Goal: Task Accomplishment & Management: Complete application form

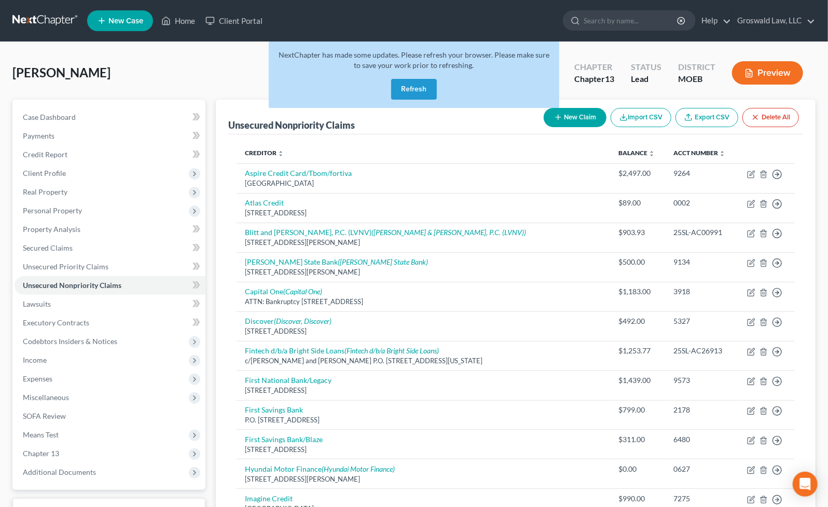
click at [411, 80] on button "Refresh" at bounding box center [414, 89] width 46 height 21
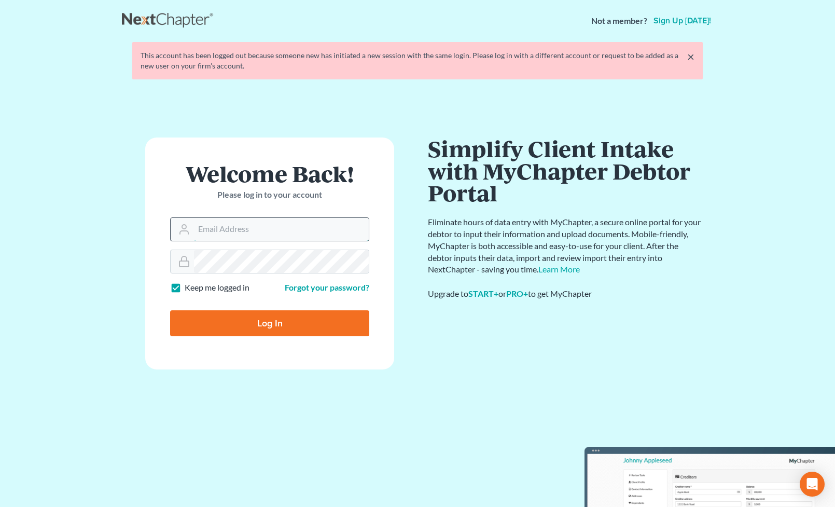
click at [257, 225] on input "Email Address" at bounding box center [281, 229] width 175 height 23
type input "[PERSON_NAME][EMAIL_ADDRESS][DOMAIN_NAME]"
click at [290, 322] on input "Log In" at bounding box center [269, 323] width 199 height 26
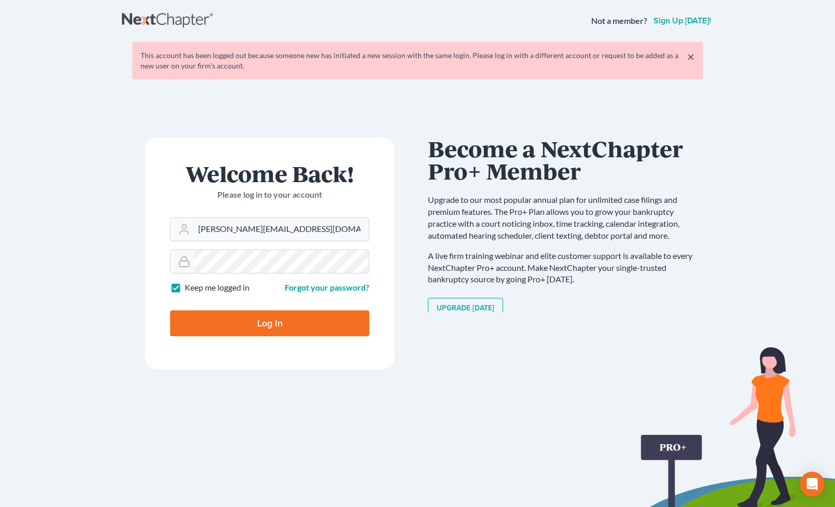
type input "Thinking..."
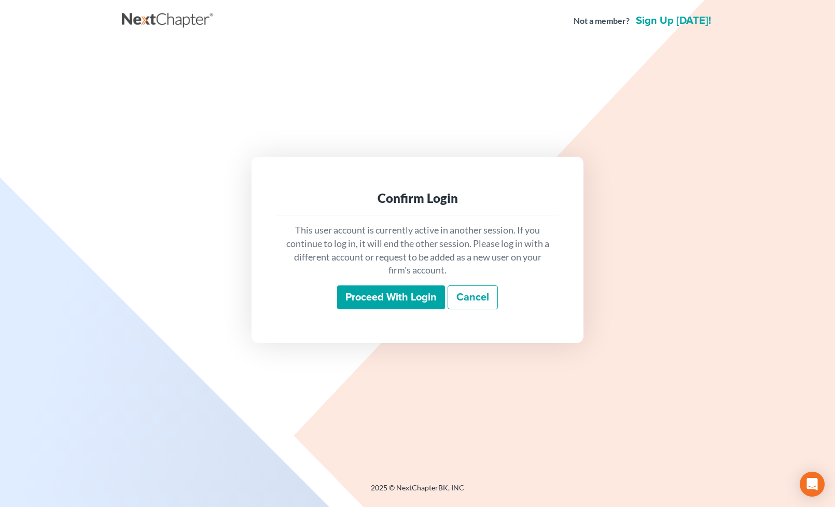
click at [412, 302] on input "Proceed with login" at bounding box center [391, 297] width 108 height 24
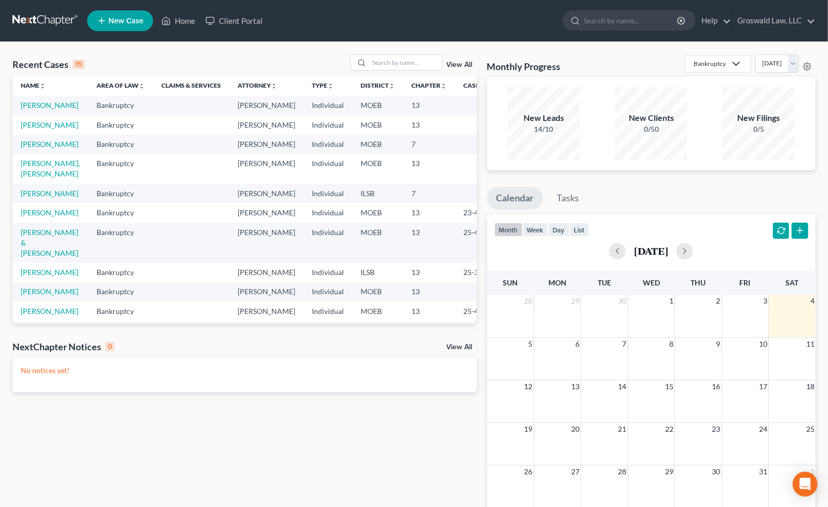
click at [141, 20] on span "New Case" at bounding box center [125, 21] width 35 height 8
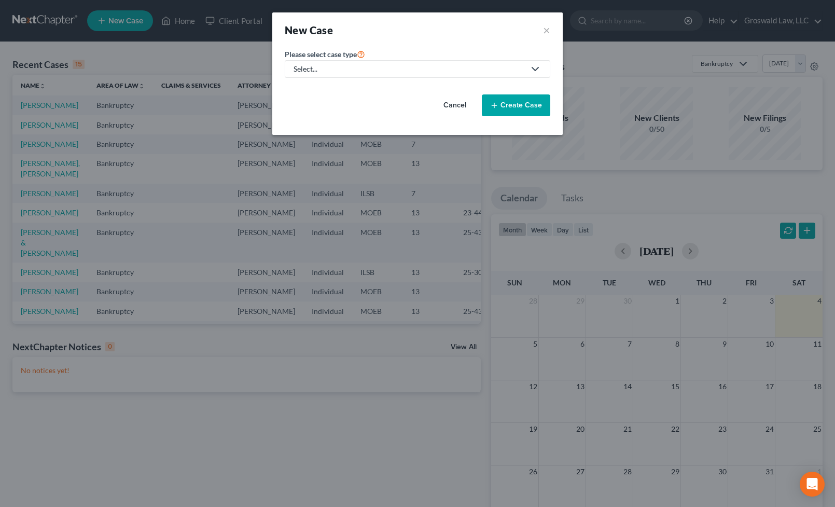
click at [384, 62] on link "Select..." at bounding box center [418, 69] width 266 height 18
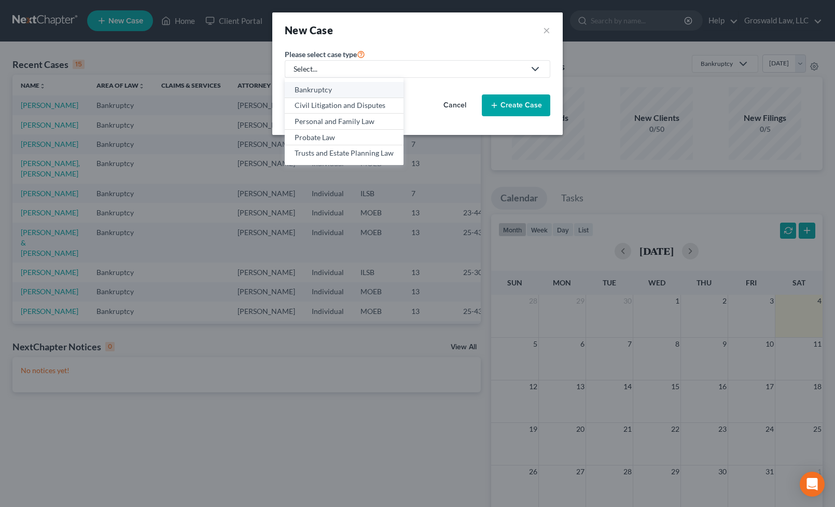
click at [362, 89] on div "Bankruptcy" at bounding box center [344, 90] width 99 height 10
select select "45"
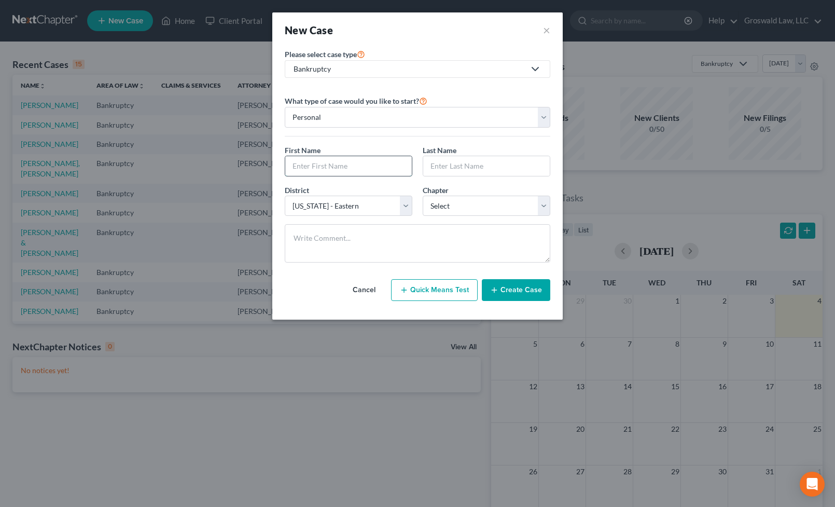
drag, startPoint x: 342, startPoint y: 168, endPoint x: 350, endPoint y: 163, distance: 8.4
click at [342, 168] on input "text" at bounding box center [348, 166] width 127 height 20
type input "[PERSON_NAME]"
click at [335, 206] on select "Select [US_STATE] - [GEOGRAPHIC_DATA] [US_STATE] - [GEOGRAPHIC_DATA][US_STATE] …" at bounding box center [349, 206] width 128 height 21
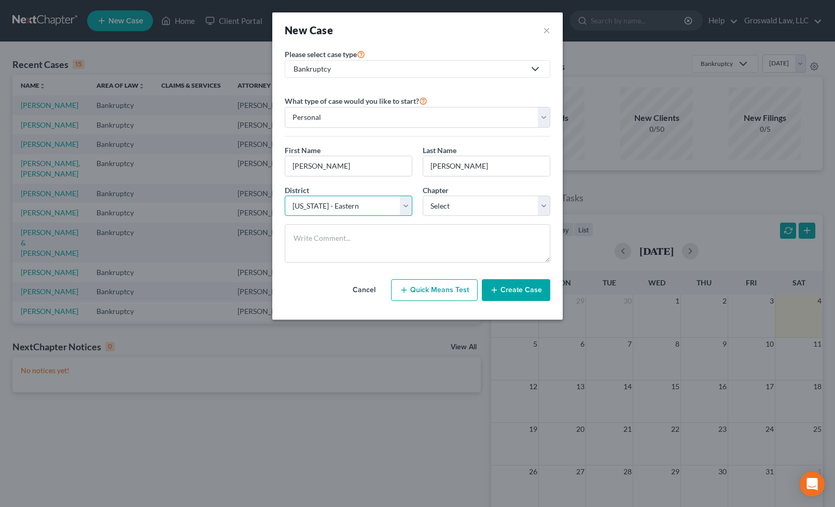
select select "26"
click at [285, 196] on select "Select [US_STATE] - [GEOGRAPHIC_DATA] [US_STATE] - [GEOGRAPHIC_DATA][US_STATE] …" at bounding box center [349, 206] width 128 height 21
click at [467, 211] on select "Select 7 11 12 13" at bounding box center [487, 206] width 128 height 21
select select "0"
click at [423, 196] on select "Select 7 11 12 13" at bounding box center [487, 206] width 128 height 21
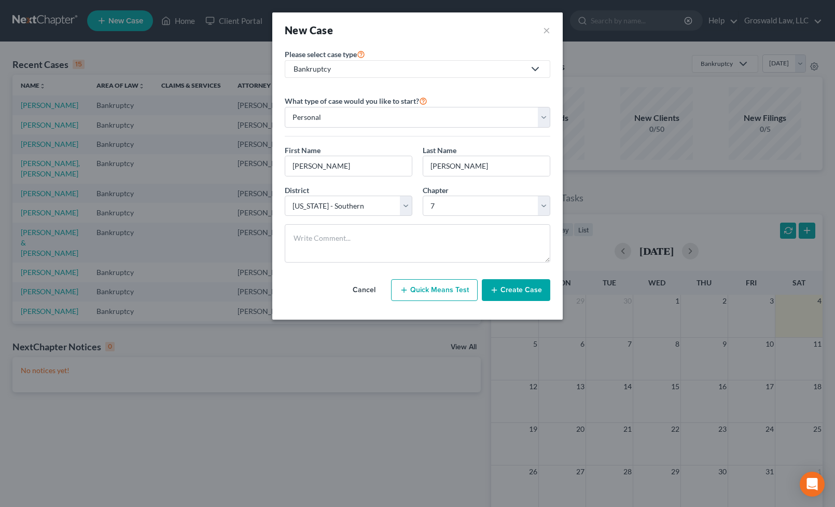
click at [534, 291] on button "Create Case" at bounding box center [516, 290] width 68 height 22
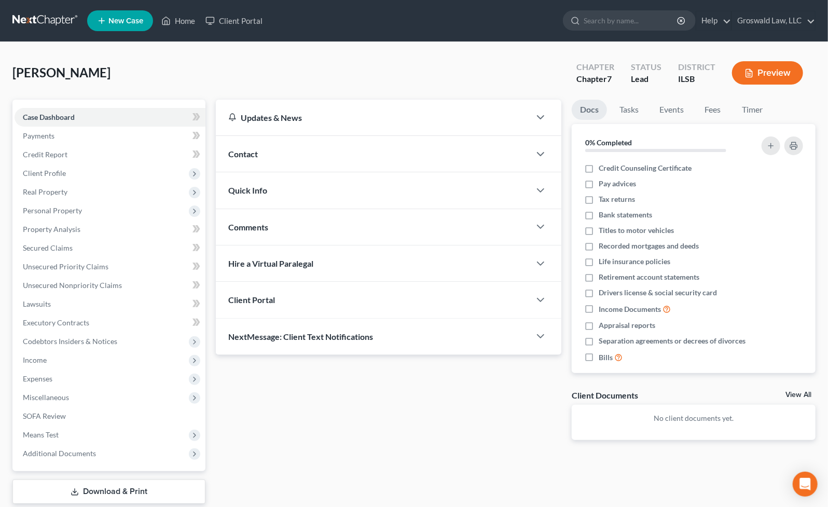
drag, startPoint x: 521, startPoint y: 446, endPoint x: 518, endPoint y: 430, distance: 16.8
click at [521, 445] on div "Updates & News × [US_STATE] [GEOGRAPHIC_DATA] Notes Take a look at NextChapter'…" at bounding box center [389, 278] width 356 height 357
click at [295, 158] on div "Contact" at bounding box center [373, 154] width 314 height 36
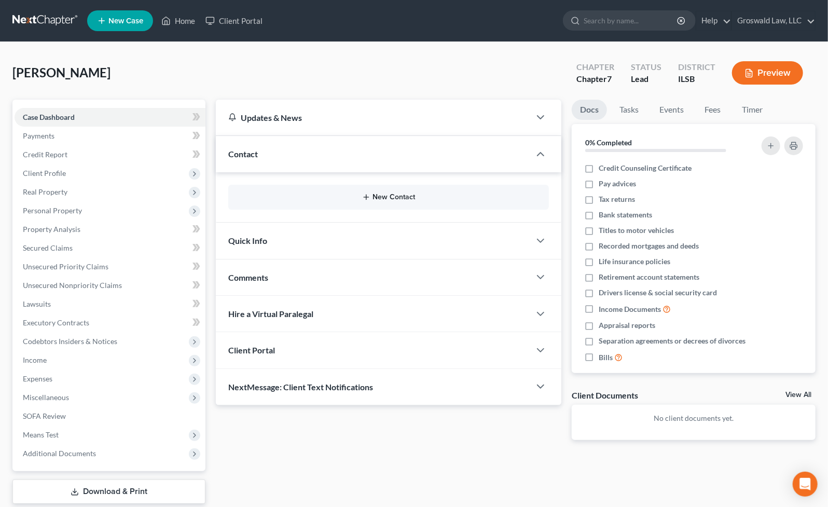
click at [376, 197] on button "New Contact" at bounding box center [389, 197] width 304 height 8
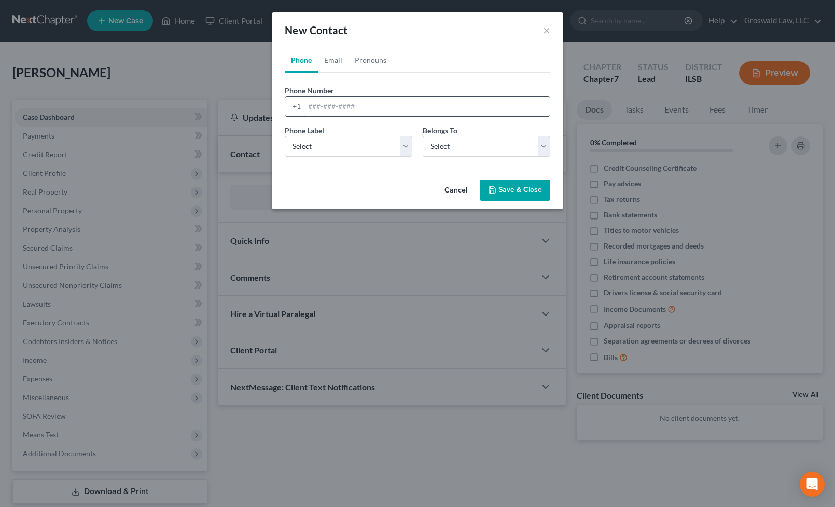
click at [348, 98] on div "Phone Number * +1" at bounding box center [418, 101] width 276 height 32
click at [346, 106] on input "tel" at bounding box center [427, 107] width 245 height 20
paste input "[PHONE_NUMBER]"
type input "[PHONE_NUMBER]"
click at [334, 136] on select "Select Mobile Home Work Other" at bounding box center [349, 146] width 128 height 21
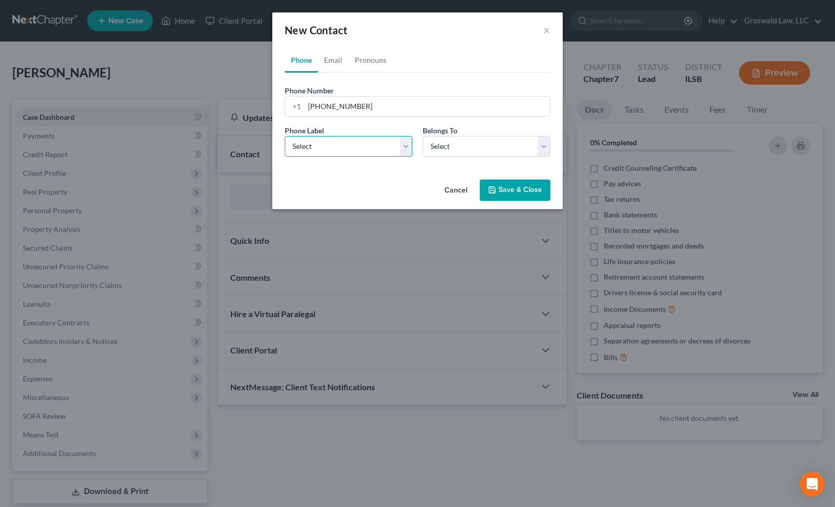
select select "0"
click at [285, 136] on select "Select Mobile Home Work Other" at bounding box center [349, 146] width 128 height 21
click at [473, 150] on select "Select Client Other" at bounding box center [487, 146] width 128 height 21
select select "0"
click at [423, 136] on select "Select Client Other" at bounding box center [487, 146] width 128 height 21
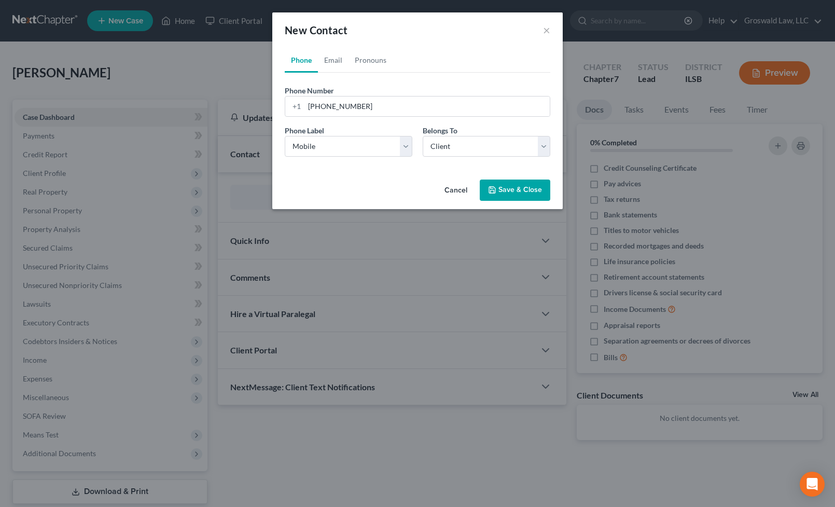
click at [518, 194] on button "Save & Close" at bounding box center [515, 191] width 71 height 22
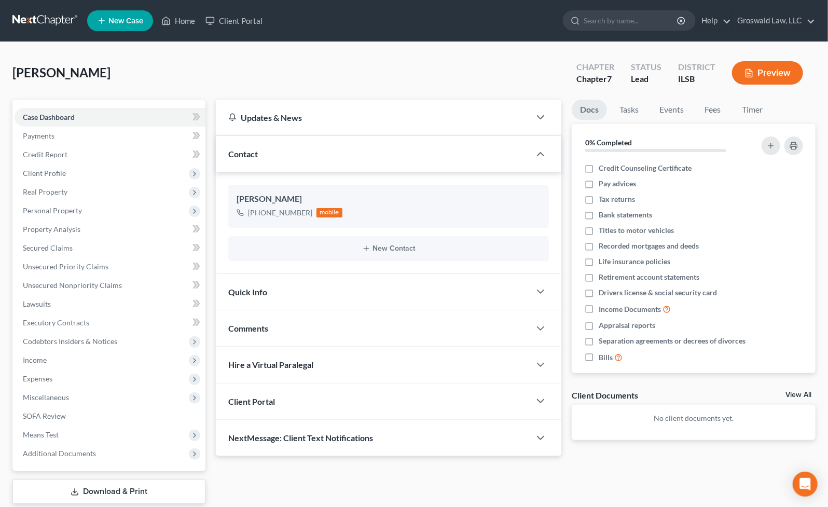
click at [636, 481] on div "Updates & News × [US_STATE] [GEOGRAPHIC_DATA] Notes Take a look at NextChapter'…" at bounding box center [516, 315] width 610 height 431
click at [55, 174] on span "Client Profile" at bounding box center [44, 173] width 43 height 9
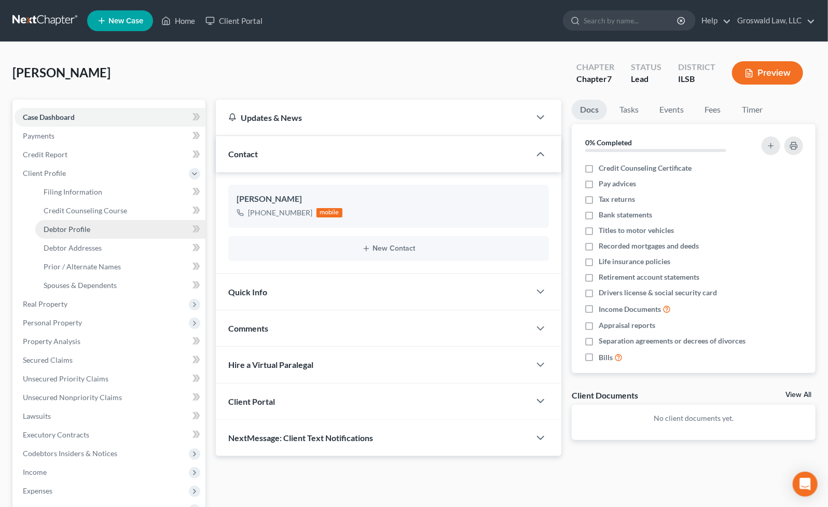
click at [85, 230] on span "Debtor Profile" at bounding box center [67, 229] width 47 height 9
select select "0"
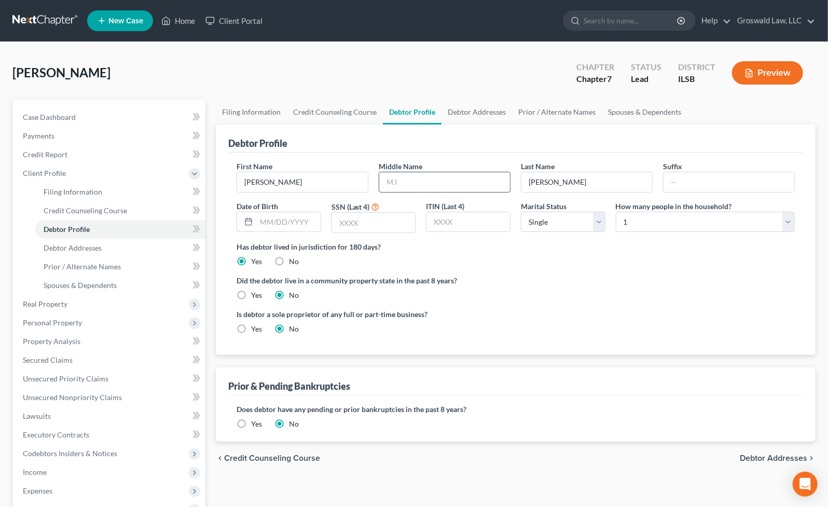
click at [418, 182] on input "text" at bounding box center [444, 182] width 131 height 20
type input "D."
type input "[DATE]"
type input "1649"
drag, startPoint x: 528, startPoint y: 301, endPoint x: 530, endPoint y: 287, distance: 13.6
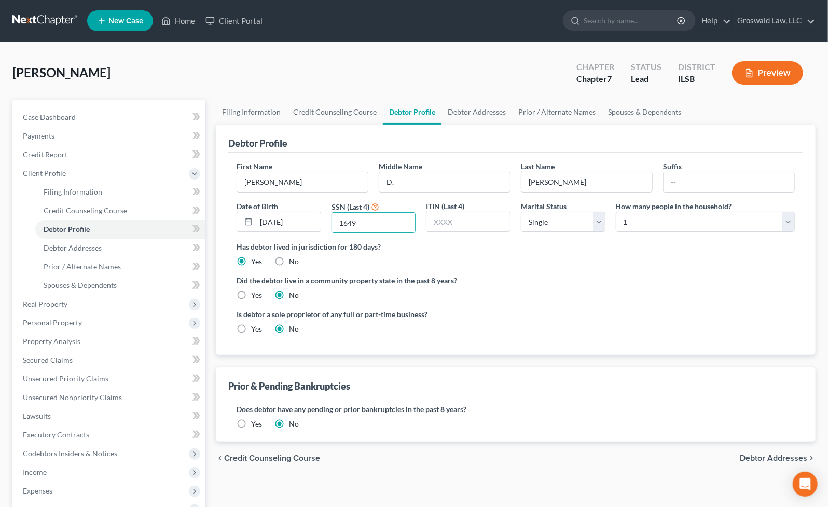
click at [529, 299] on ng-include "First Name [PERSON_NAME] Middle Name D. Last Name [PERSON_NAME] Suffix Date of …" at bounding box center [516, 252] width 558 height 182
click at [48, 119] on span "Case Dashboard" at bounding box center [49, 117] width 53 height 9
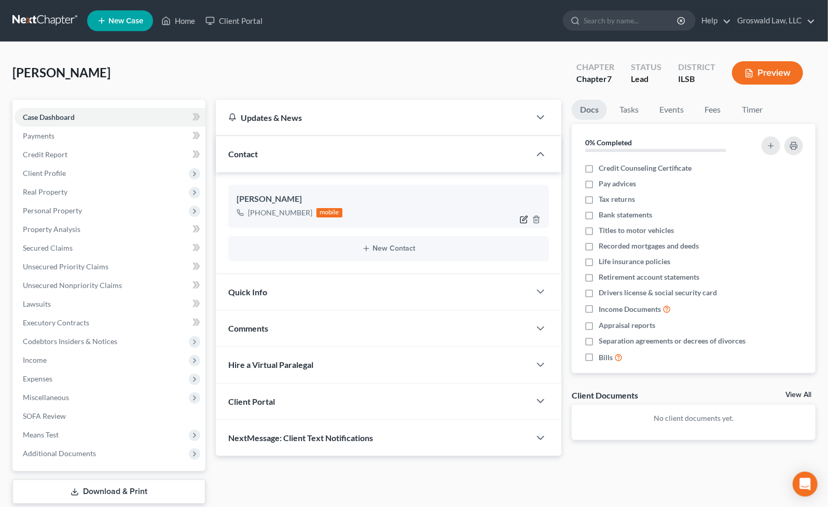
click at [522, 218] on icon "button" at bounding box center [524, 219] width 8 height 8
select select "0"
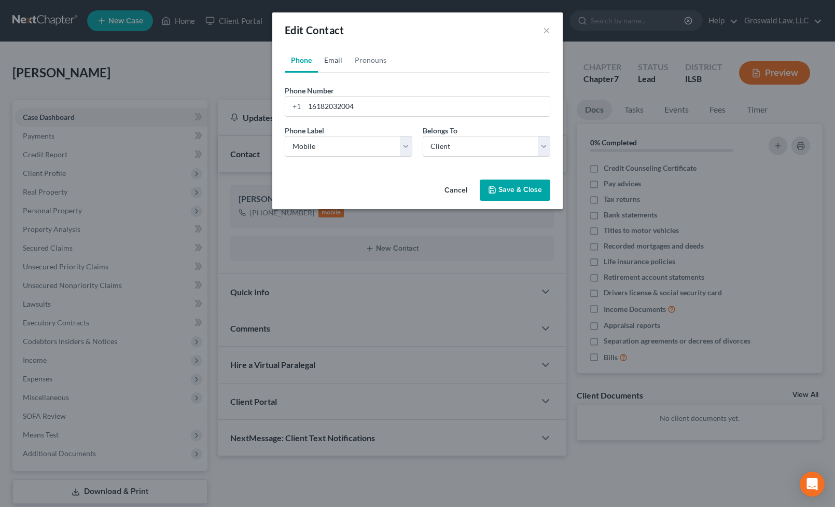
click at [331, 57] on link "Email" at bounding box center [333, 60] width 31 height 25
click at [343, 104] on input "email" at bounding box center [427, 107] width 245 height 20
type input "[EMAIL_ADDRESS][DOMAIN_NAME]"
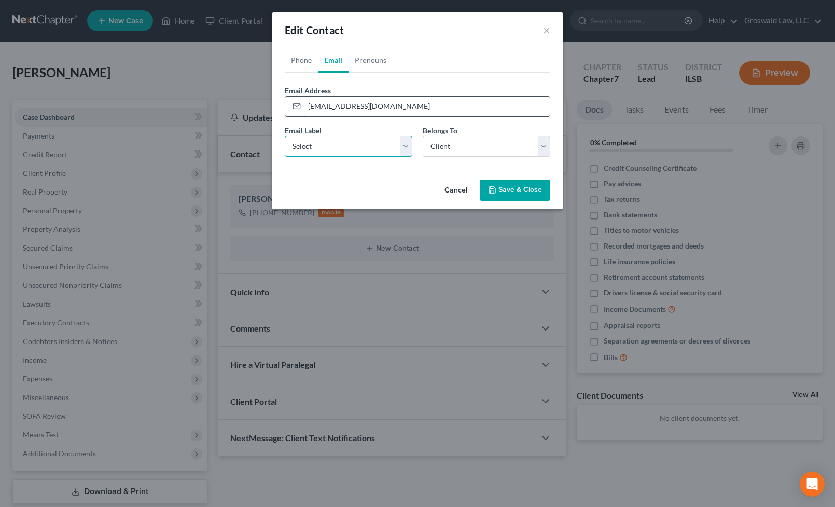
select select "0"
click at [519, 197] on button "Save & Close" at bounding box center [515, 191] width 71 height 22
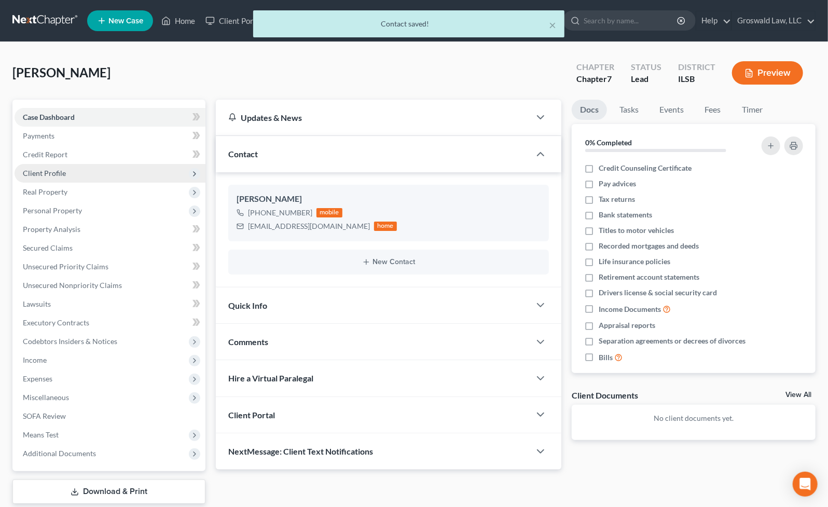
click at [60, 178] on span "Client Profile" at bounding box center [110, 173] width 191 height 19
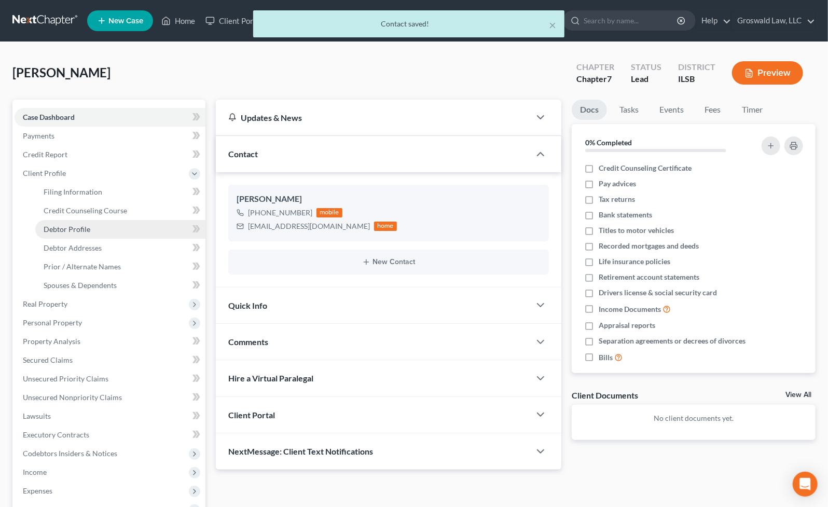
click at [80, 228] on span "Debtor Profile" at bounding box center [67, 229] width 47 height 9
select select "0"
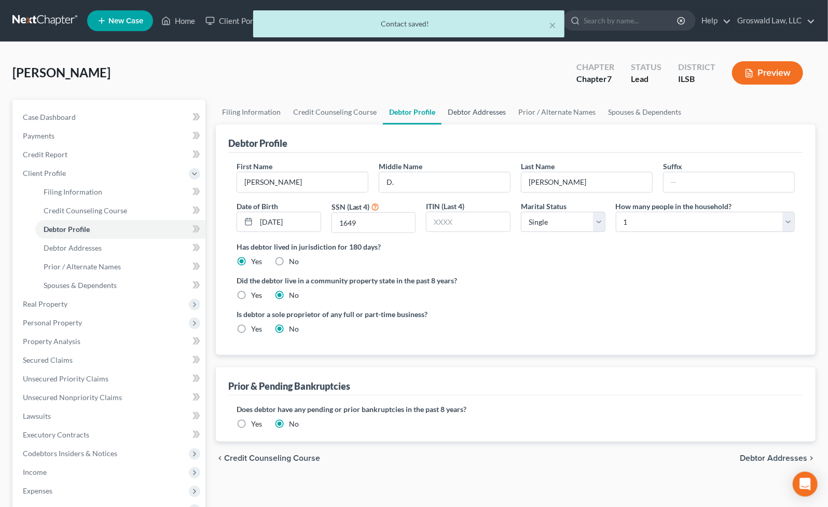
click at [466, 109] on link "Debtor Addresses" at bounding box center [477, 112] width 71 height 25
select select "0"
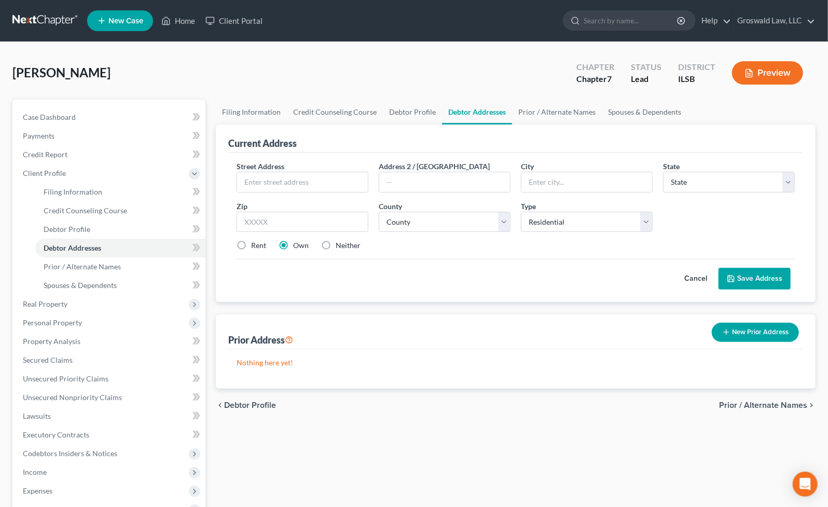
drag, startPoint x: 324, startPoint y: 244, endPoint x: 306, endPoint y: 200, distance: 48.2
click at [336, 244] on label "Neither" at bounding box center [348, 245] width 25 height 10
click at [340, 244] on input "Neither" at bounding box center [343, 243] width 7 height 7
radio input "true"
click at [296, 168] on div "Street Address *" at bounding box center [302, 177] width 142 height 32
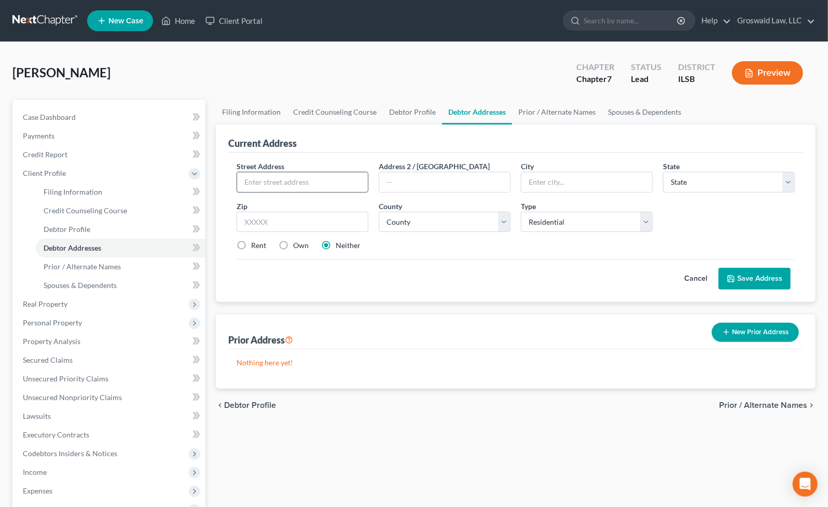
click at [297, 183] on input "text" at bounding box center [302, 182] width 131 height 20
type input "[STREET_ADDRESS][PERSON_NAME]"
type input "62832"
type input "Du Quoin"
select select "14"
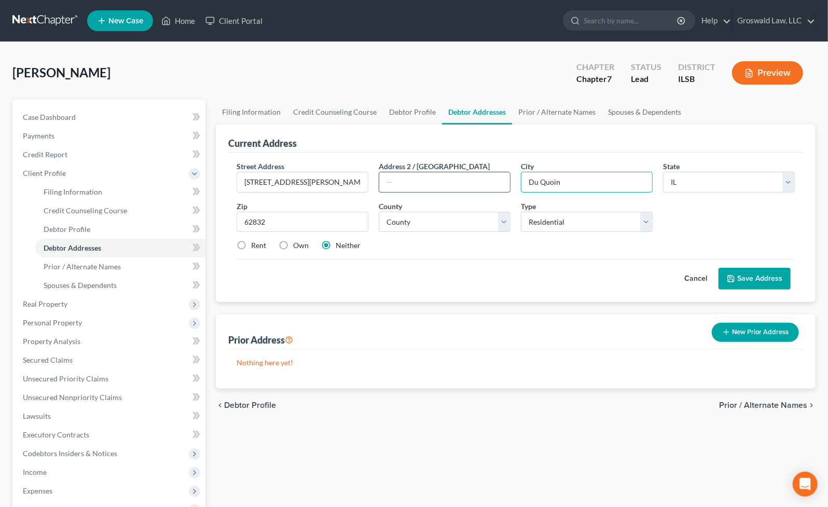
drag, startPoint x: 606, startPoint y: 176, endPoint x: 495, endPoint y: 176, distance: 110.5
click at [495, 176] on div "Street Address * [STREET_ADDRESS][PERSON_NAME] Address 2 / [GEOGRAPHIC_DATA] * …" at bounding box center [515, 210] width 569 height 99
click at [413, 216] on select "County [GEOGRAPHIC_DATA] [GEOGRAPHIC_DATA] [GEOGRAPHIC_DATA] [GEOGRAPHIC_DATA] …" at bounding box center [445, 222] width 132 height 21
select select "72"
click at [379, 212] on select "County [GEOGRAPHIC_DATA] [GEOGRAPHIC_DATA] [GEOGRAPHIC_DATA] [GEOGRAPHIC_DATA] …" at bounding box center [445, 222] width 132 height 21
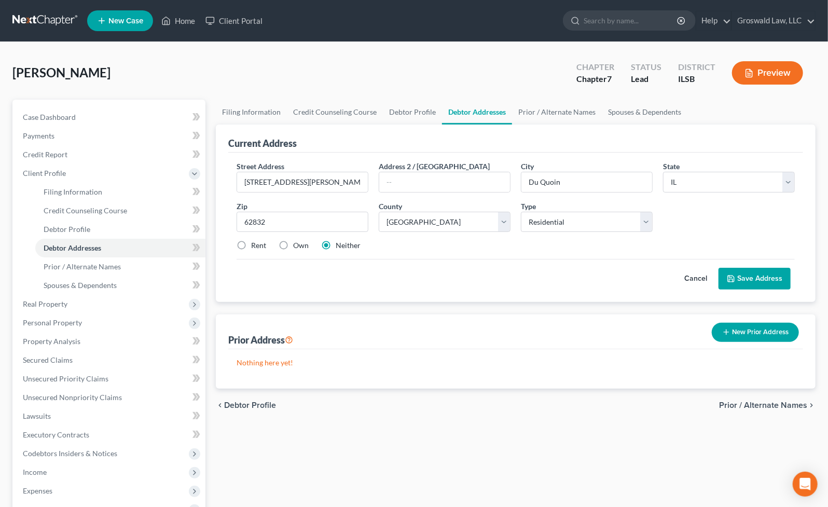
click at [753, 280] on button "Save Address" at bounding box center [755, 279] width 72 height 22
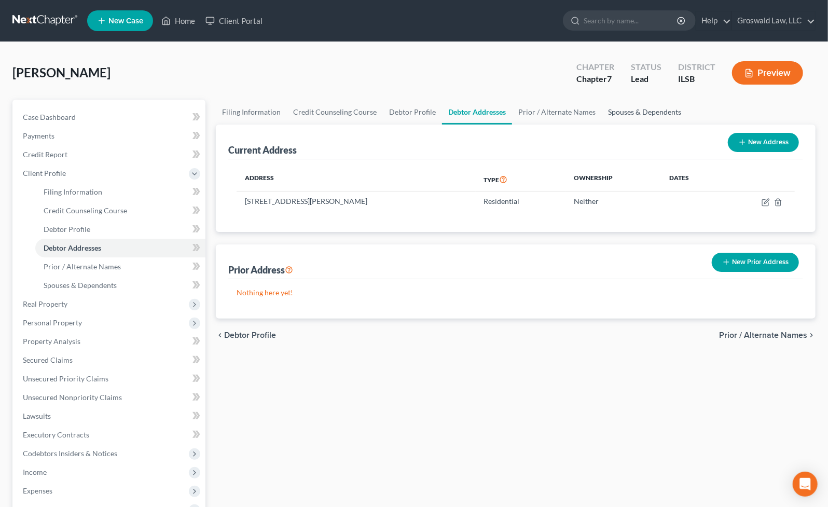
click at [630, 113] on link "Spouses & Dependents" at bounding box center [645, 112] width 86 height 25
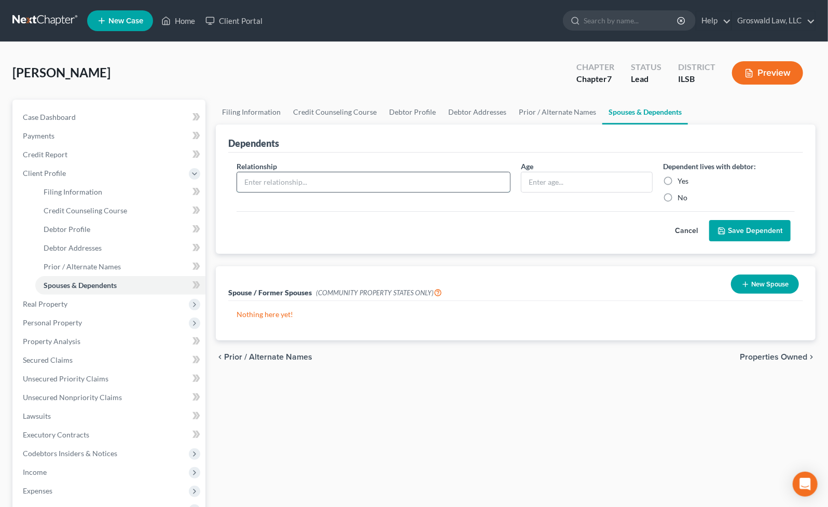
drag, startPoint x: 308, startPoint y: 182, endPoint x: 301, endPoint y: 179, distance: 7.4
click at [308, 182] on input "text" at bounding box center [373, 182] width 273 height 20
type input "child"
type input "6 months"
click at [678, 181] on label "Yes" at bounding box center [683, 181] width 11 height 10
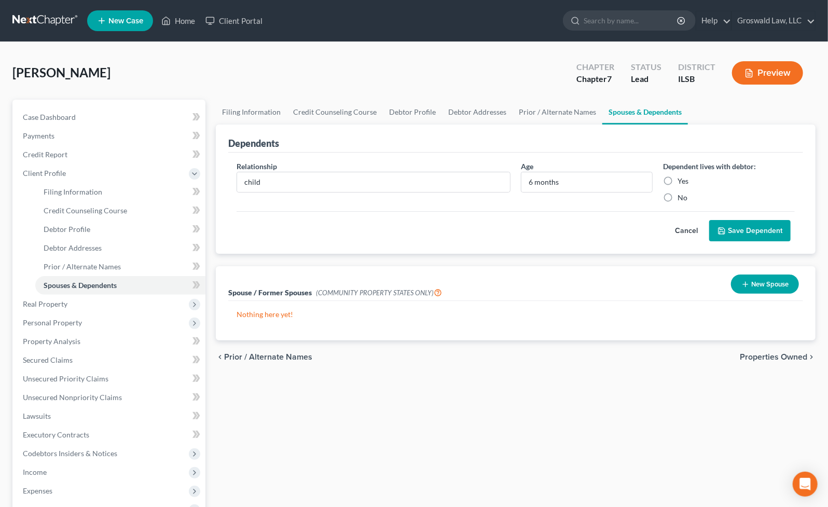
click at [682, 181] on input "Yes" at bounding box center [685, 179] width 7 height 7
radio input "true"
click at [736, 224] on button "Save Dependent" at bounding box center [749, 231] width 81 height 22
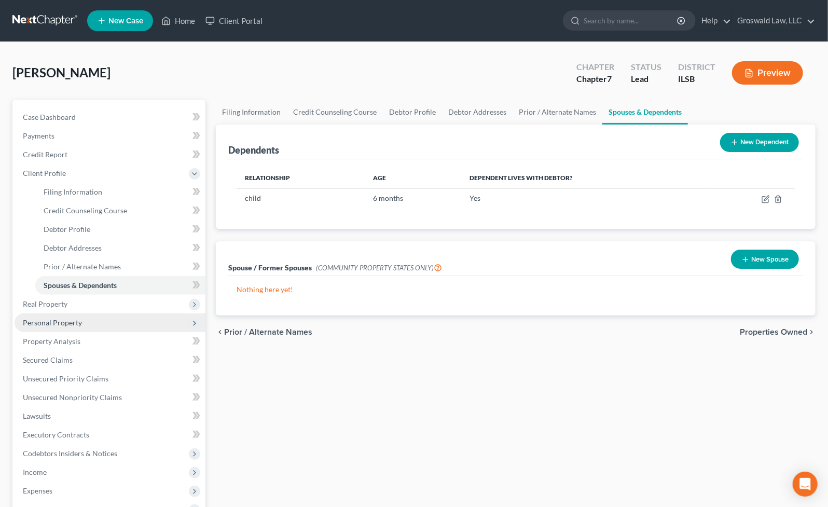
click at [58, 320] on span "Personal Property" at bounding box center [52, 322] width 59 height 9
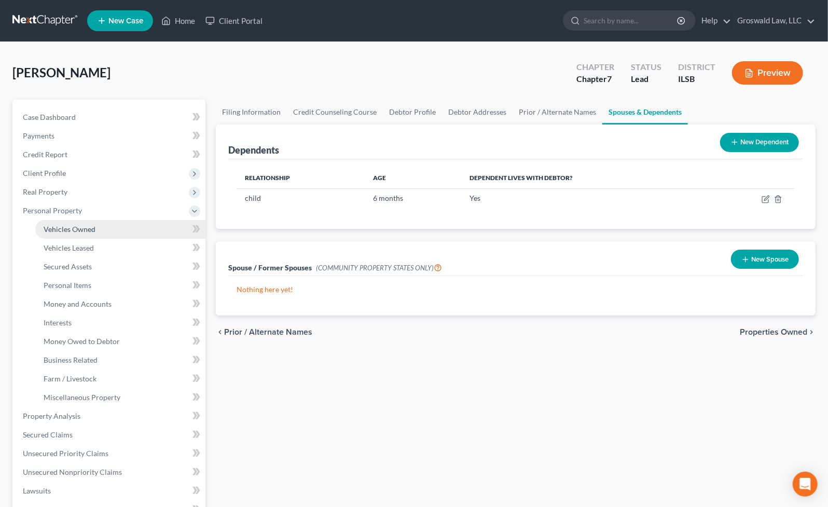
click at [93, 229] on span "Vehicles Owned" at bounding box center [70, 229] width 52 height 9
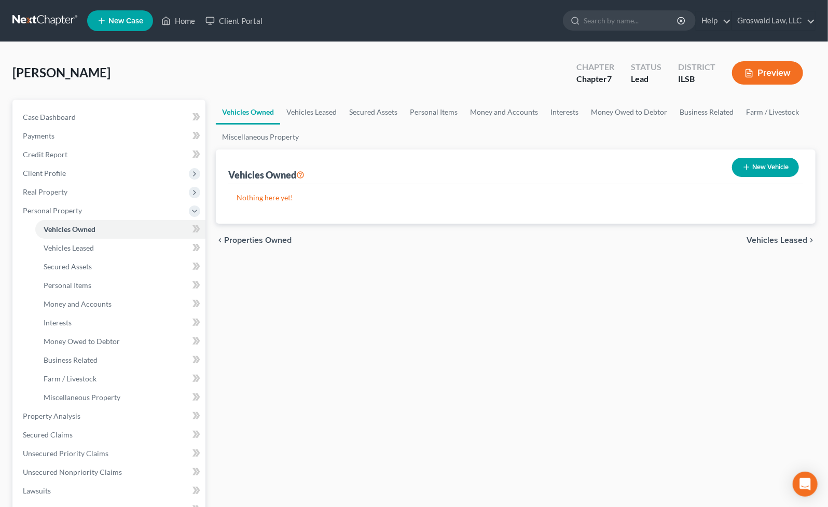
click at [768, 164] on button "New Vehicle" at bounding box center [765, 167] width 67 height 19
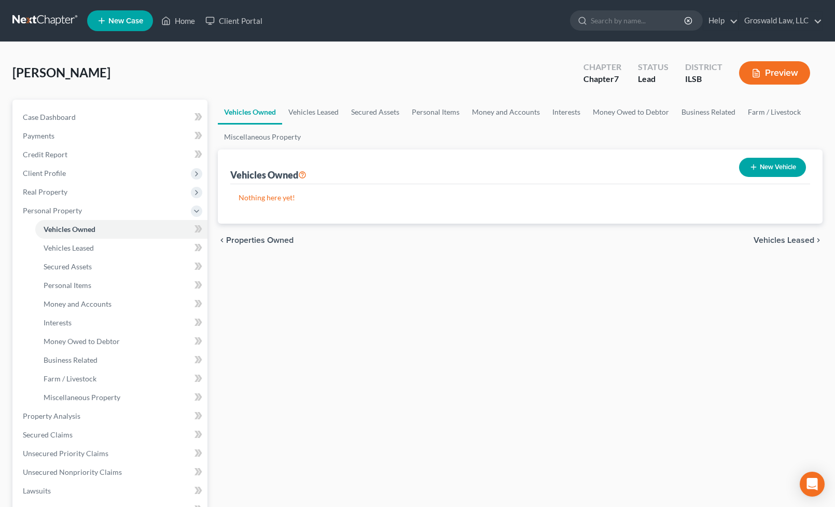
select select "0"
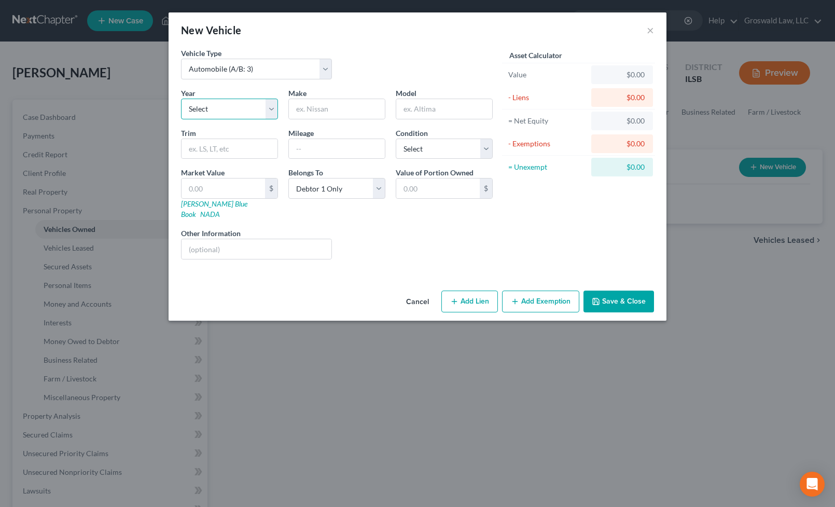
click at [253, 110] on select "Select 2026 2025 2024 2023 2022 2021 2020 2019 2018 2017 2016 2015 2014 2013 20…" at bounding box center [229, 109] width 97 height 21
select select "14"
click at [181, 99] on select "Select 2026 2025 2024 2023 2022 2021 2020 2019 2018 2017 2016 2015 2014 2013 20…" at bounding box center [229, 109] width 97 height 21
click at [322, 111] on input "text" at bounding box center [337, 109] width 96 height 20
type input "Nissan"
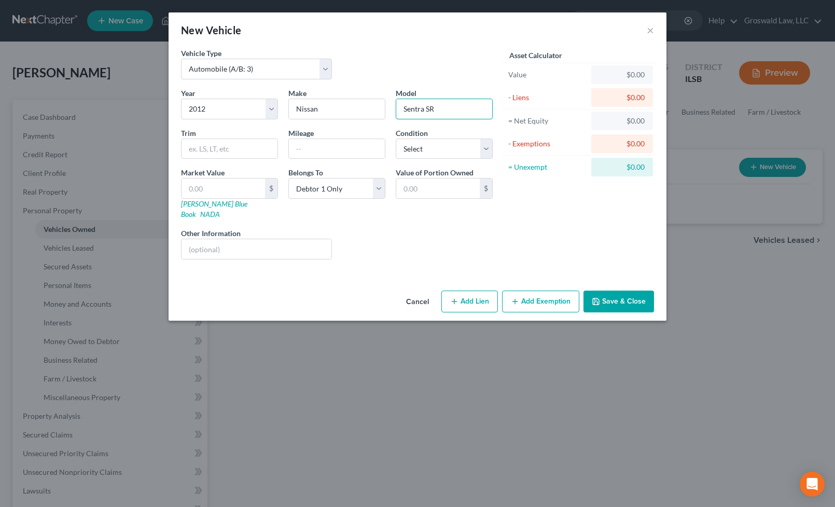
type input "Sentra SR"
click at [620, 291] on button "Save & Close" at bounding box center [619, 302] width 71 height 22
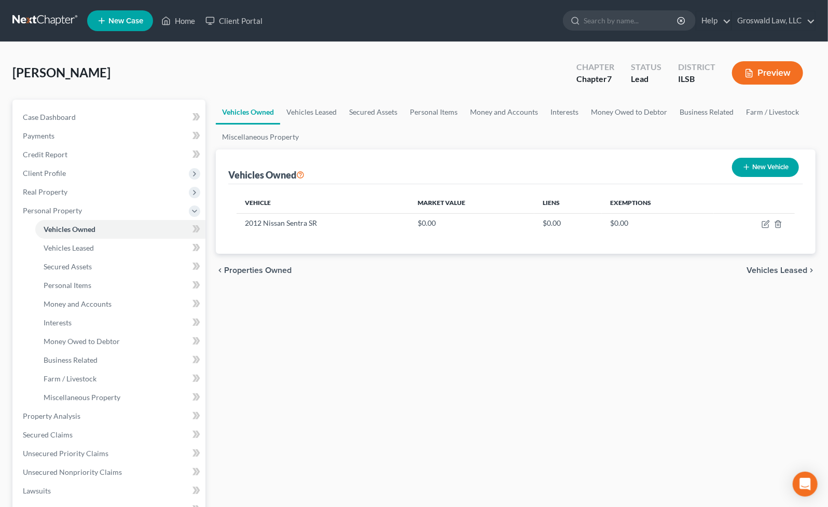
click at [573, 292] on div "Vehicles Owned Vehicles Leased Secured Assets Personal Items Money and Accounts…" at bounding box center [516, 409] width 610 height 618
click at [48, 74] on span "[PERSON_NAME]" at bounding box center [61, 72] width 98 height 15
copy span "[PERSON_NAME]"
click at [768, 170] on button "New Vehicle" at bounding box center [765, 167] width 67 height 19
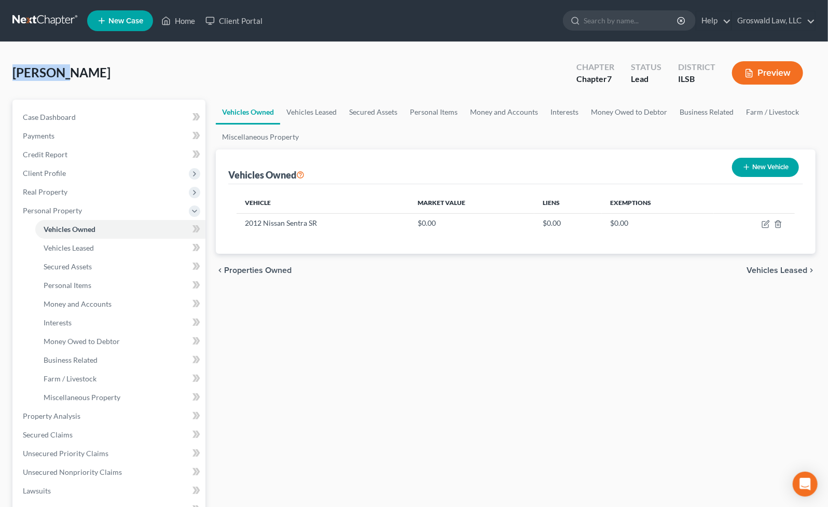
select select "0"
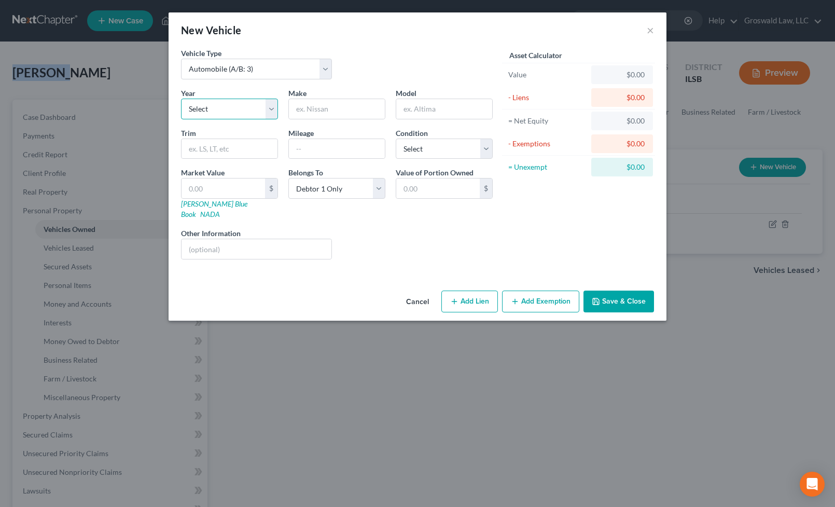
click at [245, 112] on select "Select 2026 2025 2024 2023 2022 2021 2020 2019 2018 2017 2016 2015 2014 2013 20…" at bounding box center [229, 109] width 97 height 21
select select "14"
click at [181, 99] on select "Select 2026 2025 2024 2023 2022 2021 2020 2019 2018 2017 2016 2015 2014 2013 20…" at bounding box center [229, 109] width 97 height 21
click at [345, 99] on input "text" at bounding box center [337, 109] width 96 height 20
type input "GMC"
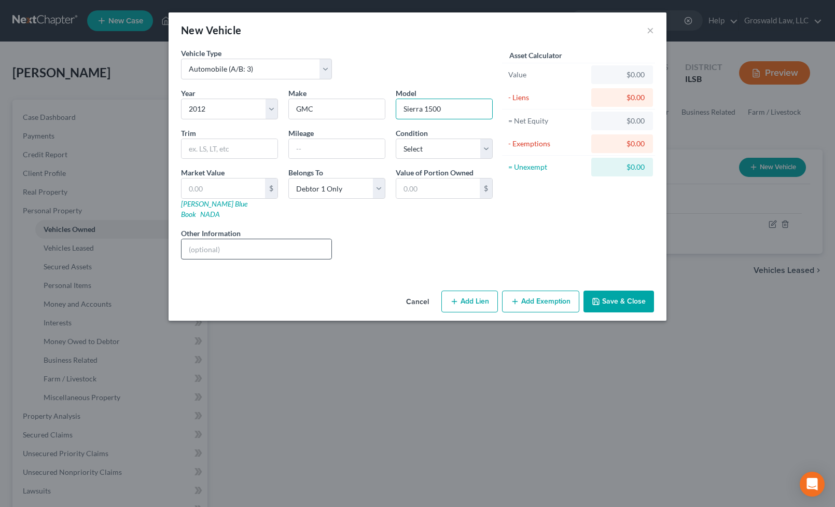
type input "Sierra 1500"
click at [237, 241] on input "text" at bounding box center [257, 249] width 150 height 20
type input "50/50 owner with ex, car is in her exclusive possession and control"
drag, startPoint x: 318, startPoint y: 192, endPoint x: 318, endPoint y: 198, distance: 5.7
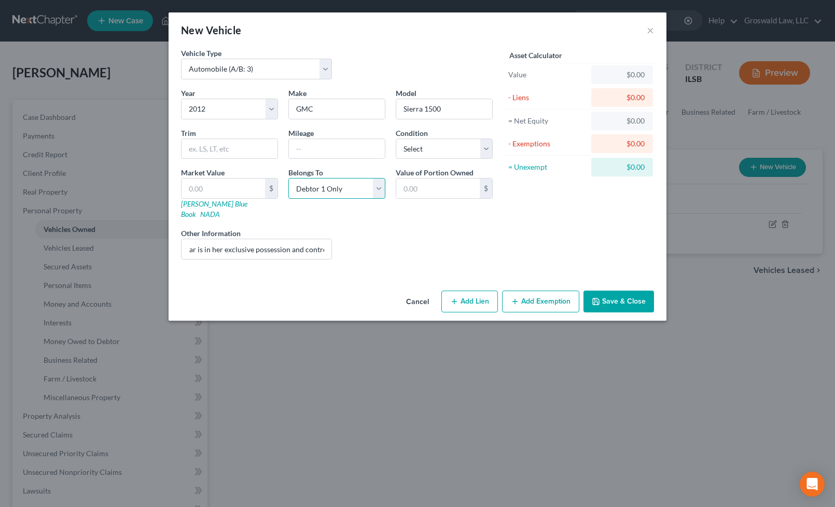
click at [318, 192] on select "Select Debtor 1 Only Debtor 2 Only Debtor 1 And Debtor 2 Only At Least One Of T…" at bounding box center [336, 188] width 97 height 21
select select "2"
click at [288, 178] on select "Select Debtor 1 Only Debtor 2 Only Debtor 1 And Debtor 2 Only At Least One Of T…" at bounding box center [336, 188] width 97 height 21
click at [482, 292] on button "Add Lien" at bounding box center [470, 302] width 57 height 22
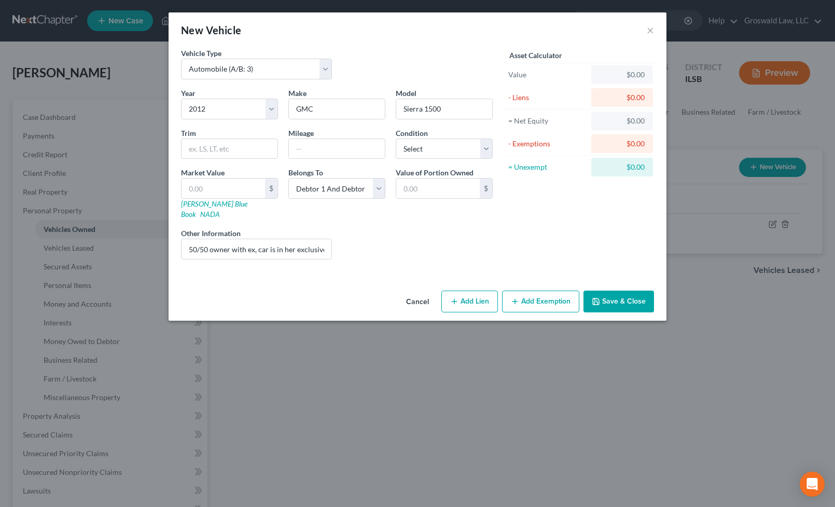
select select "2"
select select "0"
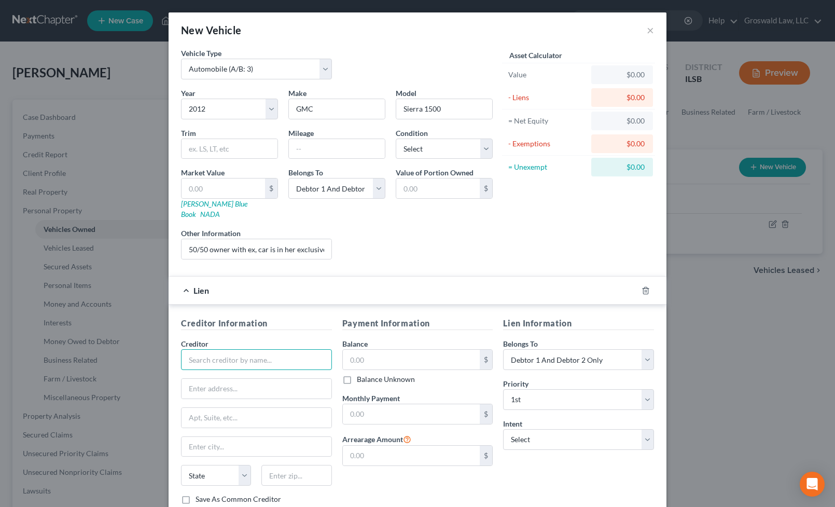
click at [246, 349] on input "text" at bounding box center [256, 359] width 151 height 21
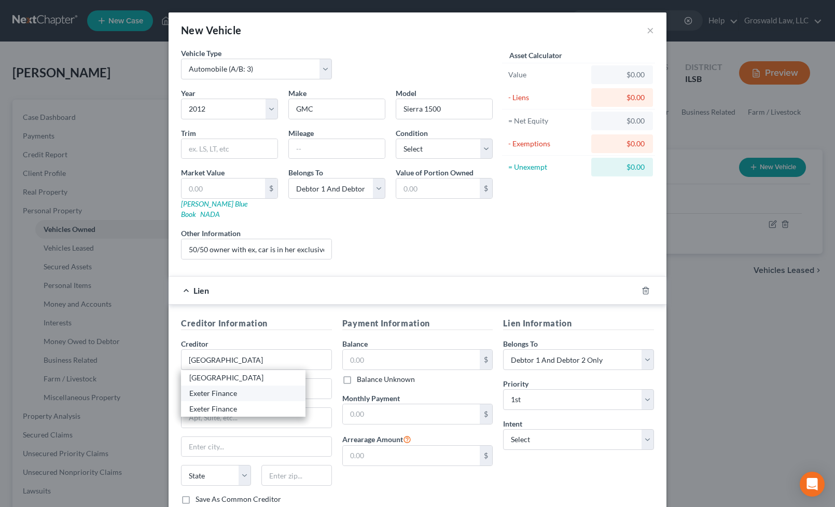
click at [219, 388] on div "Exeter Finance" at bounding box center [243, 393] width 108 height 10
type input "Exeter Finance"
type input "ATTN: Bankruptcy"
type input "P.O. Box 166097"
type input "[PERSON_NAME]"
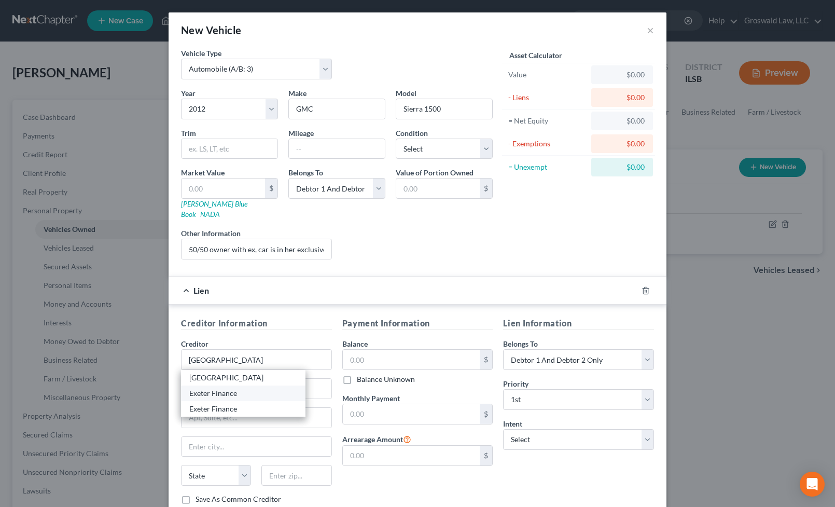
select select "45"
type input "75016"
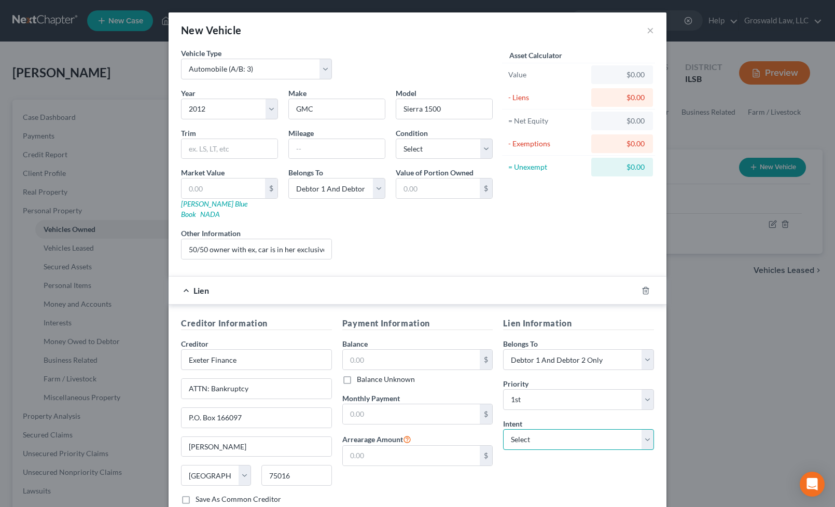
click at [566, 432] on select "Select Surrender Redeem Reaffirm Avoid Other" at bounding box center [578, 439] width 151 height 21
select select "0"
click at [503, 429] on select "Select Surrender Redeem Reaffirm Avoid Other" at bounding box center [578, 439] width 151 height 21
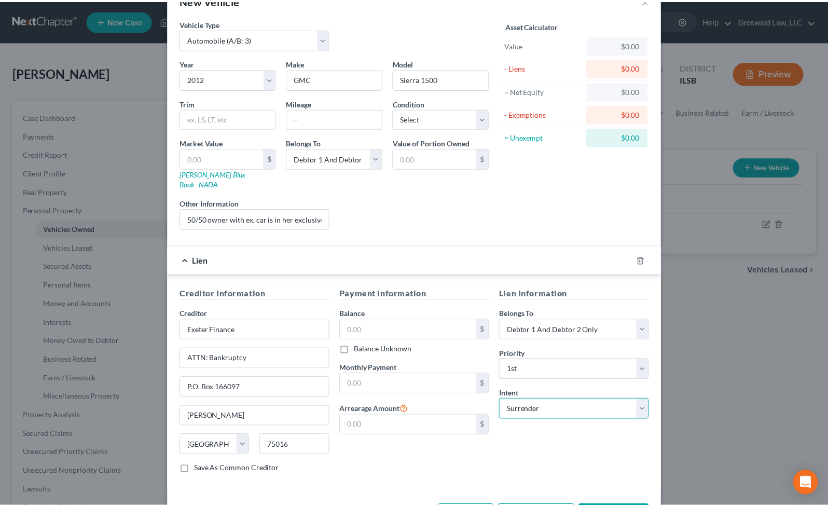
scroll to position [59, 0]
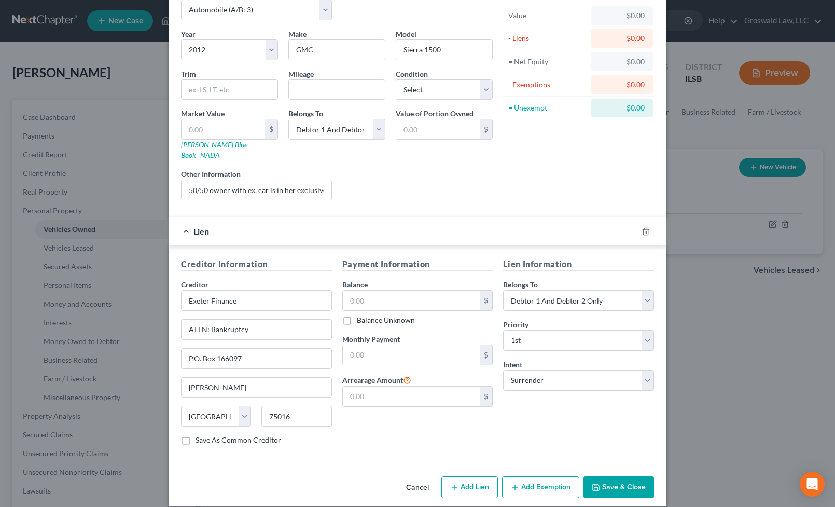
click at [612, 477] on button "Save & Close" at bounding box center [619, 487] width 71 height 22
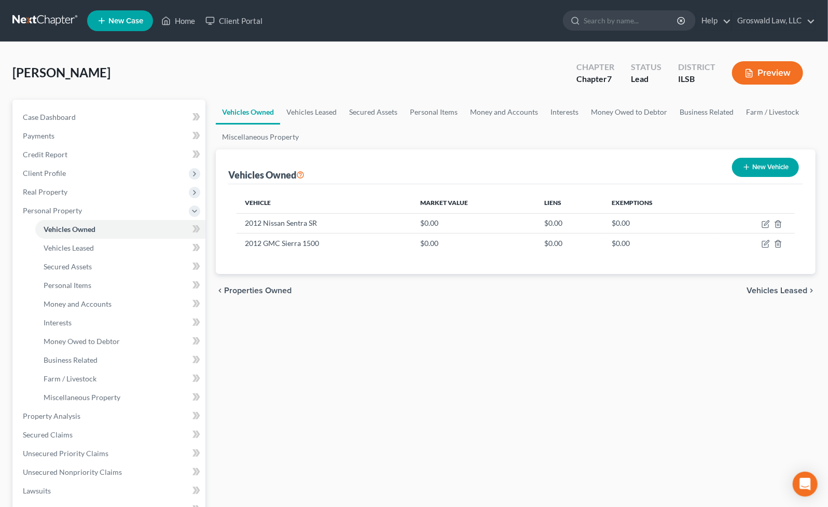
drag, startPoint x: 126, startPoint y: 71, endPoint x: 82, endPoint y: 70, distance: 43.6
click at [75, 73] on span "[PERSON_NAME]" at bounding box center [61, 72] width 98 height 15
copy span "[PERSON_NAME]"
drag, startPoint x: 586, startPoint y: 382, endPoint x: 490, endPoint y: 362, distance: 98.0
click at [585, 381] on div "Vehicles Owned Vehicles Leased Secured Assets Personal Items Money and Accounts…" at bounding box center [516, 409] width 610 height 618
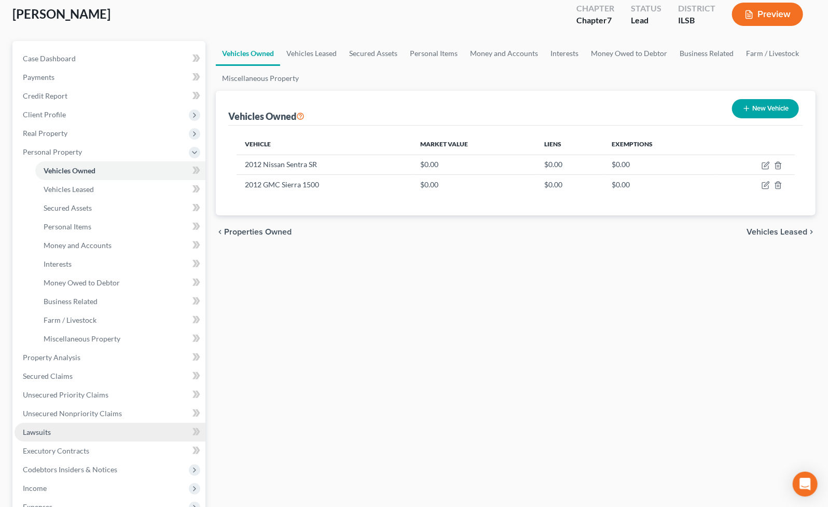
scroll to position [141, 0]
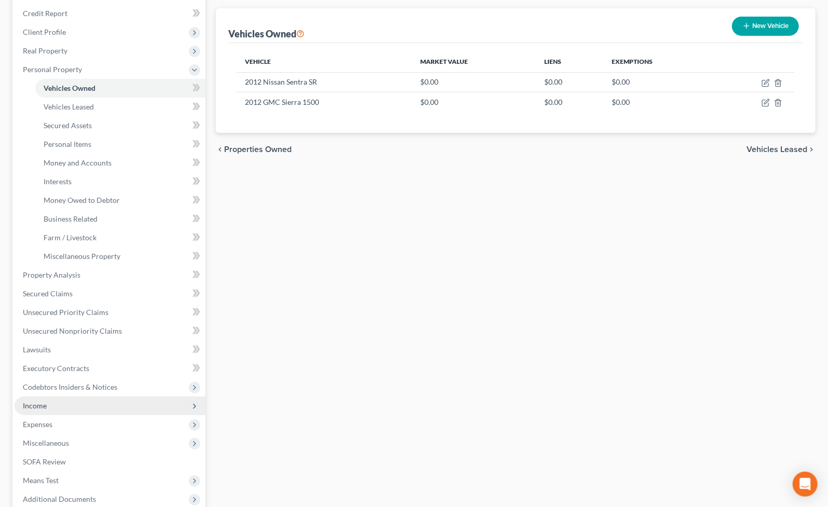
click at [60, 405] on span "Income" at bounding box center [110, 405] width 191 height 19
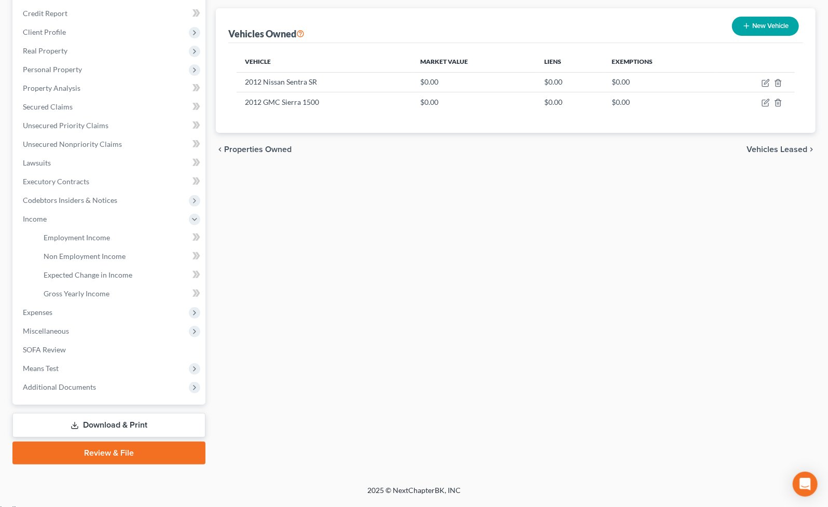
scroll to position [136, 0]
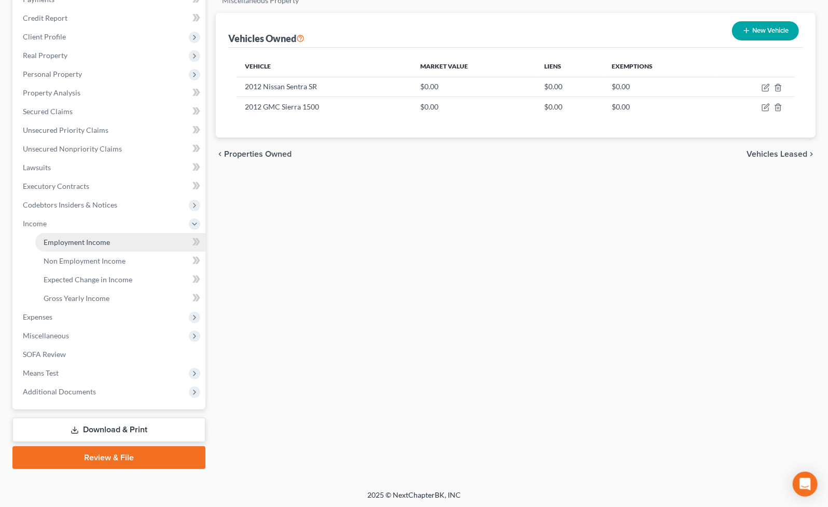
click at [91, 240] on span "Employment Income" at bounding box center [77, 242] width 66 height 9
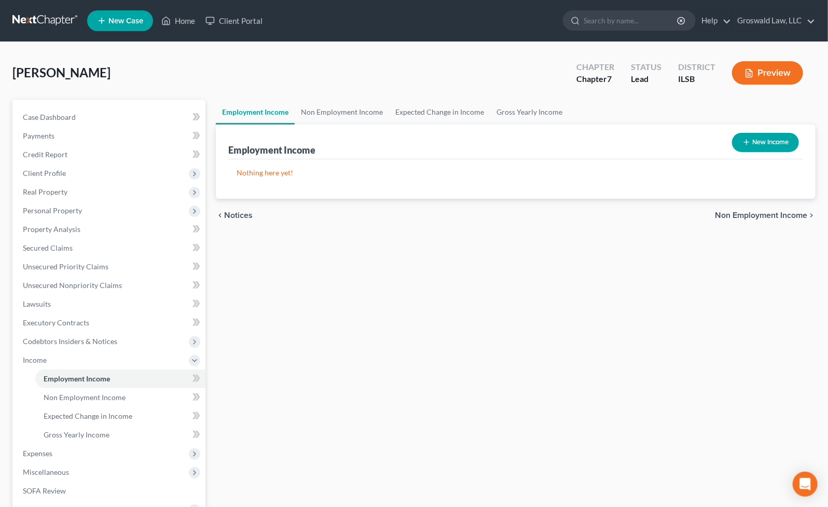
click at [758, 140] on button "New Income" at bounding box center [765, 142] width 67 height 19
select select "0"
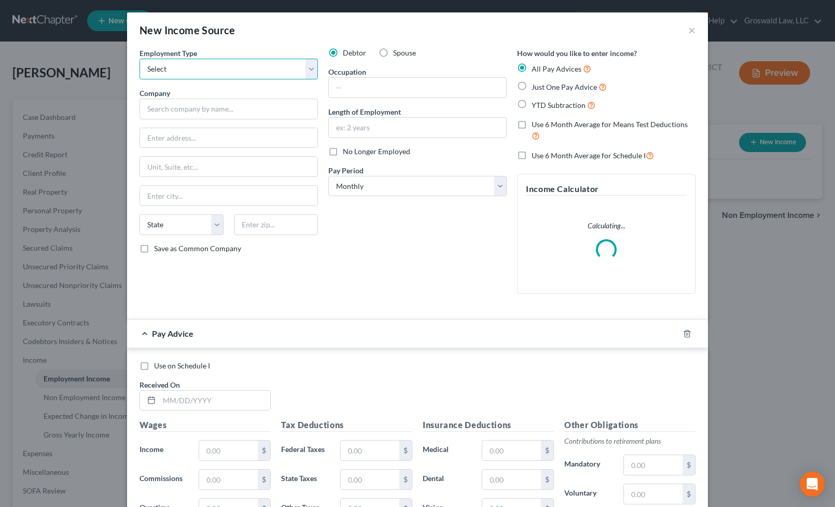
drag, startPoint x: 219, startPoint y: 68, endPoint x: 214, endPoint y: 73, distance: 6.2
click at [217, 70] on select "Select Full or [DEMOGRAPHIC_DATA] Employment Self Employment" at bounding box center [229, 69] width 178 height 21
select select "0"
click at [140, 59] on select "Select Full or [DEMOGRAPHIC_DATA] Employment Self Employment" at bounding box center [229, 69] width 178 height 21
click at [187, 110] on input "text" at bounding box center [229, 109] width 178 height 21
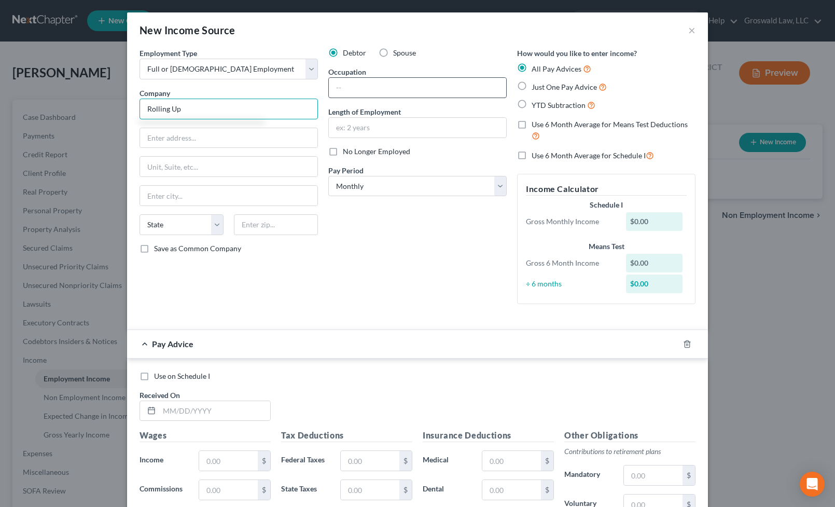
type input "Rolling Up"
click at [352, 88] on input "text" at bounding box center [417, 88] width 177 height 20
type input "Asst. Manager"
type input "2024 to present"
click at [683, 343] on icon "button" at bounding box center [687, 344] width 8 height 8
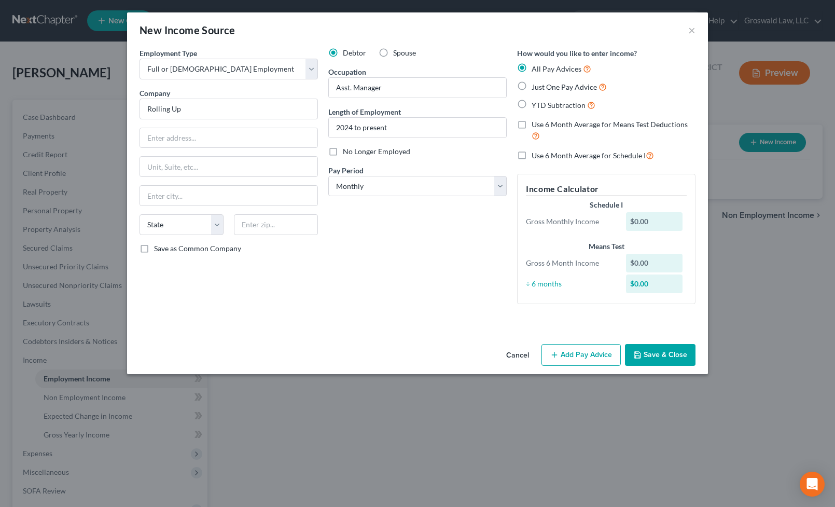
click at [665, 358] on button "Save & Close" at bounding box center [660, 355] width 71 height 22
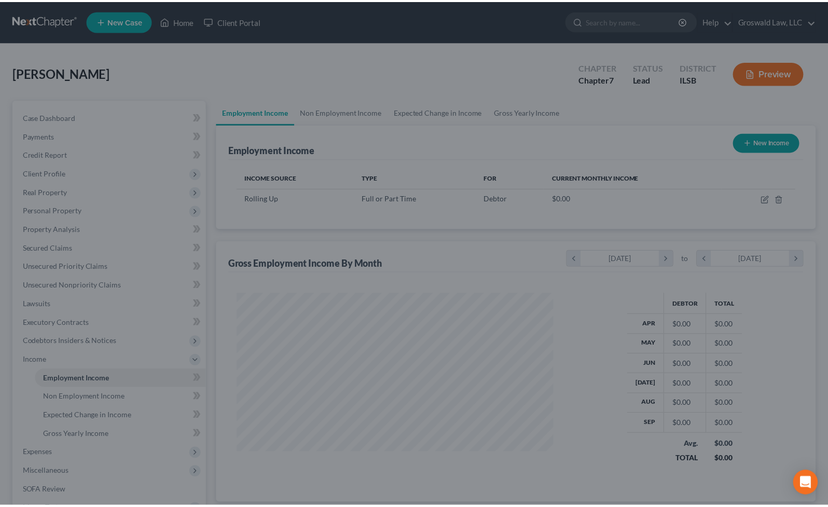
scroll to position [186, 338]
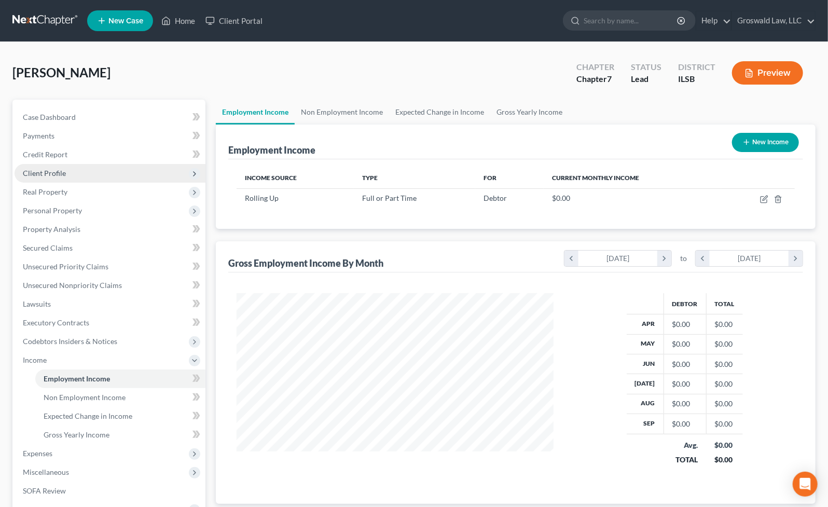
click at [63, 172] on span "Client Profile" at bounding box center [44, 173] width 43 height 9
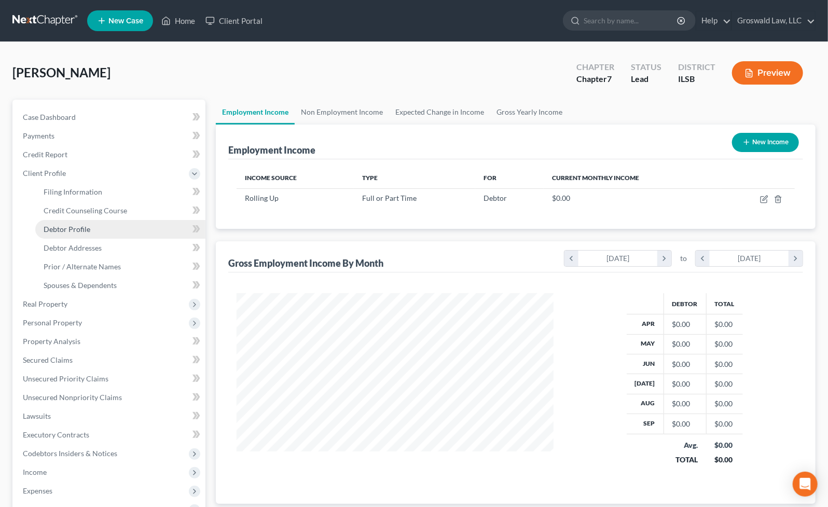
click at [80, 226] on span "Debtor Profile" at bounding box center [67, 229] width 47 height 9
select select "0"
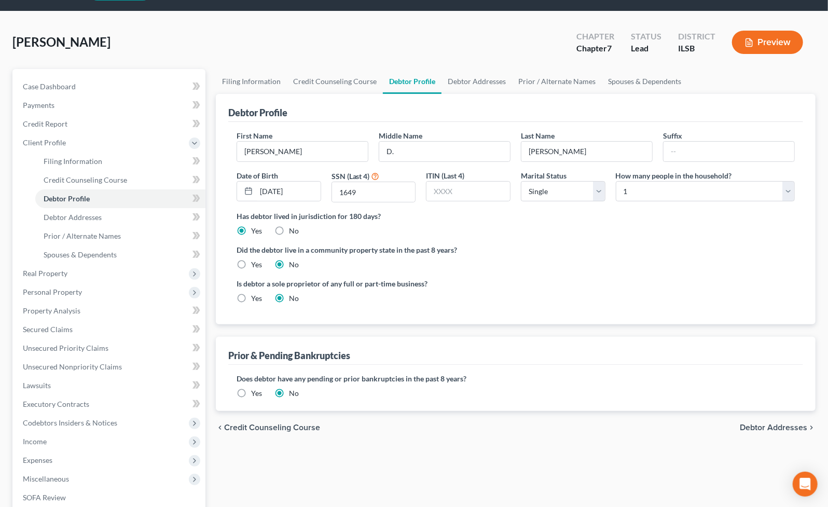
scroll to position [47, 0]
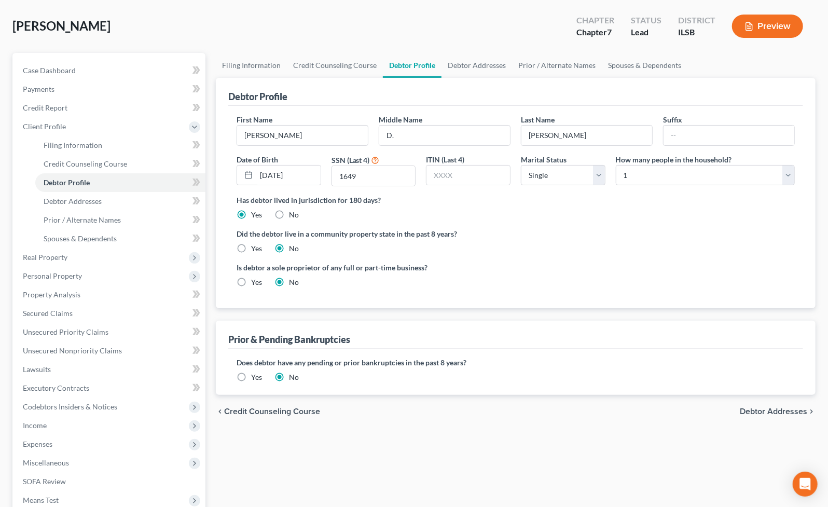
click at [678, 254] on ng-include "First Name [PERSON_NAME] Middle Name D. Last Name [PERSON_NAME] Suffix Date of …" at bounding box center [516, 205] width 558 height 182
click at [463, 64] on link "Debtor Addresses" at bounding box center [477, 65] width 71 height 25
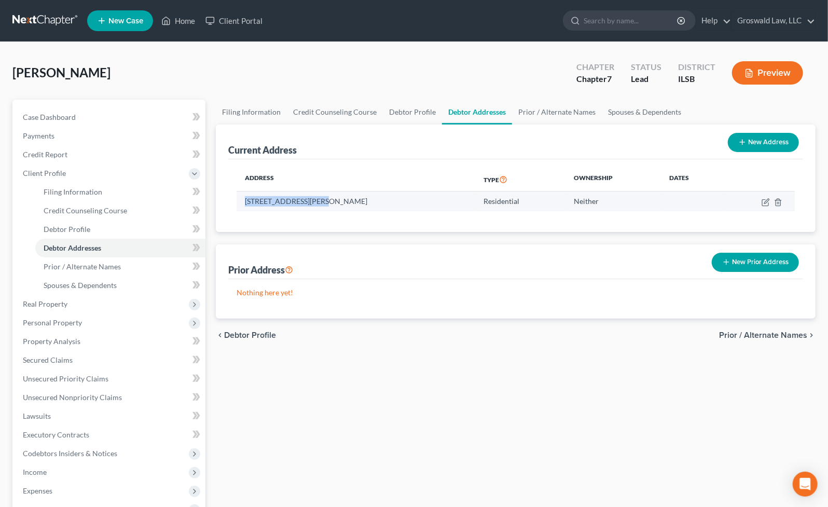
drag, startPoint x: 316, startPoint y: 202, endPoint x: 244, endPoint y: 202, distance: 71.6
click at [244, 202] on td "[STREET_ADDRESS][PERSON_NAME]" at bounding box center [356, 201] width 239 height 20
copy td "[STREET_ADDRESS][PERSON_NAME]"
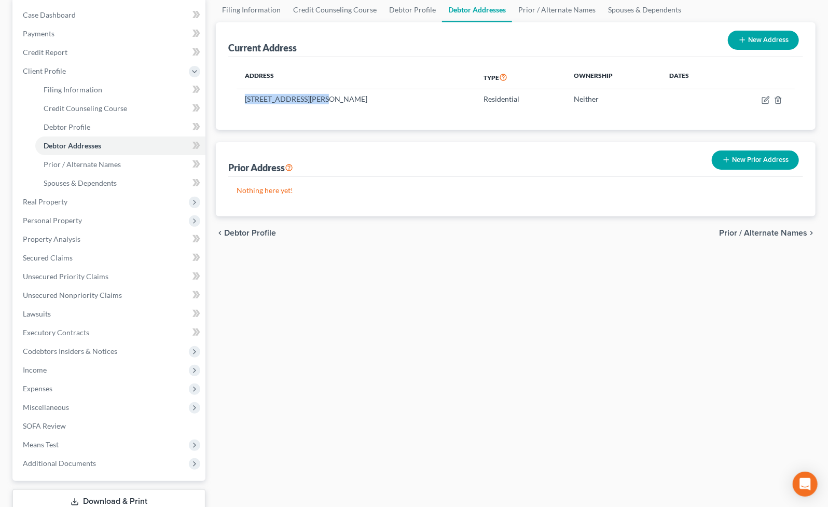
scroll to position [141, 0]
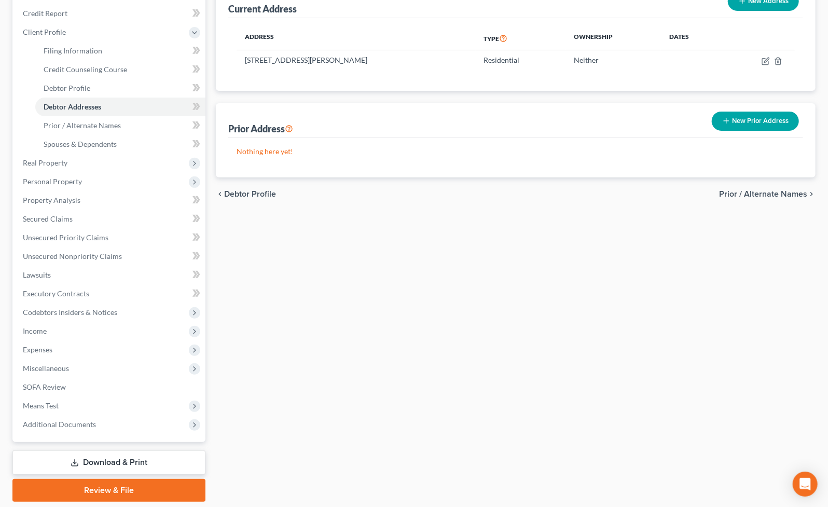
drag, startPoint x: 496, startPoint y: 264, endPoint x: 383, endPoint y: 112, distance: 189.5
click at [489, 252] on div "Filing Information Credit Counseling Course Debtor Profile Debtor Addresses Pri…" at bounding box center [516, 229] width 610 height 543
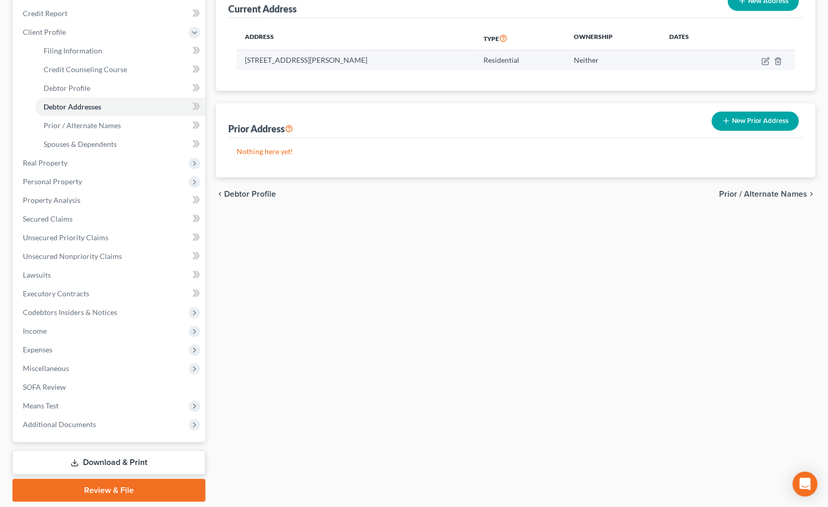
drag, startPoint x: 351, startPoint y: 60, endPoint x: 320, endPoint y: 62, distance: 30.7
click at [320, 62] on td "[STREET_ADDRESS][PERSON_NAME]" at bounding box center [356, 60] width 239 height 20
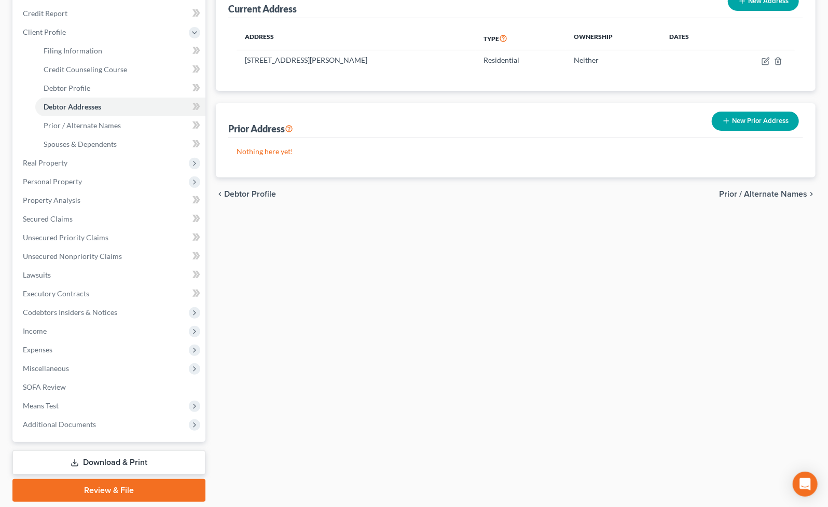
copy td "Du Quoin"
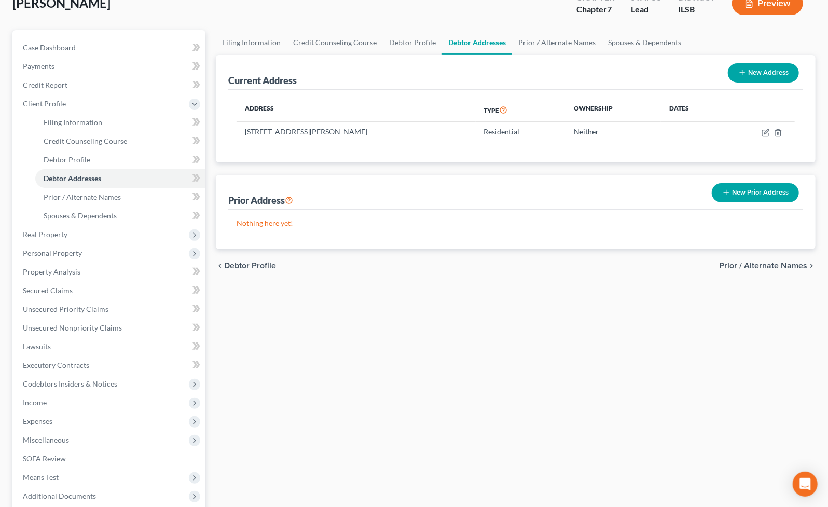
scroll to position [0, 0]
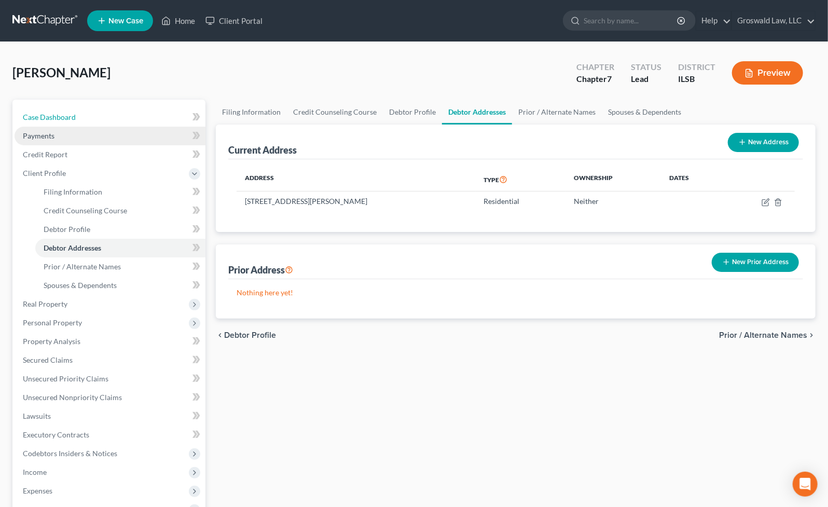
drag, startPoint x: 93, startPoint y: 116, endPoint x: 98, endPoint y: 139, distance: 23.2
click at [93, 116] on link "Case Dashboard" at bounding box center [110, 117] width 191 height 19
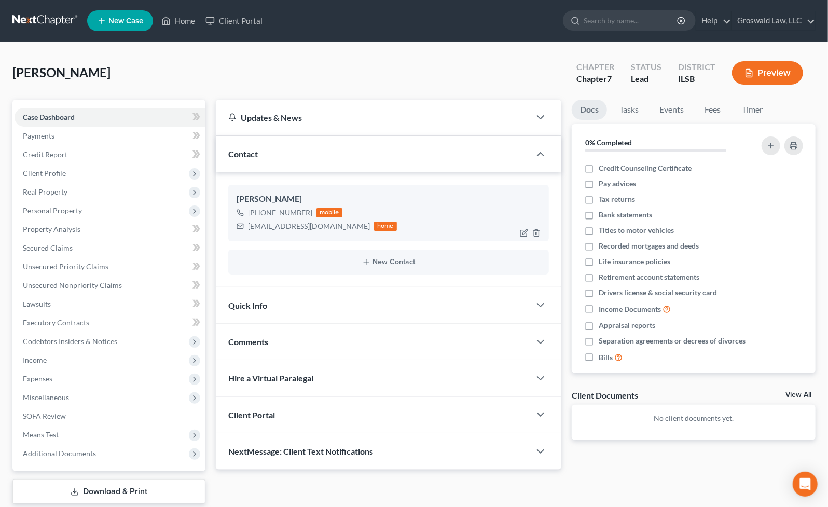
drag, startPoint x: 323, startPoint y: 227, endPoint x: 237, endPoint y: 226, distance: 86.7
click at [234, 229] on div "[PERSON_NAME] [PHONE_NUMBER] mobile [EMAIL_ADDRESS][DOMAIN_NAME] home" at bounding box center [388, 213] width 321 height 56
copy div "[EMAIL_ADDRESS][DOMAIN_NAME]"
drag, startPoint x: 453, startPoint y: 176, endPoint x: 416, endPoint y: 178, distance: 37.9
click at [453, 176] on div "[PERSON_NAME] [PHONE_NUMBER] mobile [EMAIL_ADDRESS][DOMAIN_NAME] home New Conta…" at bounding box center [389, 229] width 346 height 115
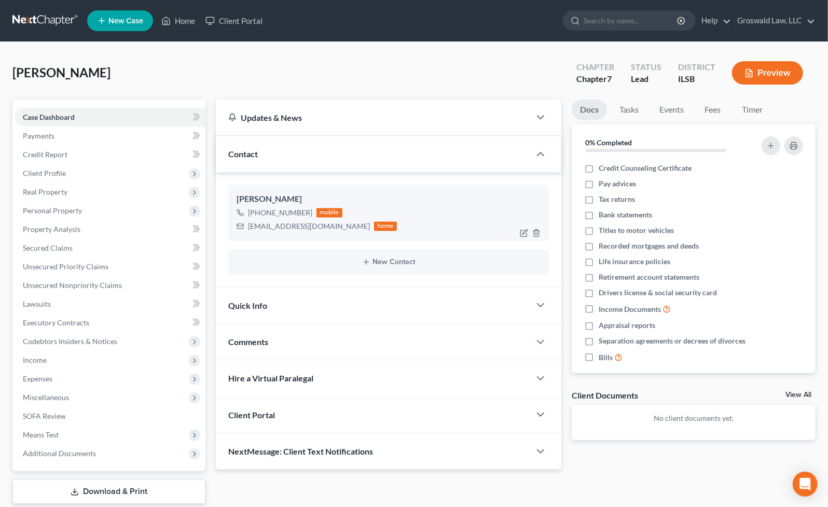
drag, startPoint x: 307, startPoint y: 211, endPoint x: 278, endPoint y: 213, distance: 29.1
click at [278, 213] on div "[PHONE_NUMBER]" at bounding box center [280, 213] width 64 height 10
copy div "203-2004"
click at [566, 293] on div "Updates & News × [US_STATE] [GEOGRAPHIC_DATA] Notes Take a look at NextChapter'…" at bounding box center [389, 285] width 356 height 370
click at [602, 470] on div "Updates & News × [US_STATE] [GEOGRAPHIC_DATA] Notes Take a look at NextChapter'…" at bounding box center [516, 315] width 610 height 431
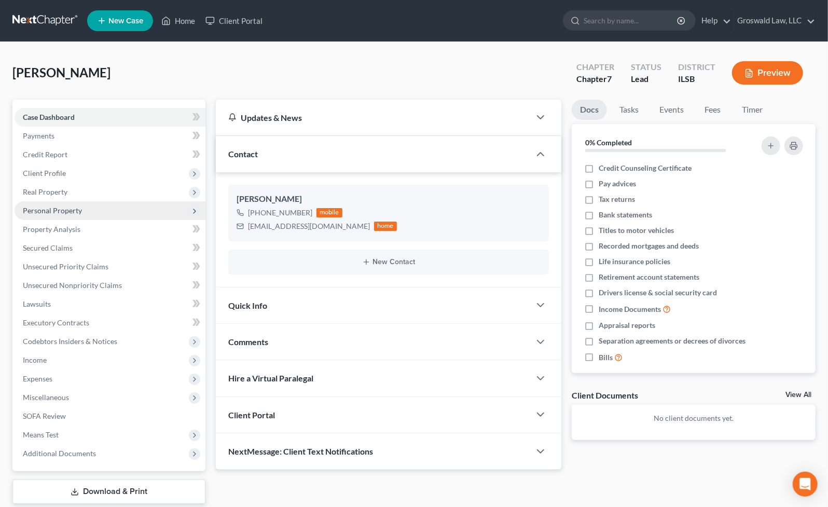
click at [80, 209] on span "Personal Property" at bounding box center [110, 210] width 191 height 19
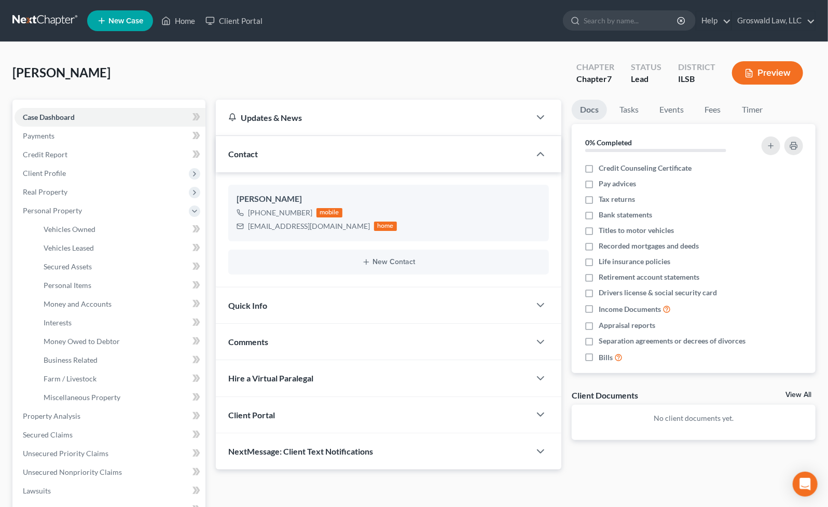
click at [612, 460] on div "Docs Tasks Events Fees Timer 0% Completed Nothing here yet! Credit Counseling C…" at bounding box center [694, 285] width 254 height 370
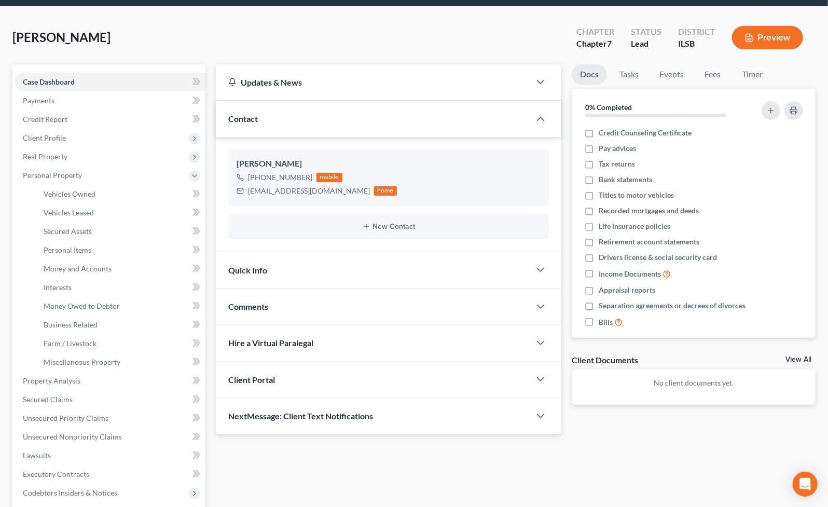
scroll to position [94, 0]
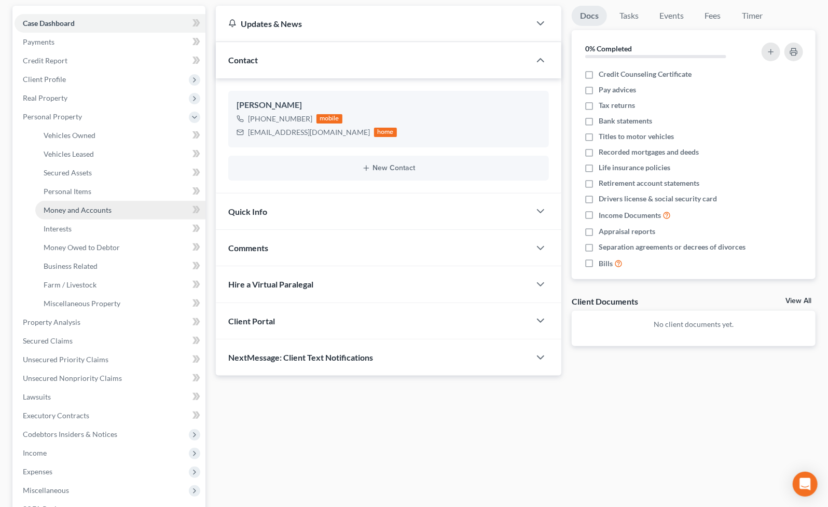
click at [95, 206] on span "Money and Accounts" at bounding box center [78, 209] width 68 height 9
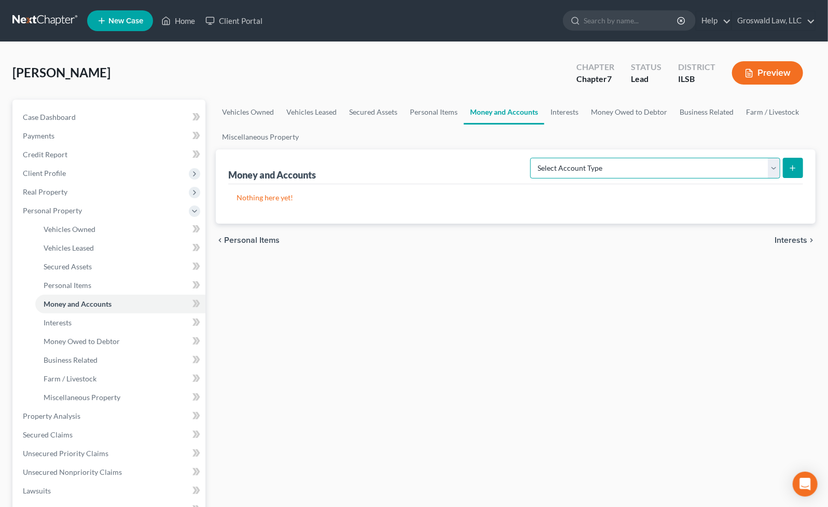
click at [711, 170] on select "Select Account Type Brokerage (A/B: 18, SOFA: 20) Cash on Hand (A/B: 16) Certif…" at bounding box center [655, 168] width 250 height 21
select select "checking"
click at [533, 158] on select "Select Account Type Brokerage (A/B: 18, SOFA: 20) Cash on Hand (A/B: 16) Certif…" at bounding box center [655, 168] width 250 height 21
click at [794, 170] on icon "submit" at bounding box center [793, 168] width 8 height 8
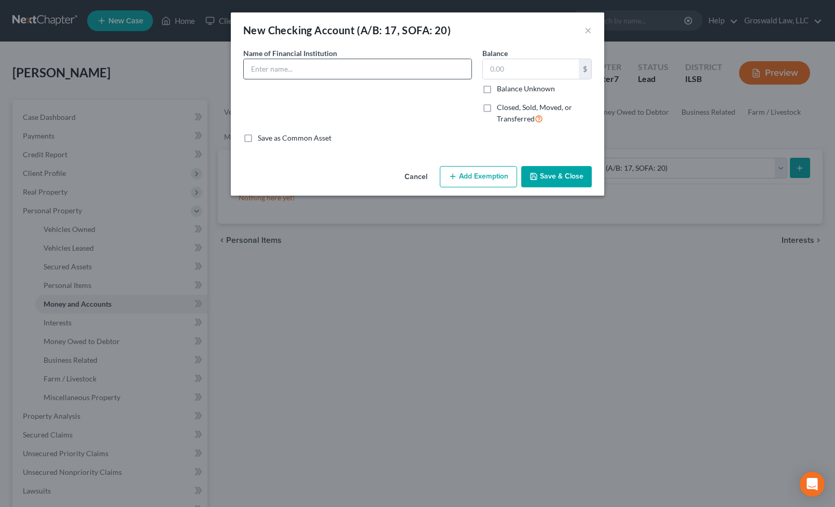
click at [302, 76] on input "text" at bounding box center [358, 69] width 228 height 20
type input "Varo"
click at [543, 168] on button "Save & Close" at bounding box center [556, 177] width 71 height 22
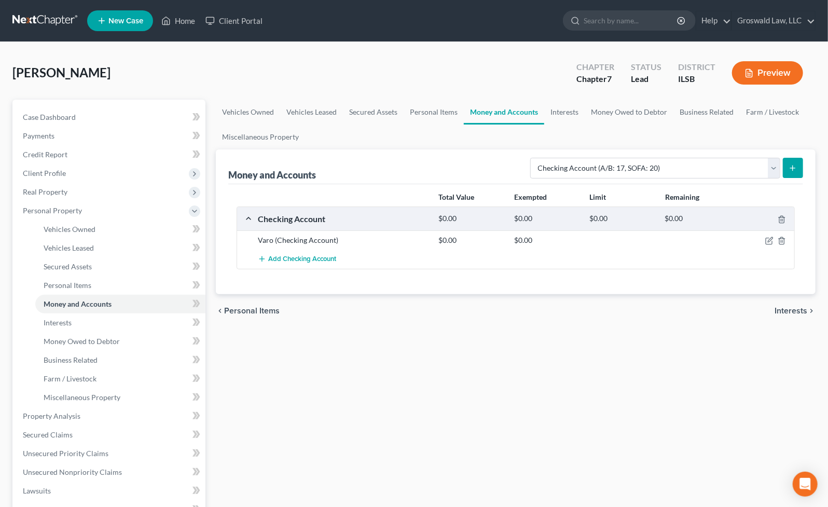
click at [412, 368] on div "Vehicles Owned Vehicles Leased Secured Assets Personal Items Money and Accounts…" at bounding box center [516, 409] width 610 height 618
click at [66, 175] on span "Client Profile" at bounding box center [110, 173] width 191 height 19
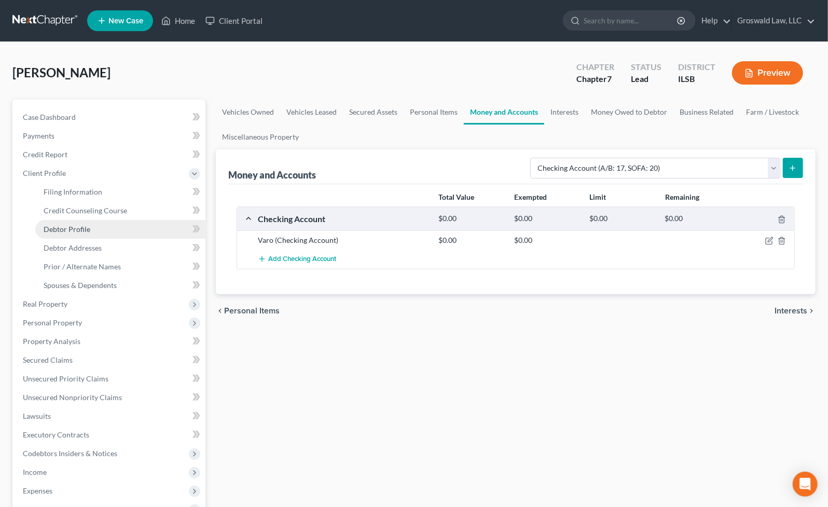
click at [85, 231] on span "Debtor Profile" at bounding box center [67, 229] width 47 height 9
select select "0"
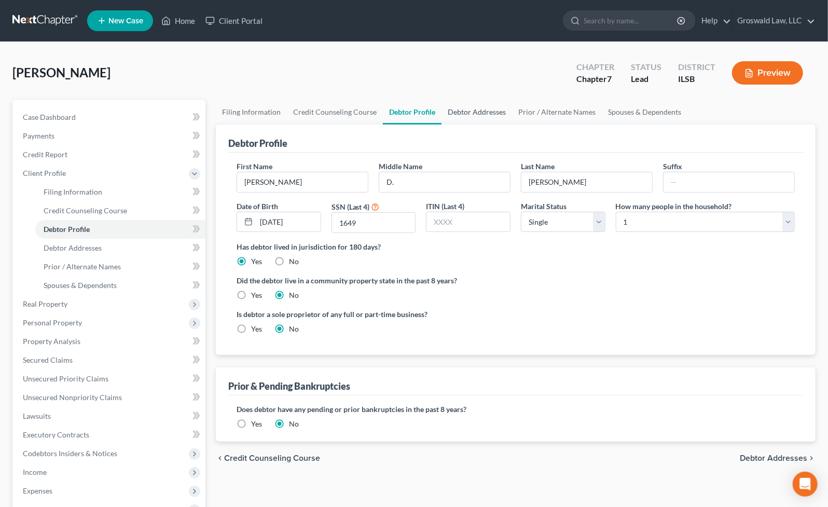
click at [472, 111] on link "Debtor Addresses" at bounding box center [477, 112] width 71 height 25
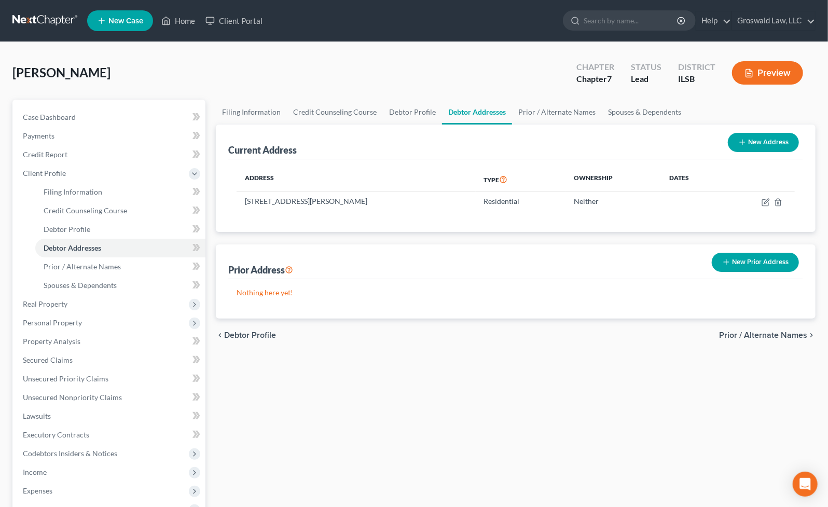
click at [574, 384] on div "Filing Information Credit Counseling Course Debtor Profile Debtor Addresses Pri…" at bounding box center [516, 371] width 610 height 543
click at [67, 318] on span "Personal Property" at bounding box center [52, 322] width 59 height 9
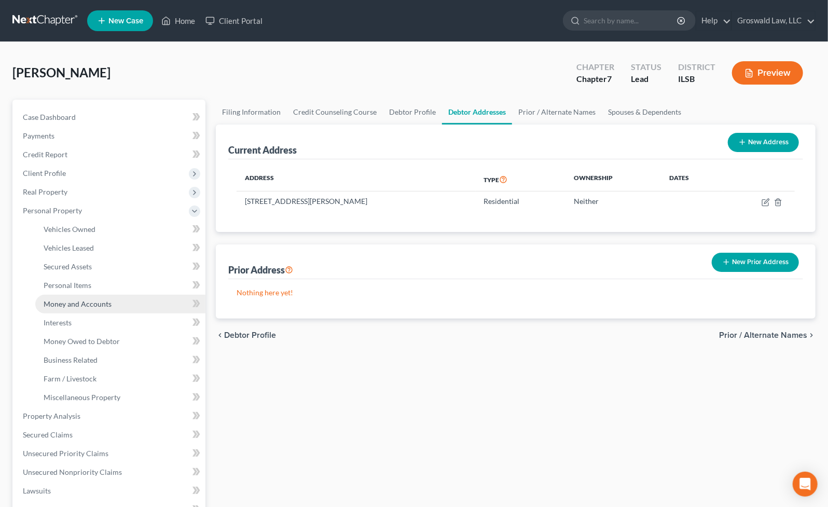
click at [97, 301] on span "Money and Accounts" at bounding box center [78, 303] width 68 height 9
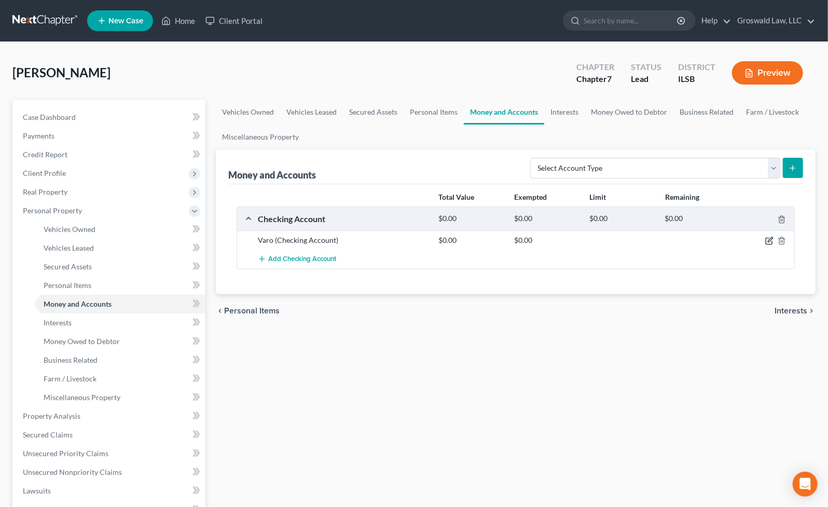
click at [770, 237] on icon "button" at bounding box center [769, 241] width 8 height 8
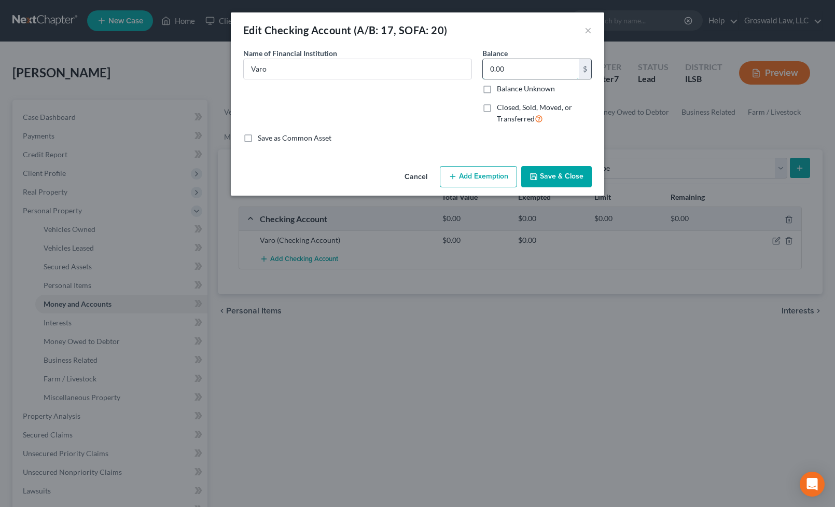
click at [542, 72] on input "0.00" at bounding box center [531, 69] width 96 height 20
type input "1"
click at [551, 177] on button "Save & Close" at bounding box center [556, 177] width 71 height 22
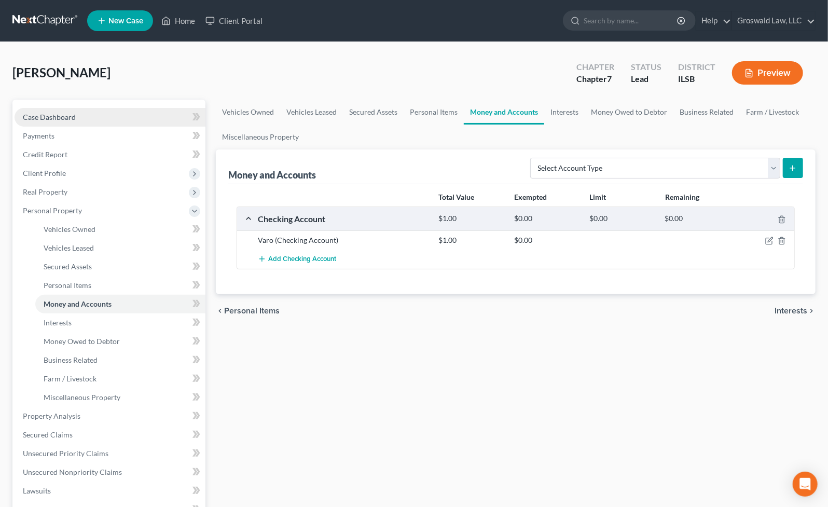
click at [87, 115] on link "Case Dashboard" at bounding box center [110, 117] width 191 height 19
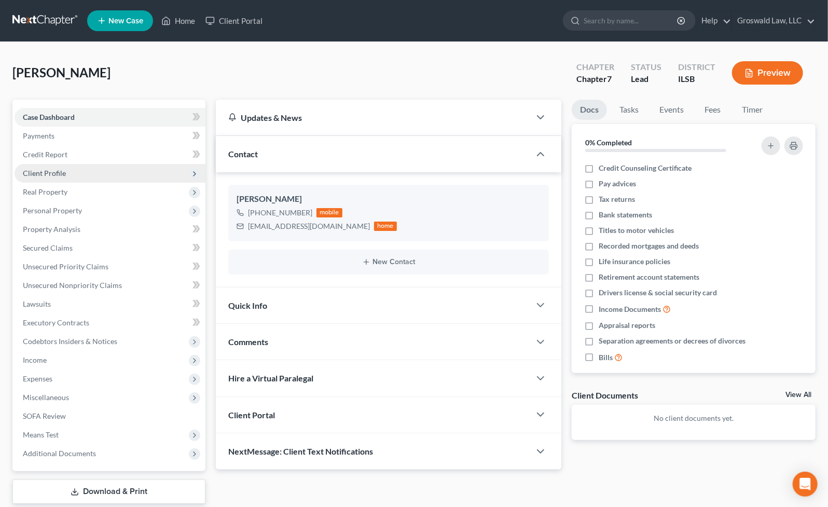
click at [59, 172] on span "Client Profile" at bounding box center [44, 173] width 43 height 9
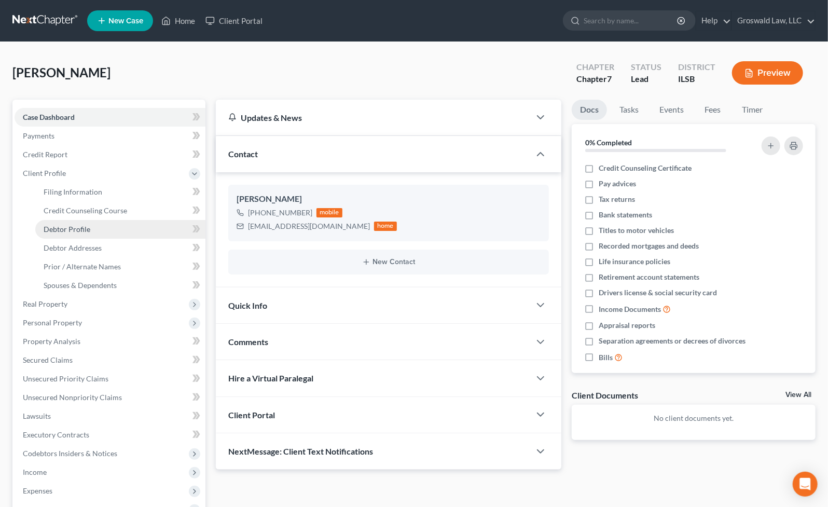
click at [86, 232] on span "Debtor Profile" at bounding box center [67, 229] width 47 height 9
select select "0"
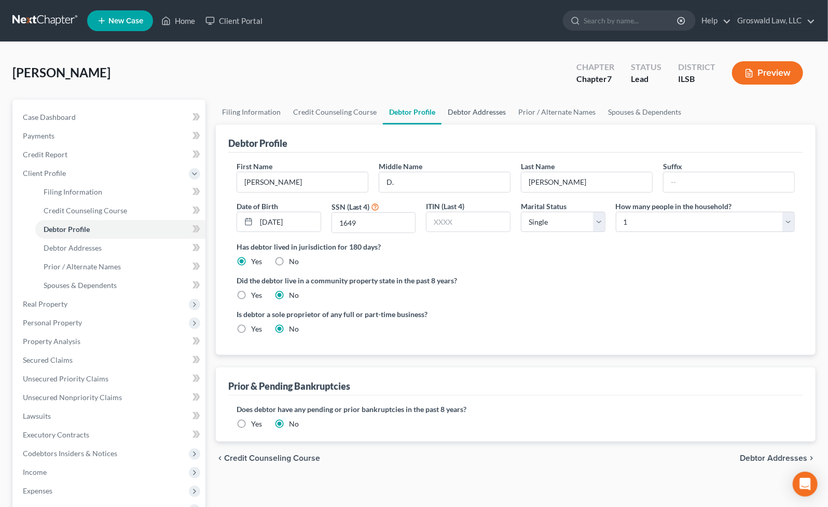
click at [480, 109] on link "Debtor Addresses" at bounding box center [477, 112] width 71 height 25
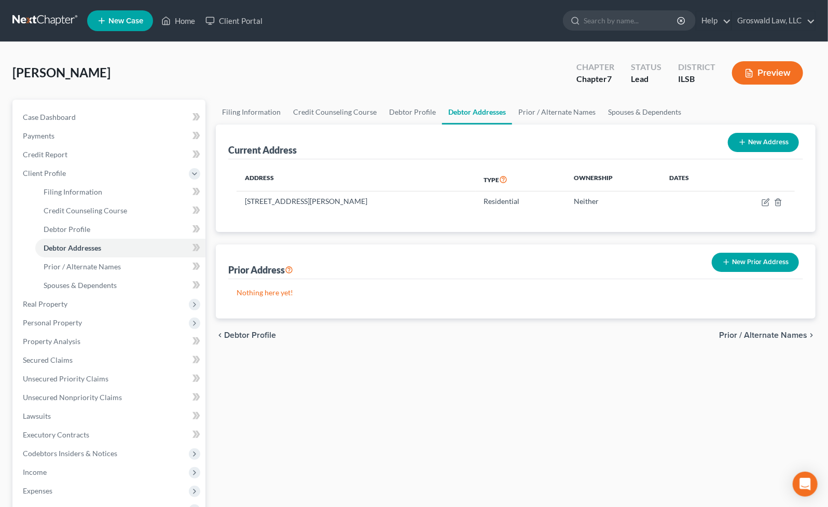
click at [748, 259] on button "New Prior Address" at bounding box center [755, 262] width 87 height 19
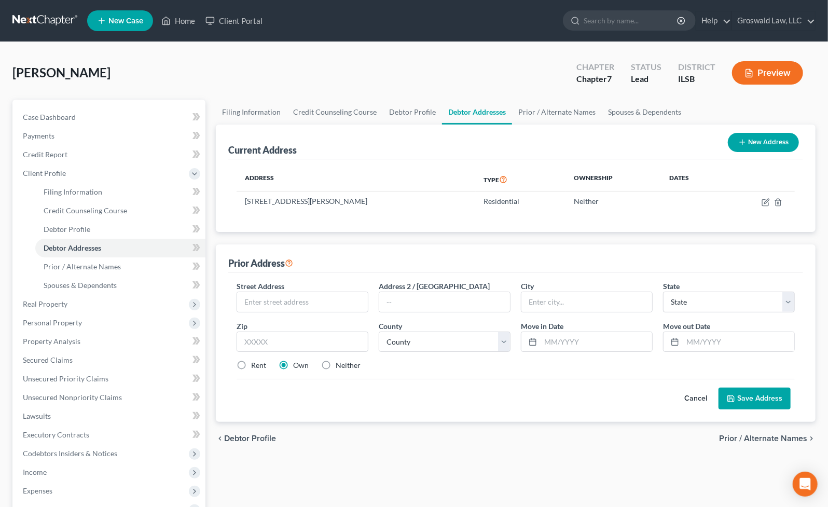
click at [336, 363] on label "Neither" at bounding box center [348, 365] width 25 height 10
click at [340, 363] on input "Neither" at bounding box center [343, 363] width 7 height 7
radio input "true"
click at [296, 296] on input "text" at bounding box center [302, 302] width 131 height 20
type input "[STREET_ADDRESS][PERSON_NAME]"
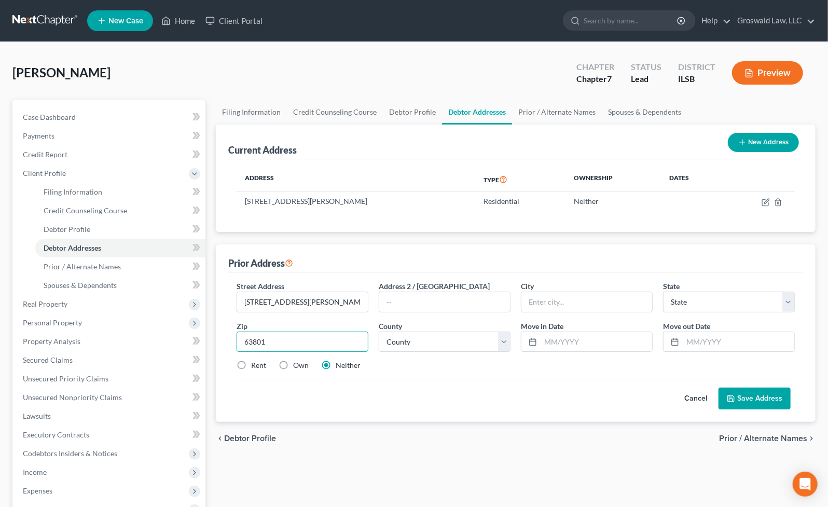
type input "63801"
type input "Sikeston"
select select "26"
select select "71"
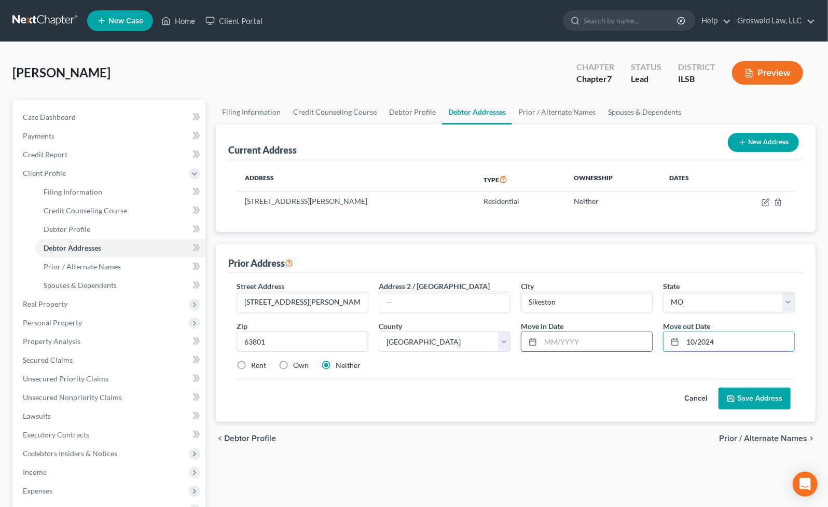
type input "10/2024"
click at [558, 339] on input "text" at bounding box center [597, 342] width 112 height 20
type input "1"
click at [752, 402] on button "Save Address" at bounding box center [755, 399] width 72 height 22
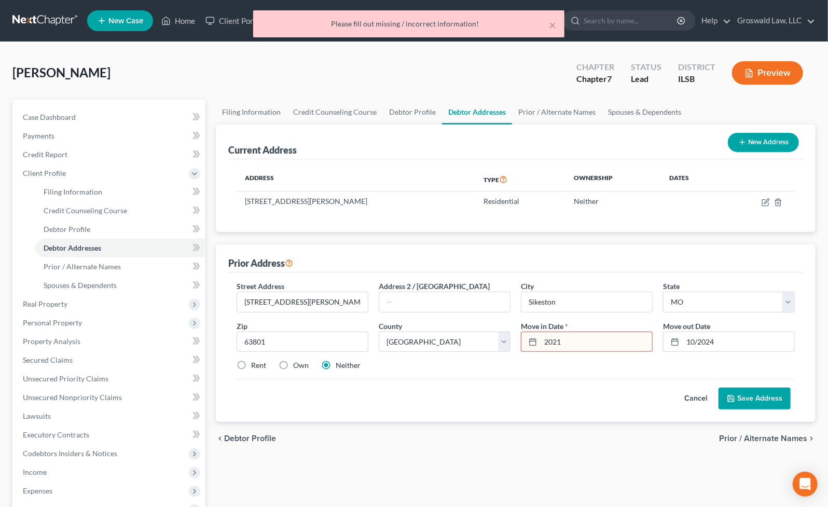
click at [630, 335] on input "2021" at bounding box center [597, 342] width 112 height 20
drag, startPoint x: 536, startPoint y: 335, endPoint x: 515, endPoint y: 335, distance: 20.8
click at [516, 335] on div "Move in Date * 2021" at bounding box center [587, 337] width 142 height 32
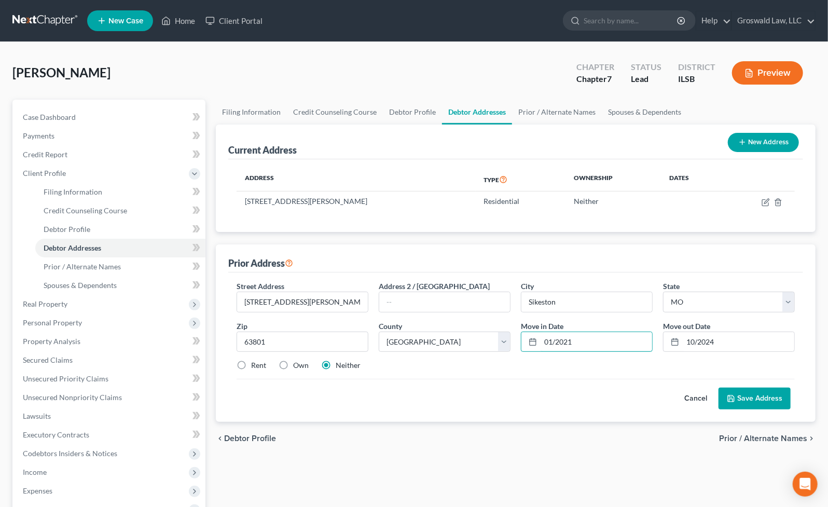
type input "01/2021"
click at [755, 402] on button "Save Address" at bounding box center [755, 399] width 72 height 22
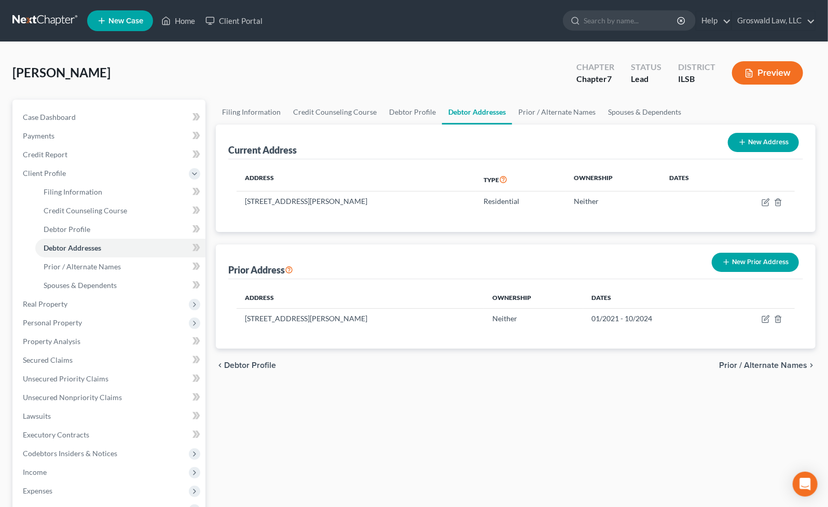
click at [461, 67] on div "[PERSON_NAME] Upgraded Chapter Chapter 7 Status Lead District ILSB Preview" at bounding box center [413, 76] width 803 height 45
click at [81, 192] on span "Filing Information" at bounding box center [73, 191] width 59 height 9
select select "1"
select select "0"
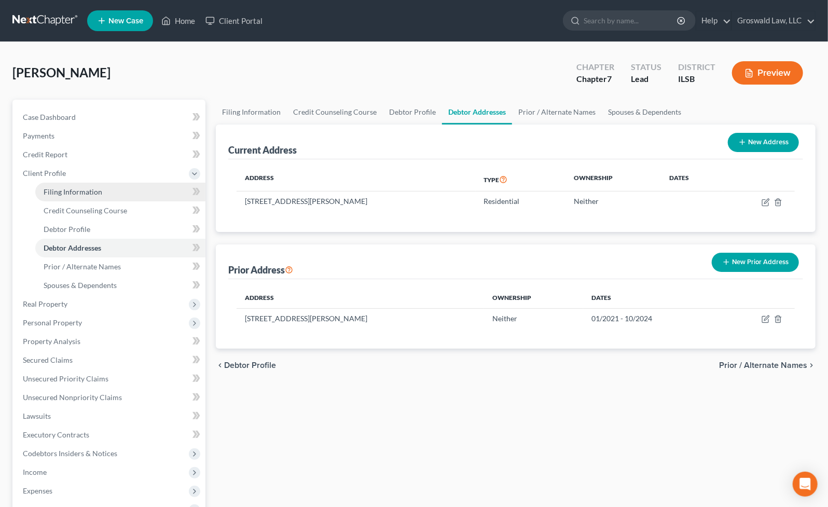
select select "26"
select select "14"
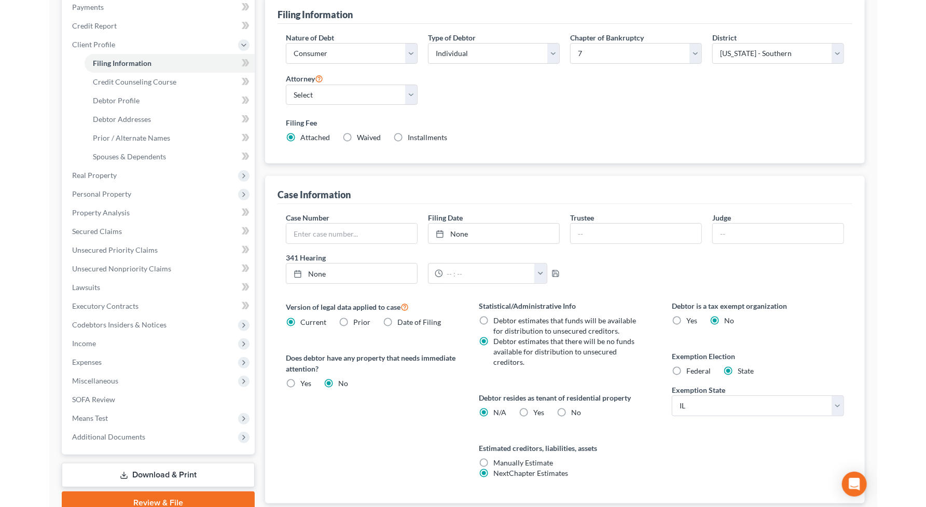
scroll to position [141, 0]
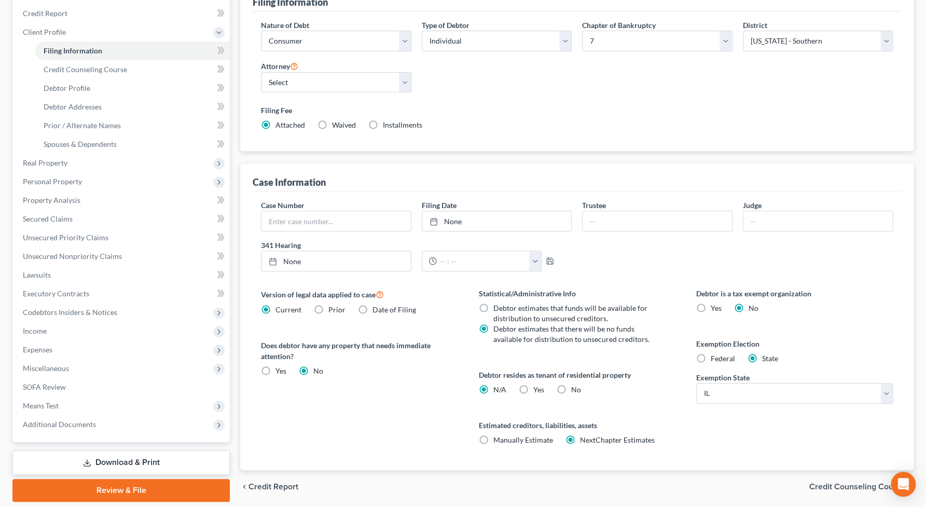
click at [711, 358] on label "Federal" at bounding box center [723, 358] width 24 height 10
click at [715, 358] on input "Federal" at bounding box center [718, 356] width 7 height 7
radio input "true"
radio input "false"
click at [358, 447] on div "Version of legal data applied to case Current Prior Date of Filing Legal data v…" at bounding box center [359, 379] width 217 height 182
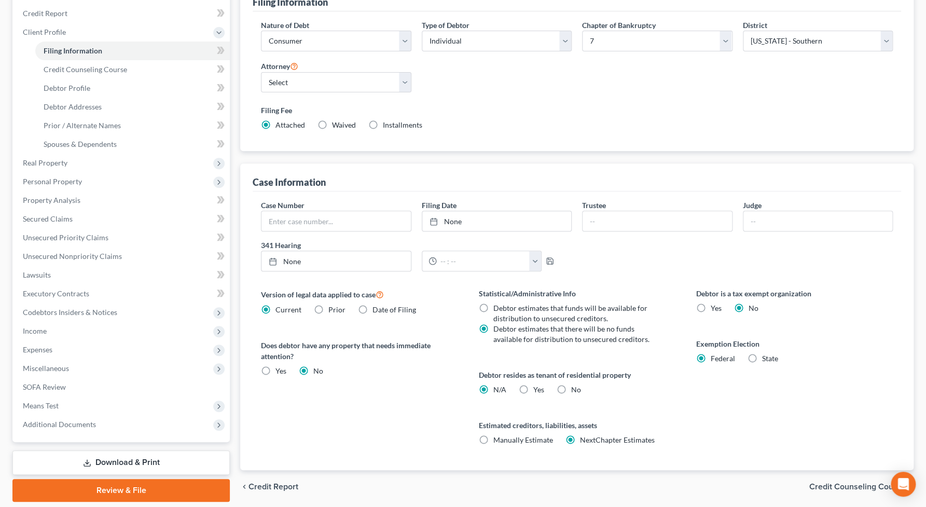
scroll to position [0, 0]
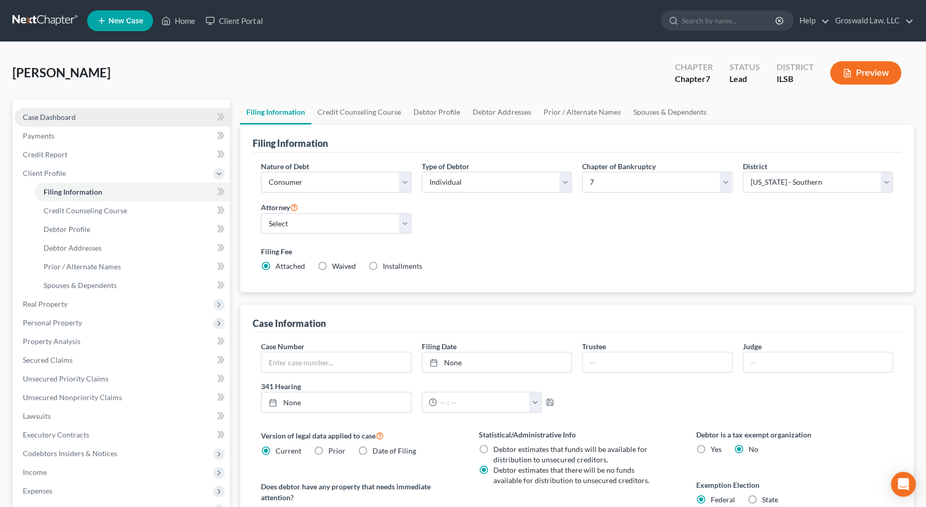
click at [72, 114] on span "Case Dashboard" at bounding box center [49, 117] width 53 height 9
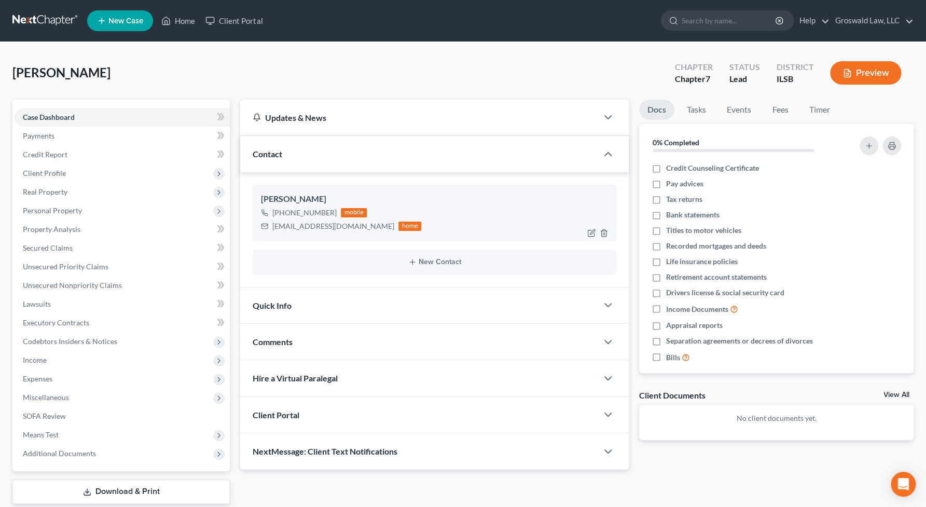
click at [318, 196] on div "[PERSON_NAME]" at bounding box center [434, 199] width 347 height 12
copy div "[PERSON_NAME]"
drag, startPoint x: 383, startPoint y: 221, endPoint x: 264, endPoint y: 222, distance: 119.3
click at [264, 222] on div "[EMAIL_ADDRESS][DOMAIN_NAME] home" at bounding box center [341, 225] width 160 height 13
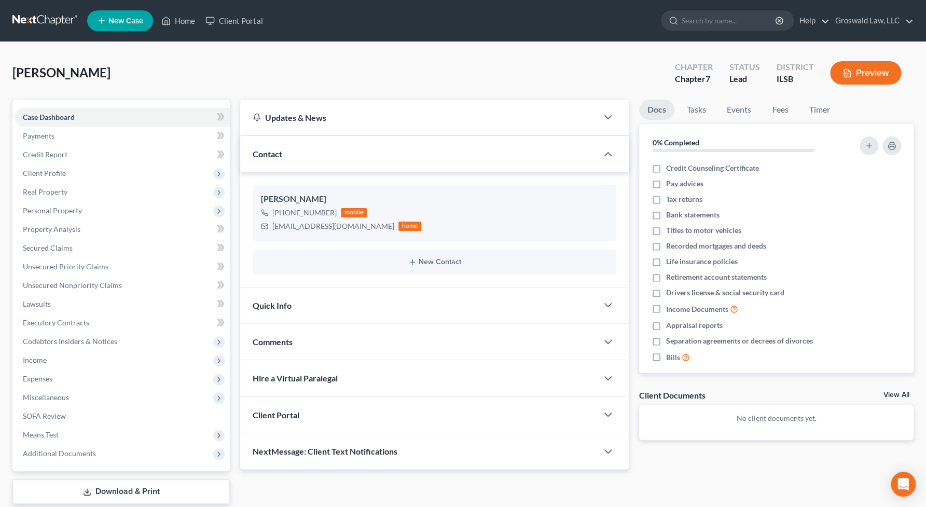
copy div "[EMAIL_ADDRESS][DOMAIN_NAME]"
drag, startPoint x: 332, startPoint y: 217, endPoint x: 301, endPoint y: 214, distance: 30.3
click at [301, 214] on div "[PHONE_NUMBER] mobile" at bounding box center [341, 212] width 160 height 13
copy div "203-2004"
click at [388, 337] on div "Comments" at bounding box center [418, 342] width 357 height 36
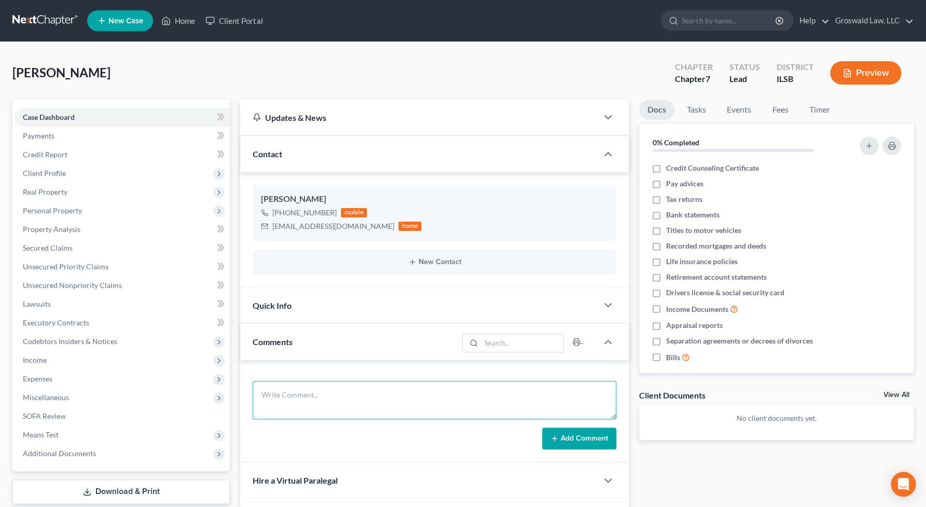
click at [400, 405] on textarea at bounding box center [435, 400] width 364 height 38
click at [781, 463] on div "Docs Tasks Events Fees Timer 0% Completed Nothing here yet! Credit Counseling C…" at bounding box center [776, 336] width 285 height 472
drag, startPoint x: 360, startPoint y: 383, endPoint x: 369, endPoint y: 373, distance: 13.6
click at [360, 382] on textarea "[DATE] ([DATE]) - he" at bounding box center [435, 400] width 364 height 38
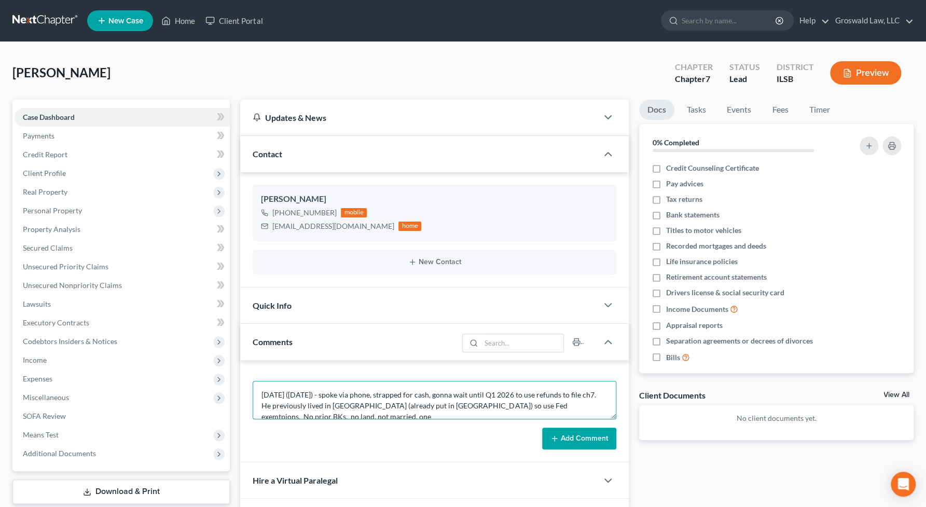
scroll to position [2, 0]
click at [597, 390] on textarea "[DATE] ([DATE]) - spoke via phone, strapped for cash, gonna wait until Q1 2026 …" at bounding box center [435, 400] width 364 height 38
click at [504, 415] on textarea "[DATE] ([DATE]) - spoke via phone, strapped for cash, gonna wait until Q1 2026 …" at bounding box center [435, 400] width 364 height 38
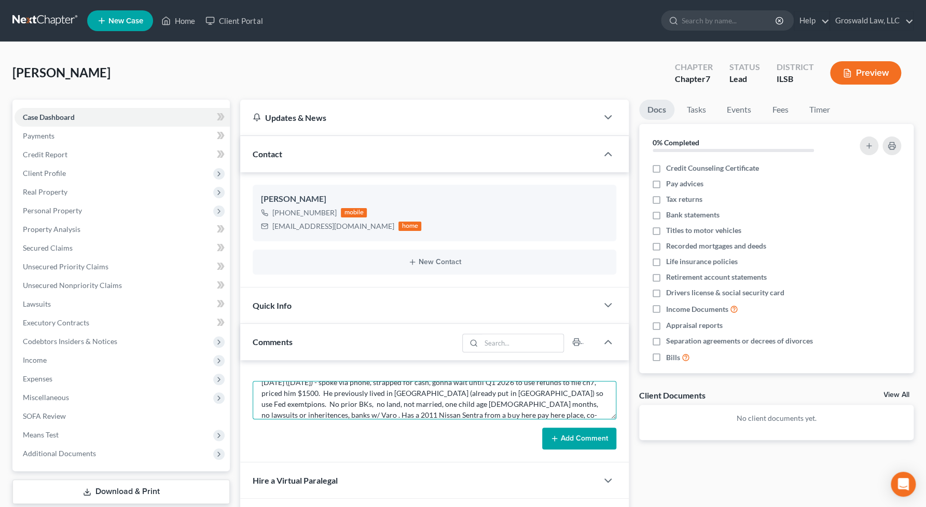
scroll to position [23, 0]
type textarea "[DATE] ([DATE]) - spoke via phone, strapped for cash, gonna wait until Q1 2026 …"
click at [569, 432] on button "Add Comment" at bounding box center [579, 439] width 74 height 22
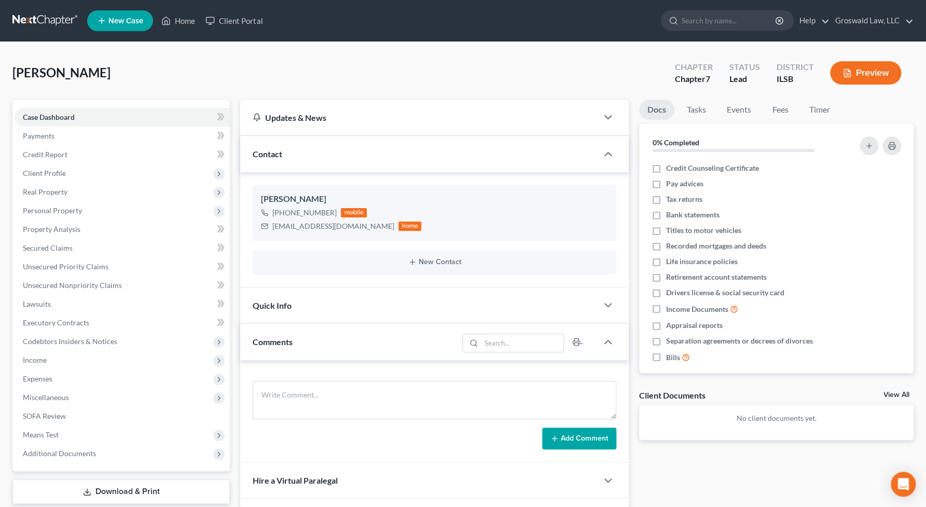
scroll to position [0, 0]
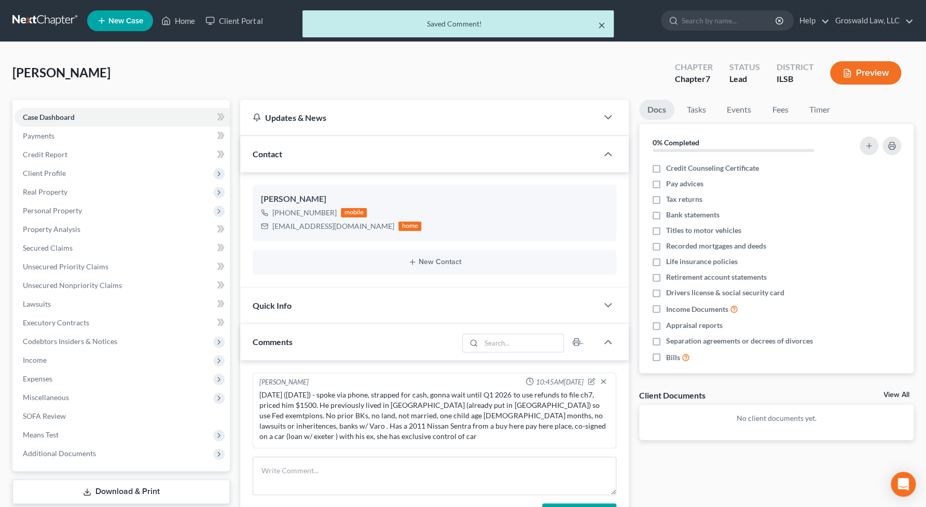
click at [602, 24] on button "×" at bounding box center [601, 25] width 7 height 12
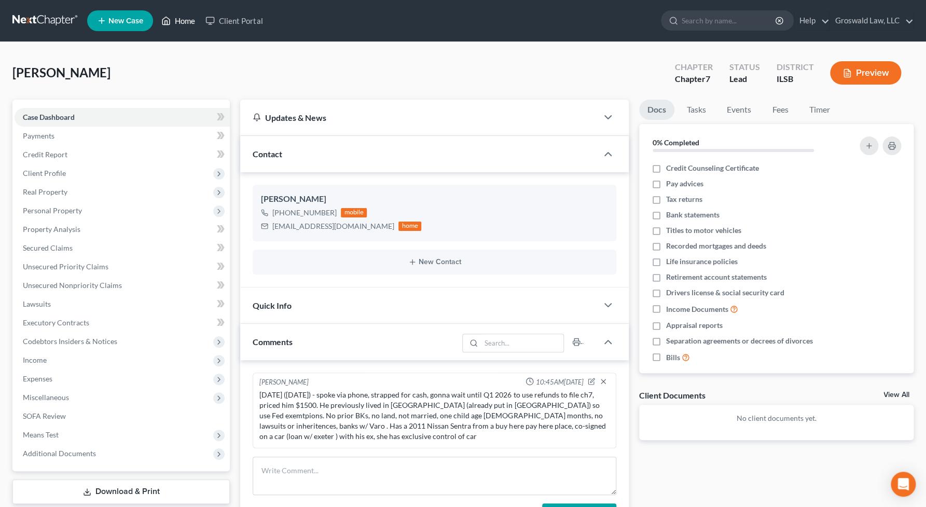
click at [185, 23] on link "Home" at bounding box center [178, 20] width 44 height 19
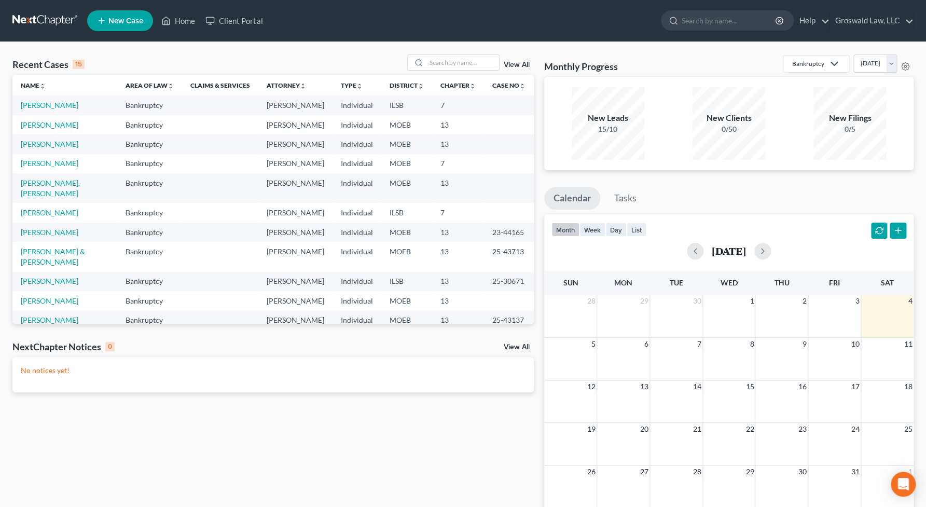
click at [114, 24] on span "New Case" at bounding box center [125, 21] width 35 height 8
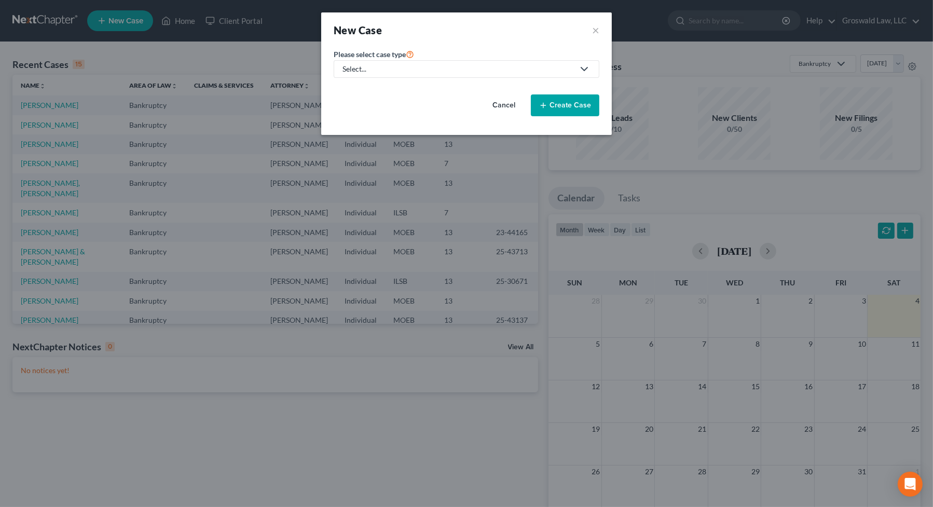
click at [383, 65] on div "Select..." at bounding box center [457, 69] width 231 height 10
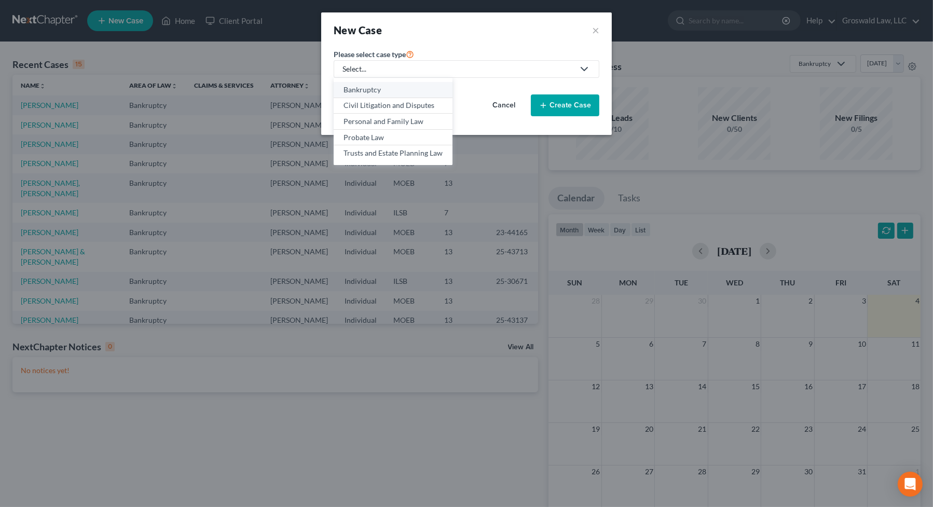
click at [390, 93] on div "Bankruptcy" at bounding box center [392, 90] width 99 height 10
select select "45"
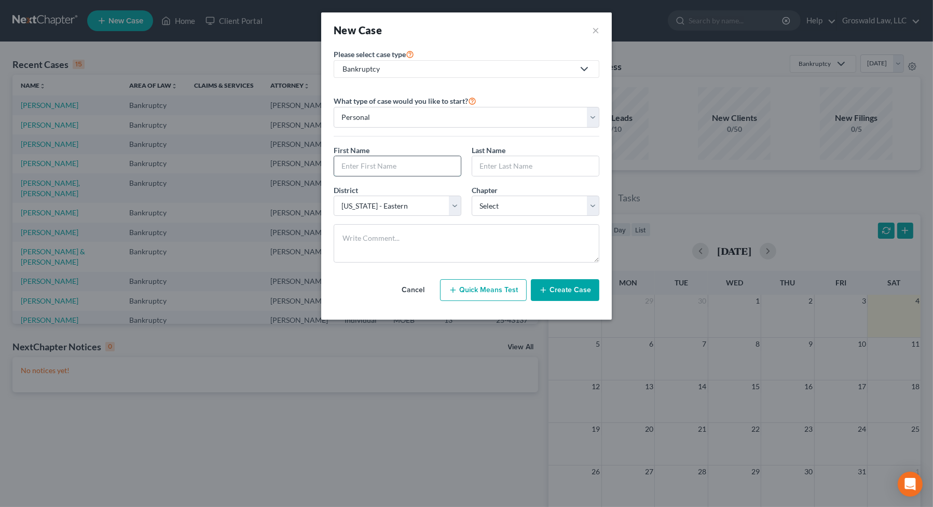
drag, startPoint x: 377, startPoint y: 163, endPoint x: 369, endPoint y: 156, distance: 10.6
click at [377, 161] on input "text" at bounding box center [397, 166] width 127 height 20
type input "[PERSON_NAME]"
select select "0"
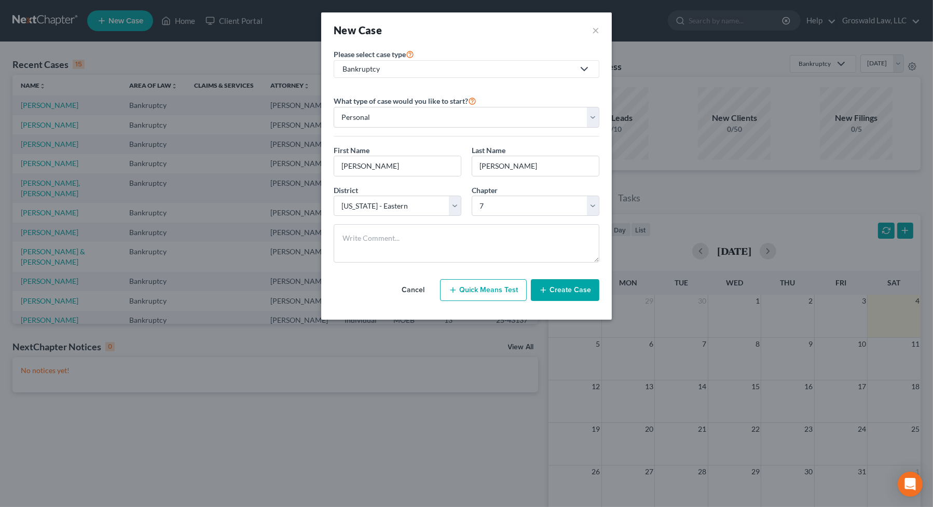
click at [551, 287] on button "Create Case" at bounding box center [565, 290] width 68 height 22
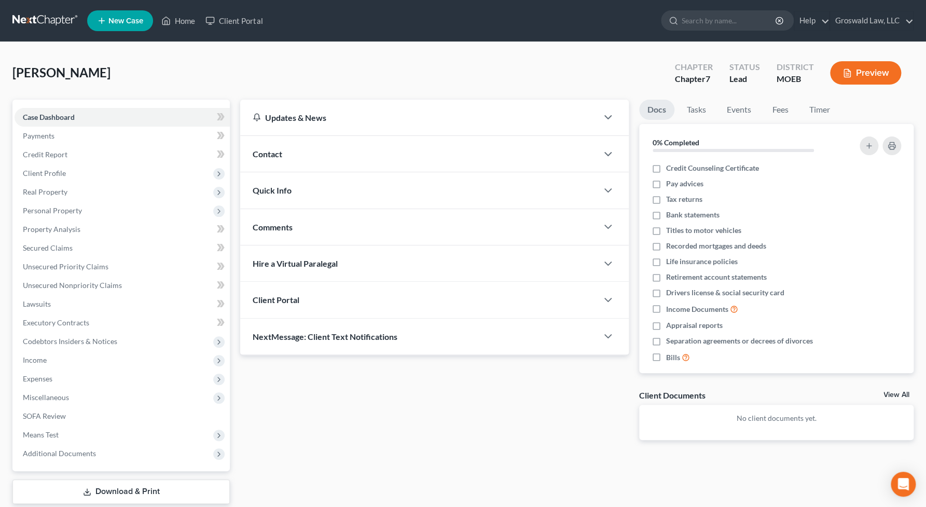
click at [405, 156] on div "Contact" at bounding box center [418, 154] width 357 height 36
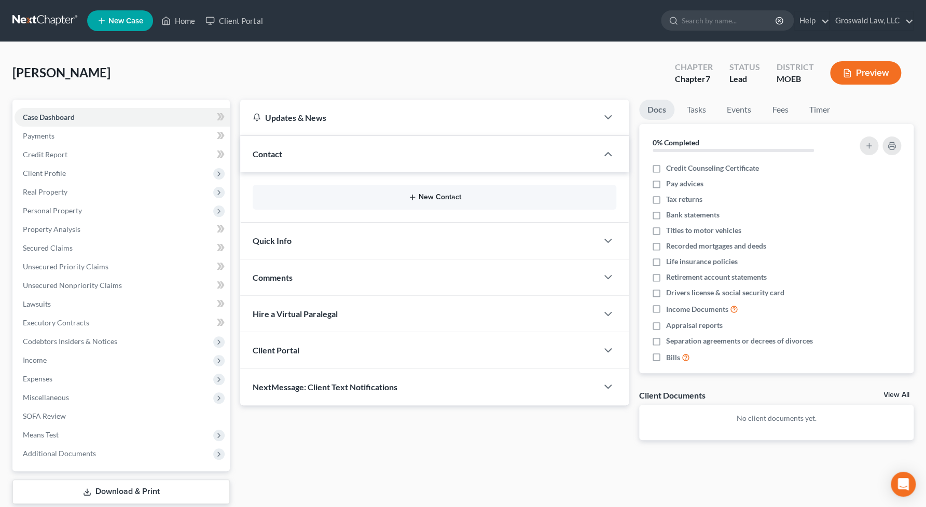
click at [421, 200] on button "New Contact" at bounding box center [434, 197] width 347 height 8
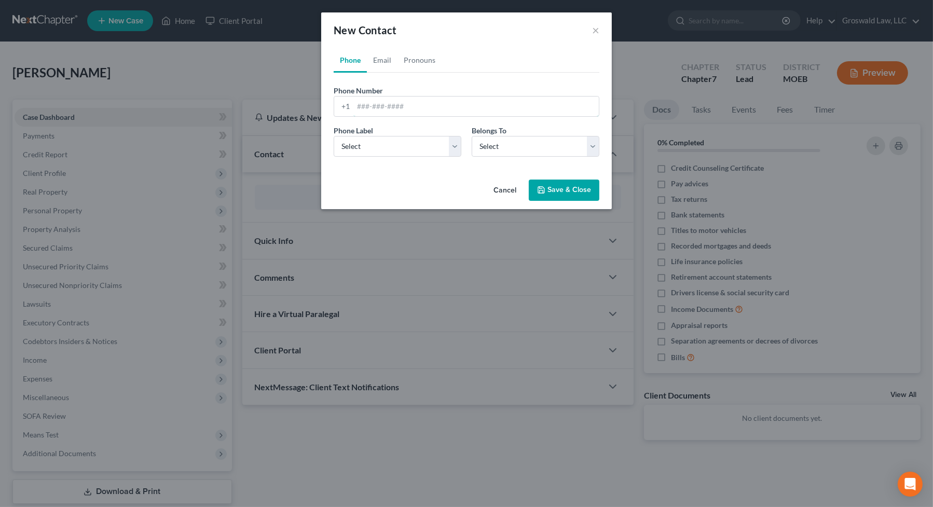
drag, startPoint x: 435, startPoint y: 104, endPoint x: 651, endPoint y: 5, distance: 236.8
click at [436, 103] on input "tel" at bounding box center [475, 107] width 245 height 20
type input "[PHONE_NUMBER]"
select select "0"
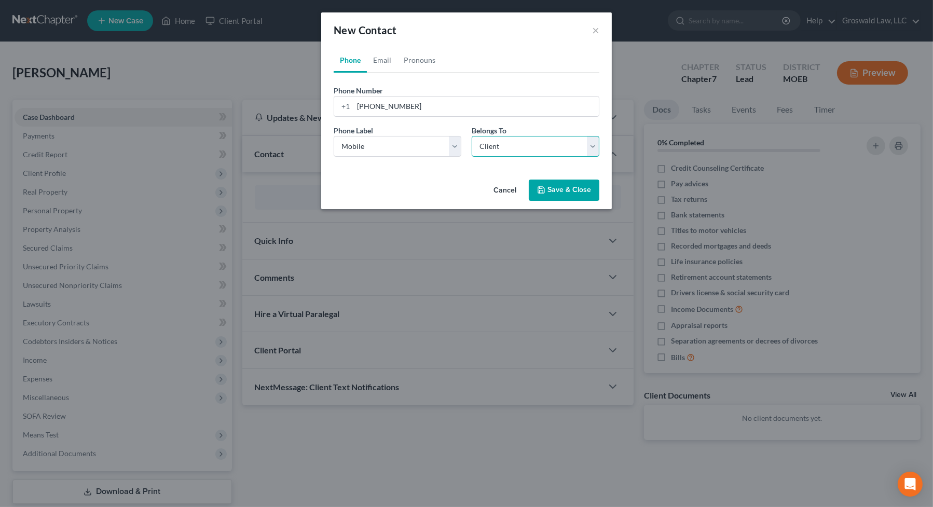
select select "0"
drag, startPoint x: 384, startPoint y: 63, endPoint x: 383, endPoint y: 73, distance: 9.4
click at [384, 63] on link "Email" at bounding box center [382, 60] width 31 height 25
click at [383, 109] on input "email" at bounding box center [475, 107] width 245 height 20
type input "[EMAIL_ADDRESS][DOMAIN_NAME]"
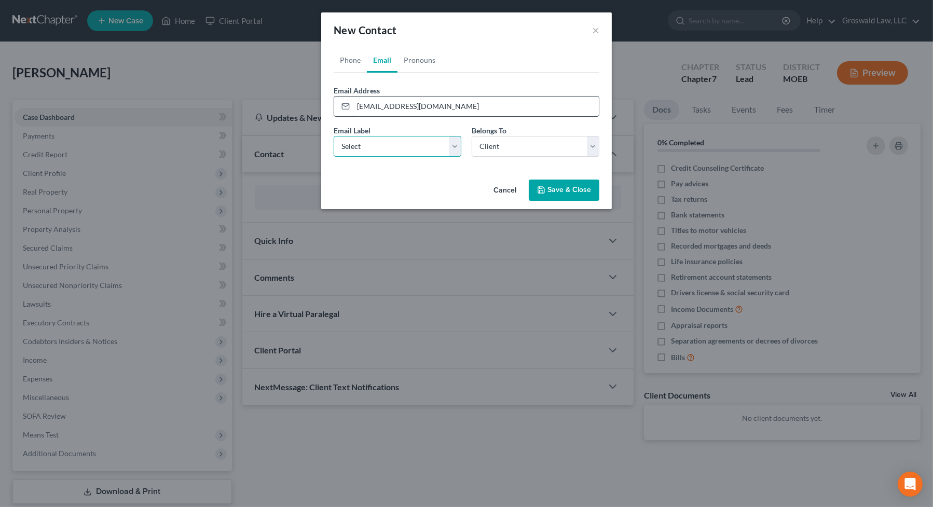
select select "0"
click at [570, 181] on button "Save & Close" at bounding box center [564, 191] width 71 height 22
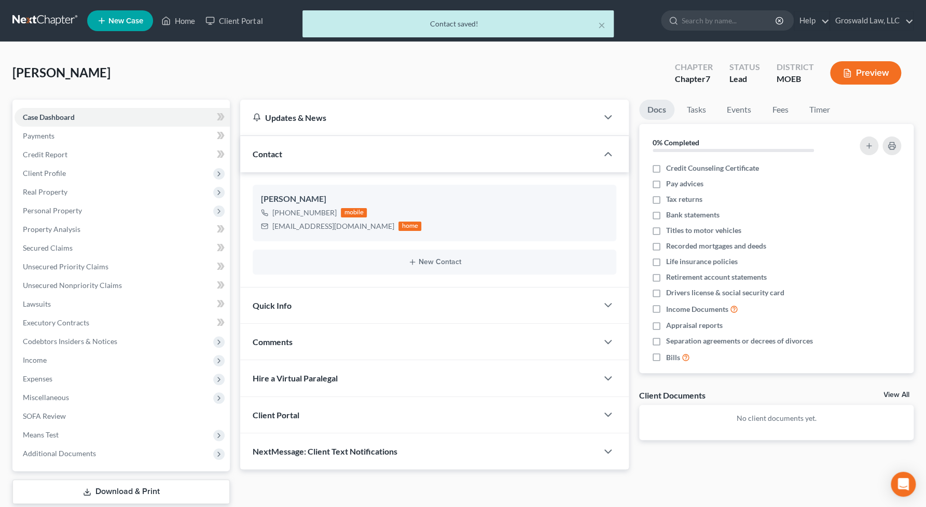
click at [441, 307] on div "Quick Info" at bounding box center [418, 305] width 357 height 36
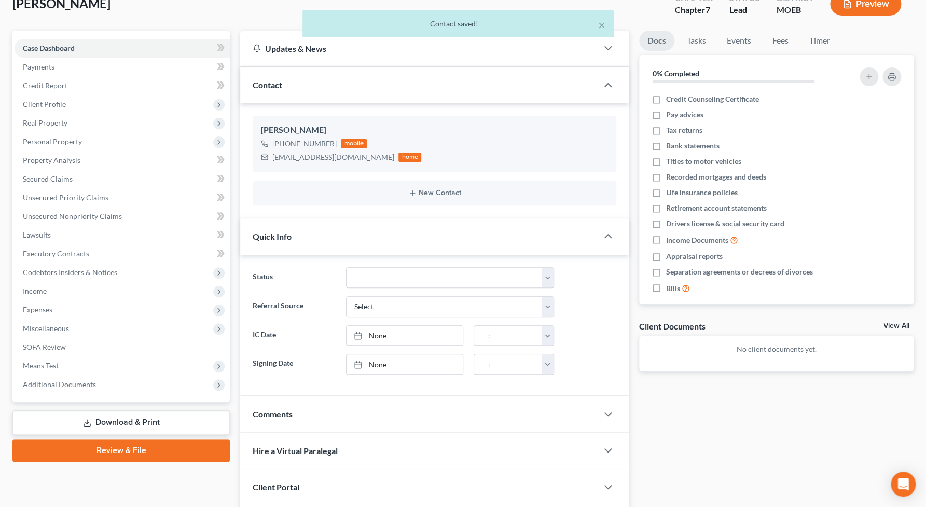
scroll to position [141, 0]
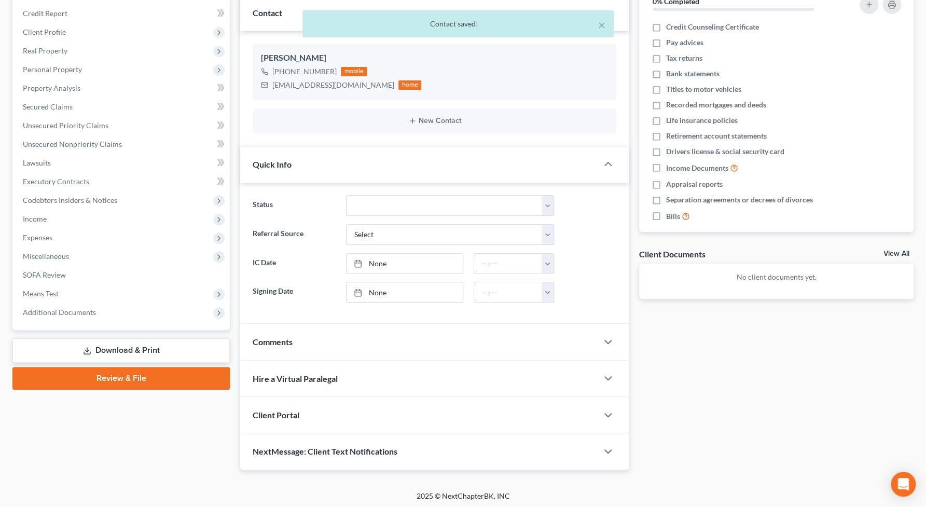
click at [328, 348] on div "Comments" at bounding box center [418, 342] width 357 height 36
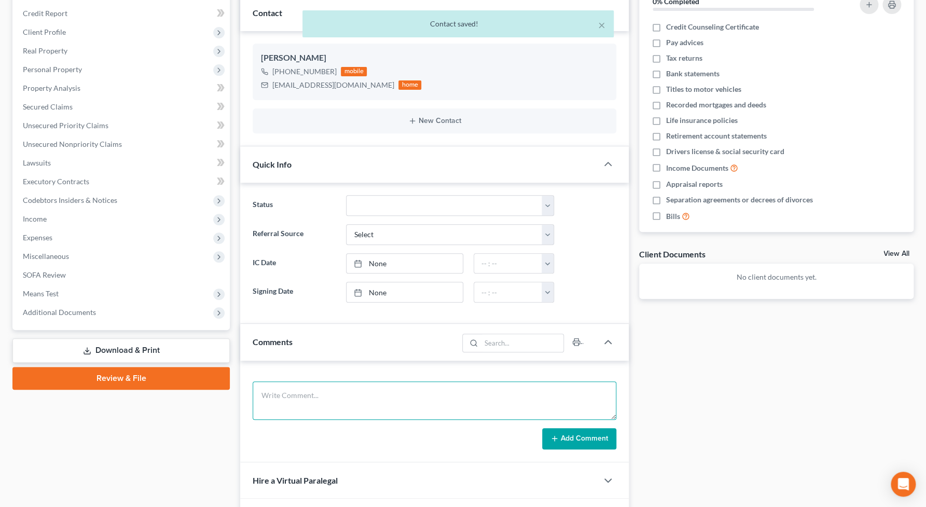
click at [341, 387] on textarea at bounding box center [435, 400] width 364 height 38
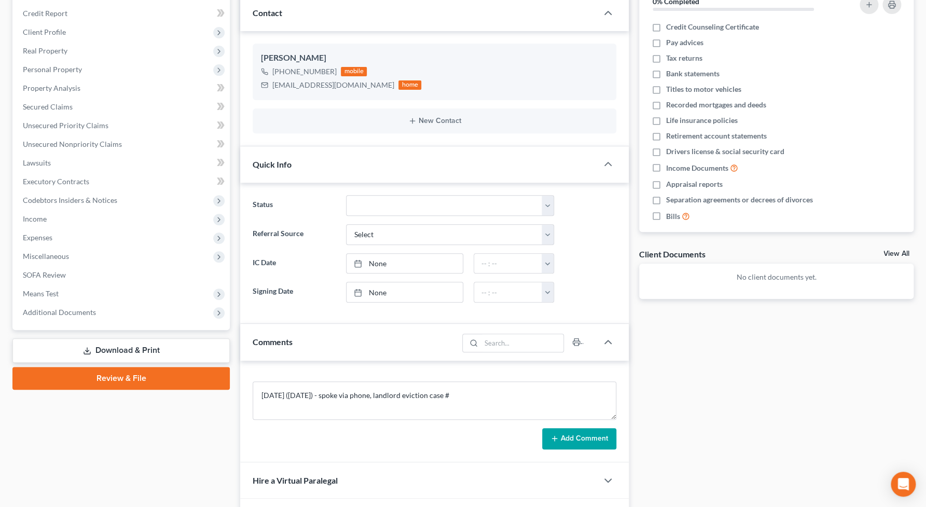
drag, startPoint x: 770, startPoint y: 395, endPoint x: 624, endPoint y: 363, distance: 149.8
click at [770, 395] on div "Docs Tasks Events Fees Timer 0% Completed Nothing here yet! Credit Counseling C…" at bounding box center [776, 264] width 285 height 613
click at [512, 395] on textarea "[DATE] ([DATE]) - spoke via phone, landlord eviction case #" at bounding box center [435, 400] width 364 height 38
paste textarea "2522-AC11996"
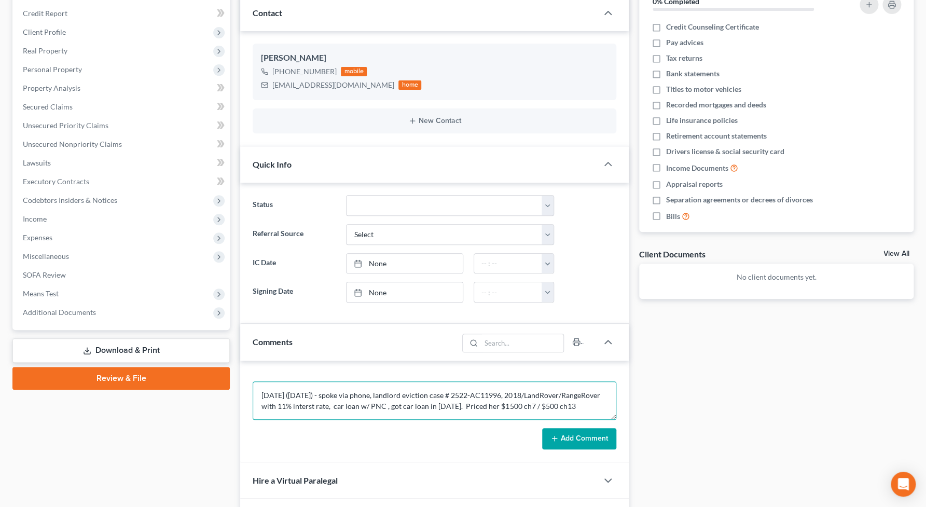
type textarea "[DATE] ([DATE]) - spoke via phone, landlord eviction case # 2522-AC11996, 2018/…"
click at [587, 442] on button "Add Comment" at bounding box center [579, 439] width 74 height 22
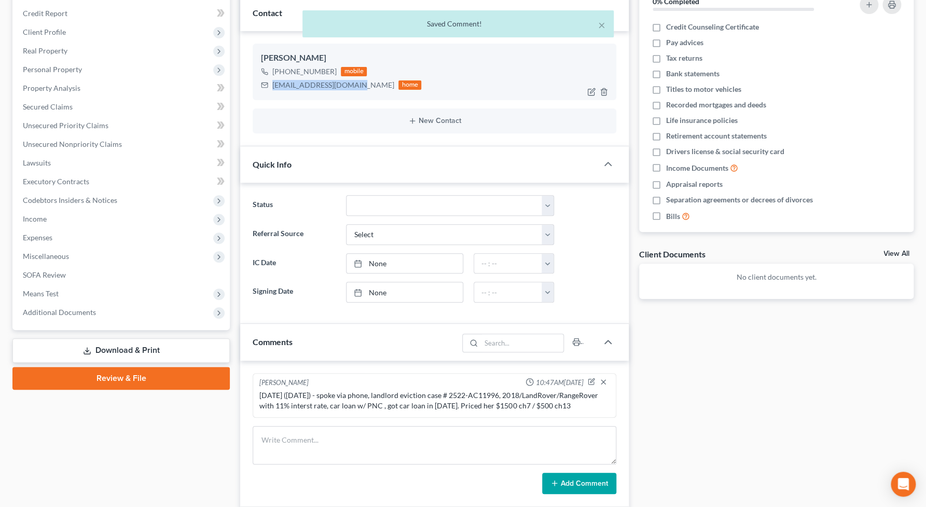
drag, startPoint x: 353, startPoint y: 88, endPoint x: 283, endPoint y: 91, distance: 70.1
click at [270, 91] on div "[PERSON_NAME] [PHONE_NUMBER] mobile [EMAIL_ADDRESS][DOMAIN_NAME] home" at bounding box center [435, 72] width 364 height 56
copy div "[EMAIL_ADDRESS][DOMAIN_NAME]"
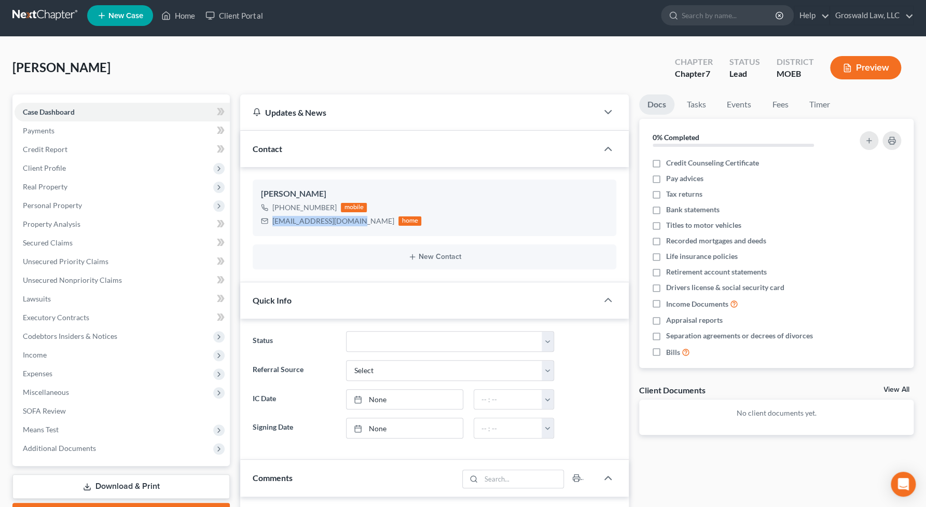
scroll to position [0, 0]
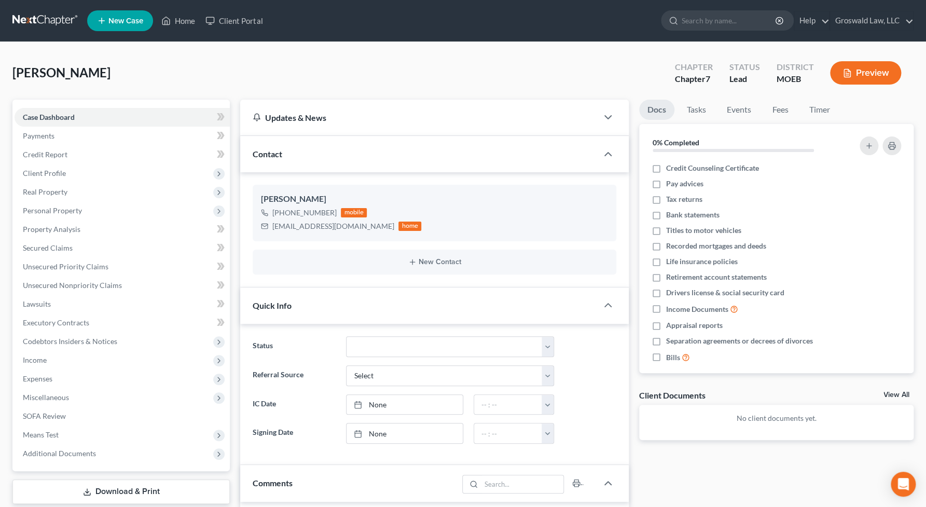
click at [835, 466] on div "Docs Tasks Events Fees Timer 0% Completed Nothing here yet! Credit Counseling C…" at bounding box center [776, 429] width 285 height 658
click at [140, 23] on span "New Case" at bounding box center [125, 21] width 35 height 8
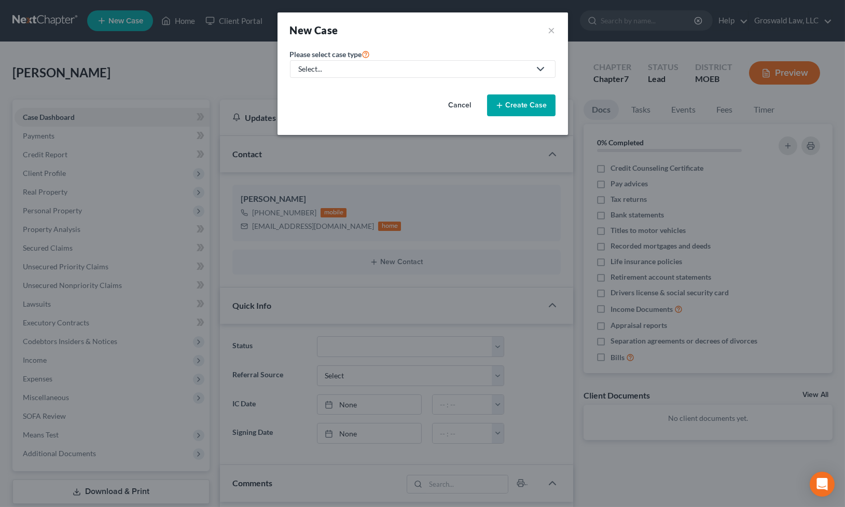
click at [430, 73] on div "Select..." at bounding box center [414, 69] width 231 height 10
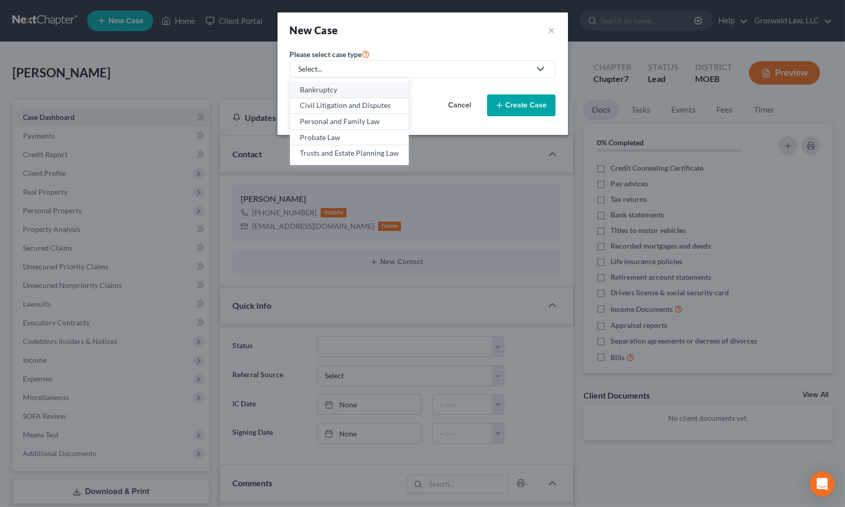
click at [331, 90] on div "Bankruptcy" at bounding box center [349, 90] width 99 height 10
select select "45"
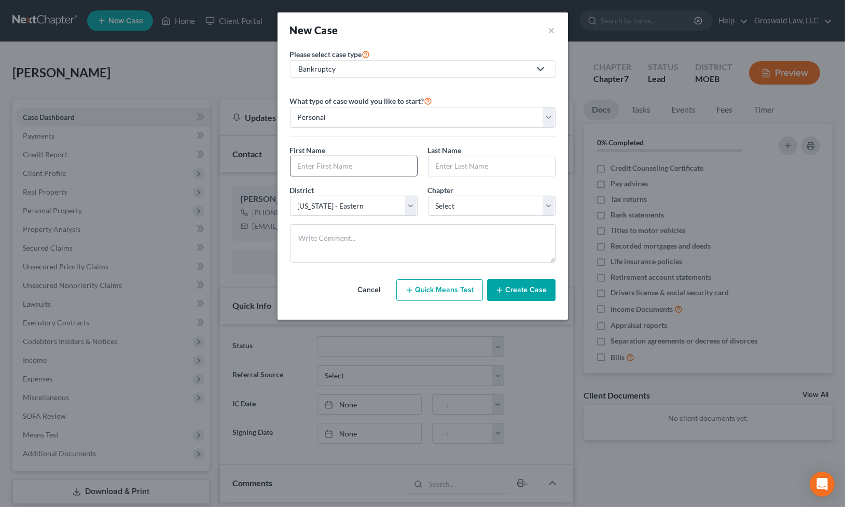
click at [332, 162] on input "text" at bounding box center [354, 166] width 127 height 20
paste input "[PERSON_NAME]"
type input "[PERSON_NAME]"
drag, startPoint x: 448, startPoint y: 160, endPoint x: 443, endPoint y: 163, distance: 5.8
click at [448, 160] on input "text" at bounding box center [492, 166] width 127 height 20
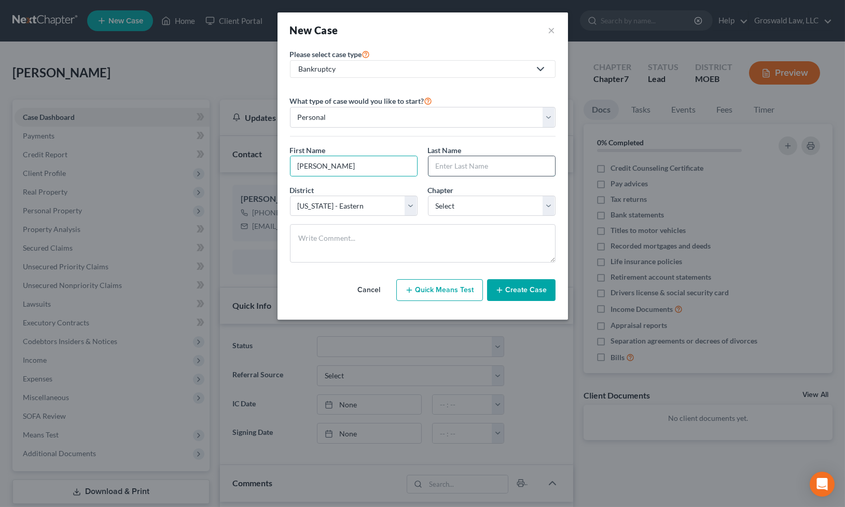
paste input "[PERSON_NAME]"
type input "[PERSON_NAME]"
select select "0"
click at [527, 291] on button "Create Case" at bounding box center [521, 290] width 68 height 22
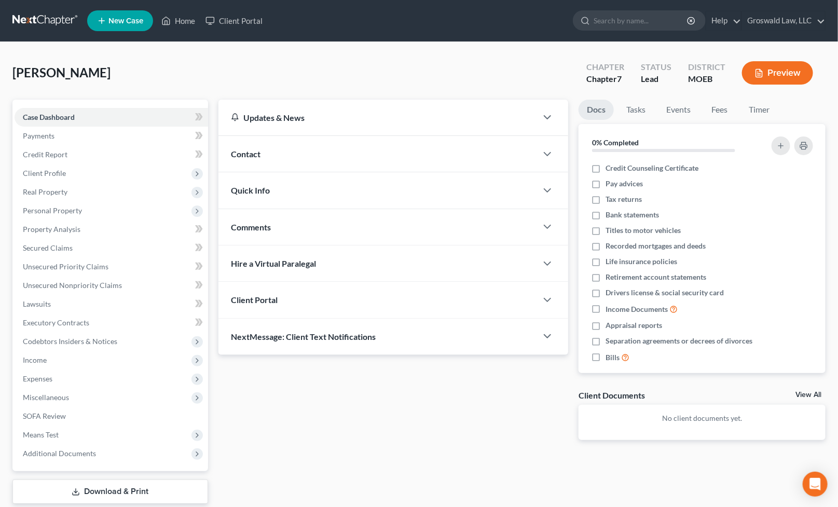
drag, startPoint x: 504, startPoint y: 415, endPoint x: 304, endPoint y: 249, distance: 260.9
click at [504, 415] on div "Updates & News × [US_STATE] [GEOGRAPHIC_DATA] Notes: Take a look at NextChapter…" at bounding box center [393, 278] width 360 height 357
click at [268, 160] on div "Contact" at bounding box center [377, 154] width 319 height 36
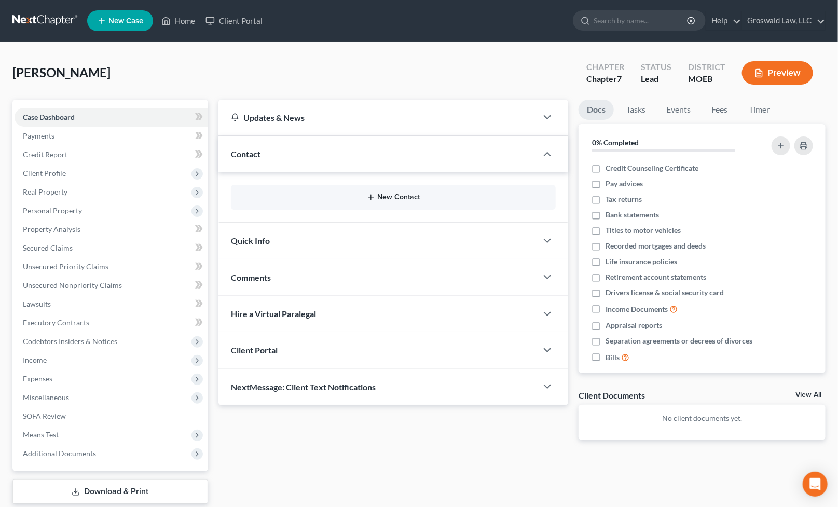
click at [373, 197] on line "button" at bounding box center [370, 197] width 5 height 0
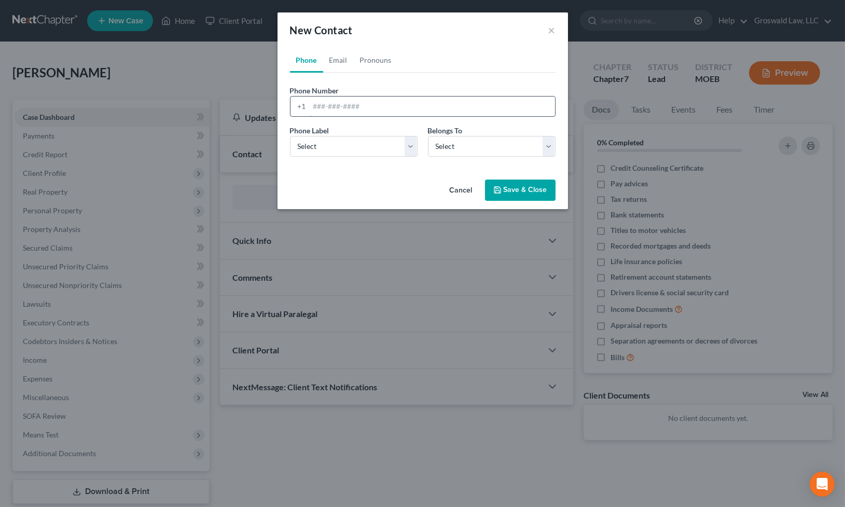
click at [354, 109] on input "tel" at bounding box center [432, 107] width 245 height 20
paste input "[PHONE_NUMBER]"
type input "[PHONE_NUMBER]"
click at [361, 141] on select "Select Mobile Home Work Other" at bounding box center [354, 146] width 128 height 21
select select "0"
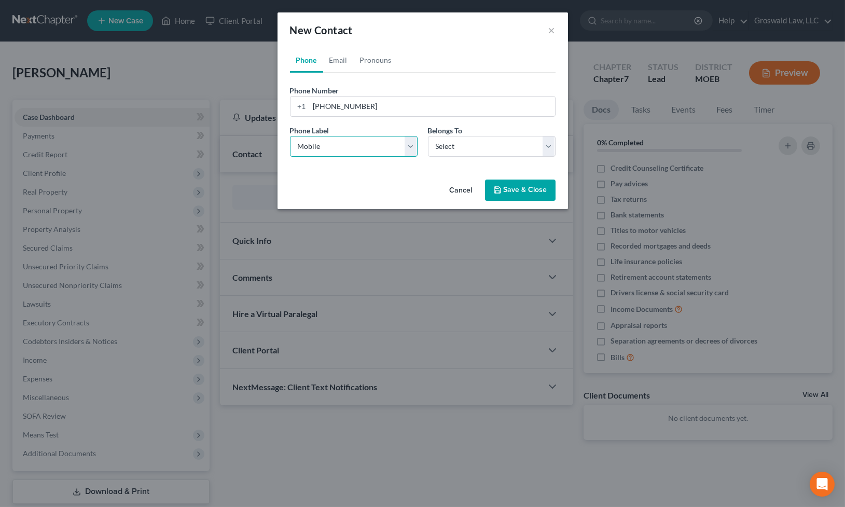
click at [290, 136] on select "Select Mobile Home Work Other" at bounding box center [354, 146] width 128 height 21
drag, startPoint x: 444, startPoint y: 149, endPoint x: 446, endPoint y: 156, distance: 6.4
click at [444, 149] on select "Select Client Other" at bounding box center [492, 146] width 128 height 21
select select "0"
click at [428, 136] on select "Select Client Other" at bounding box center [492, 146] width 128 height 21
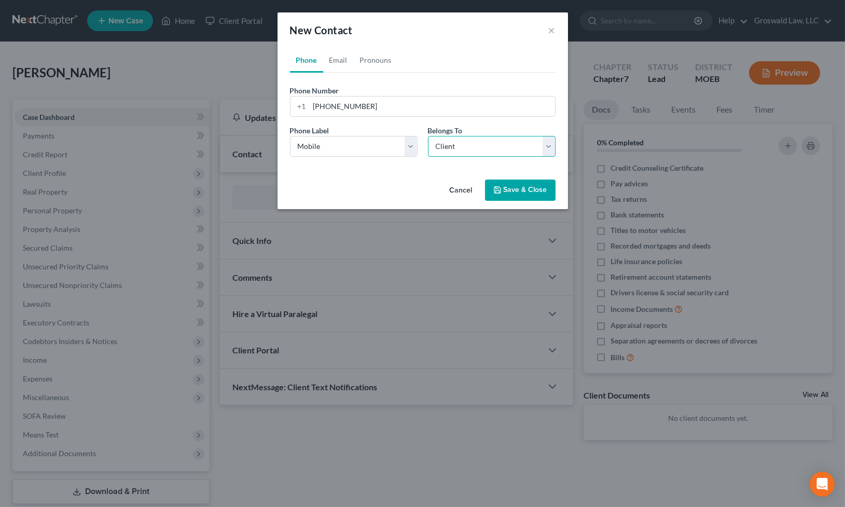
select select "0"
click at [342, 60] on link "Email" at bounding box center [338, 60] width 31 height 25
click at [355, 113] on input "email" at bounding box center [432, 107] width 245 height 20
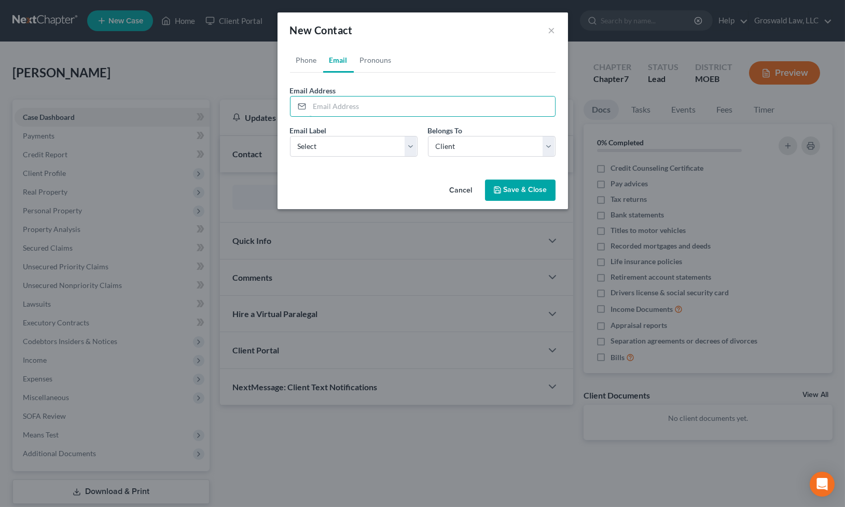
paste input "[EMAIL_ADDRESS][DOMAIN_NAME]"
type input "[EMAIL_ADDRESS][DOMAIN_NAME]"
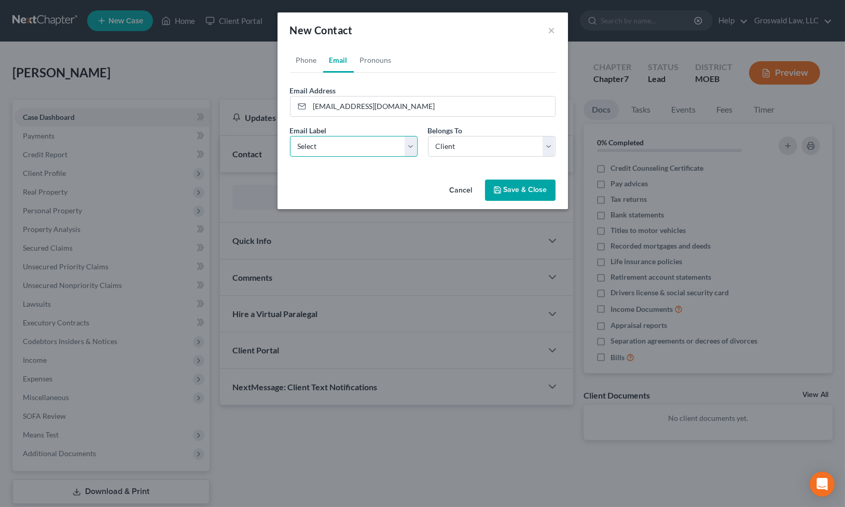
drag, startPoint x: 330, startPoint y: 140, endPoint x: 328, endPoint y: 155, distance: 15.7
click at [330, 140] on select "Select Home Work Other" at bounding box center [354, 146] width 128 height 21
select select "0"
click at [290, 136] on select "Select Home Work Other" at bounding box center [354, 146] width 128 height 21
click at [517, 203] on div "Cancel Save & Close" at bounding box center [423, 192] width 291 height 34
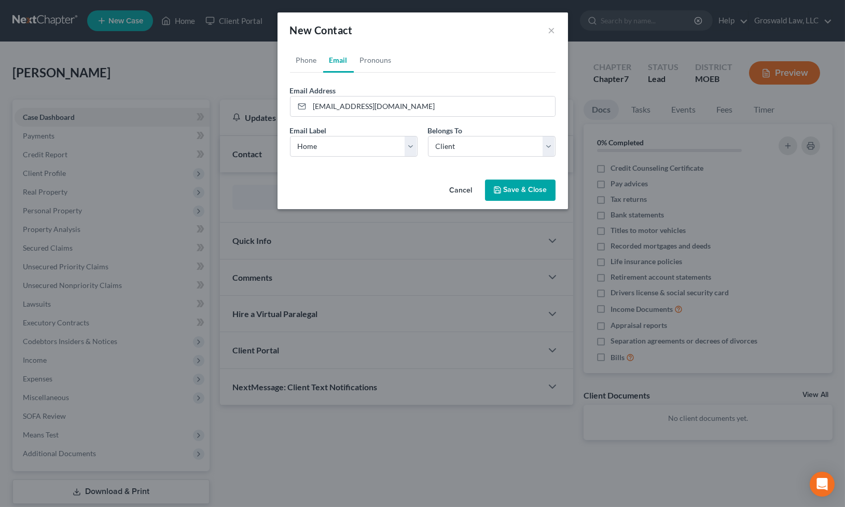
click at [518, 189] on button "Save & Close" at bounding box center [520, 191] width 71 height 22
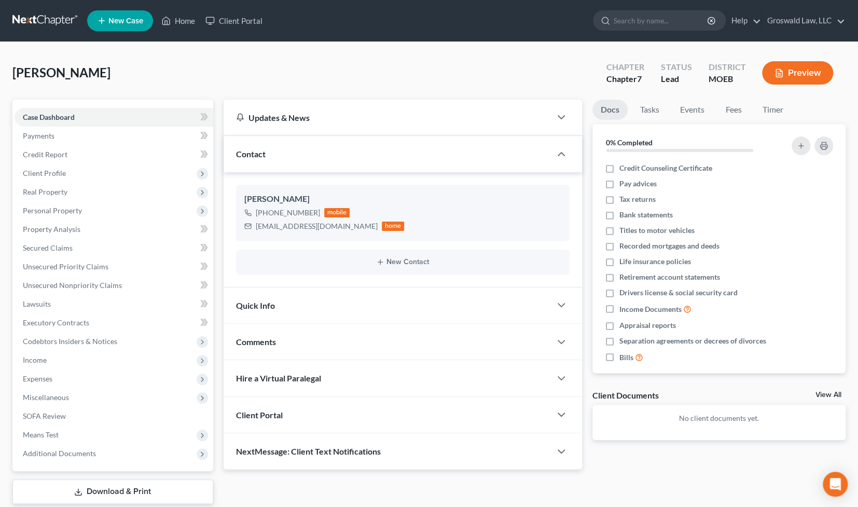
click at [441, 73] on div "[PERSON_NAME] Upgraded Chapter Chapter 7 Status Lead District MOEB Preview" at bounding box center [428, 76] width 833 height 45
click at [30, 170] on span "Client Profile" at bounding box center [44, 173] width 43 height 9
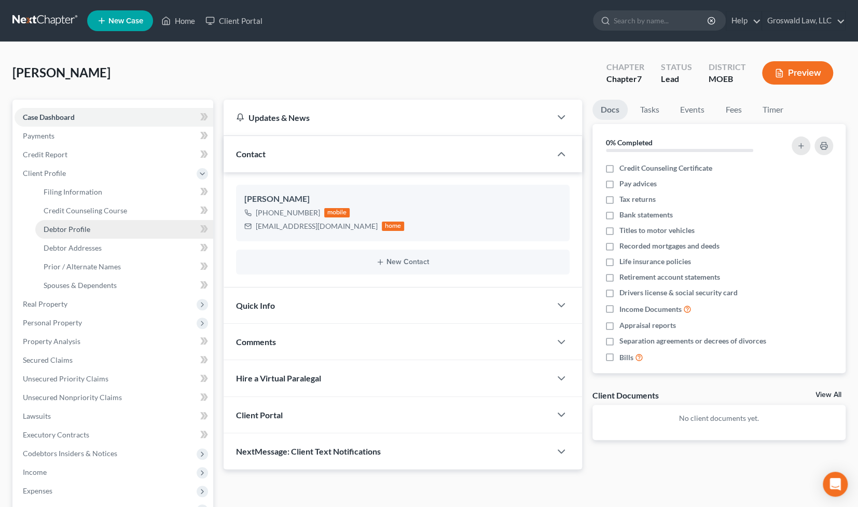
click at [76, 227] on span "Debtor Profile" at bounding box center [67, 229] width 47 height 9
select select "0"
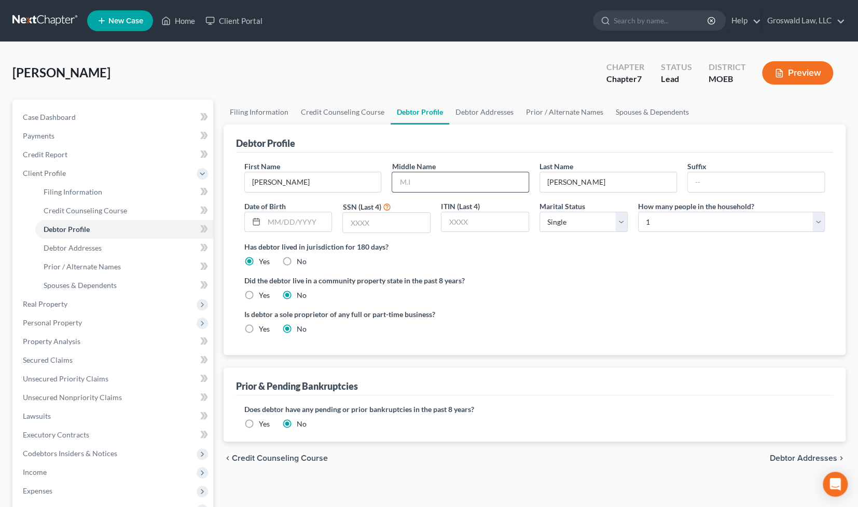
click at [429, 177] on input "text" at bounding box center [460, 182] width 136 height 20
type input "[PERSON_NAME]"
type input "[DATE]"
type input "5762"
drag, startPoint x: 624, startPoint y: 301, endPoint x: 588, endPoint y: 250, distance: 62.3
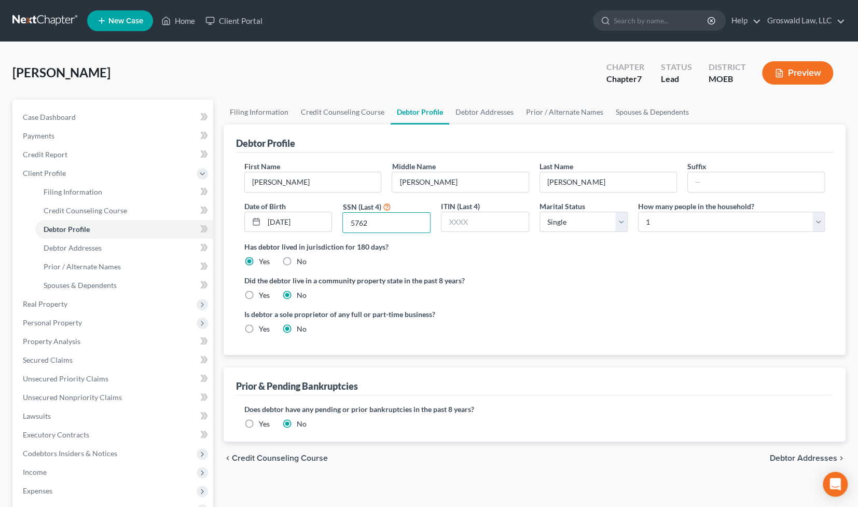
click at [624, 299] on ng-include "First Name [PERSON_NAME] Middle Name [PERSON_NAME] Last Name [PERSON_NAME] Suff…" at bounding box center [534, 252] width 581 height 182
click at [477, 105] on link "Debtor Addresses" at bounding box center [484, 112] width 71 height 25
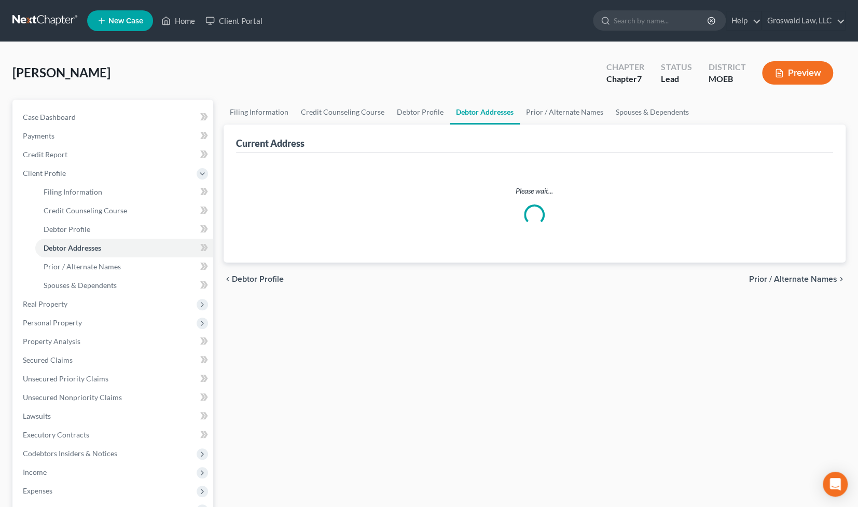
select select "0"
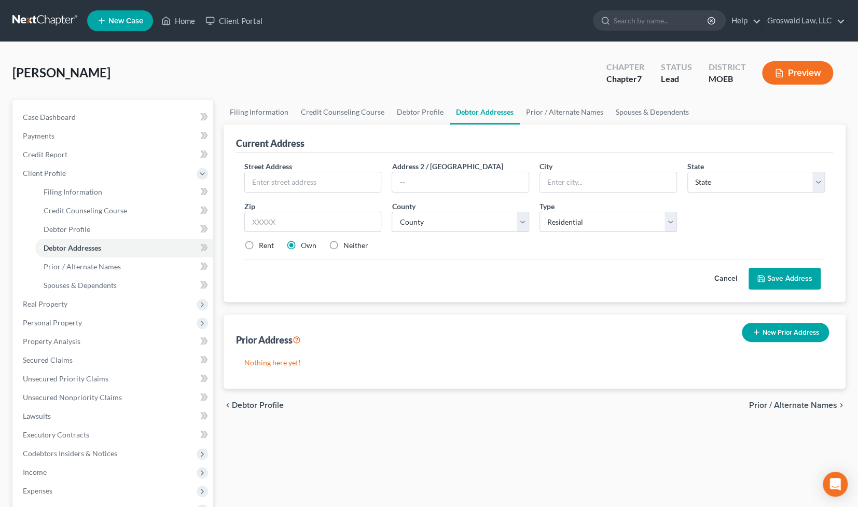
click at [343, 245] on label "Neither" at bounding box center [355, 245] width 25 height 10
click at [348, 245] on input "Neither" at bounding box center [351, 243] width 7 height 7
radio input "true"
click at [310, 183] on input "text" at bounding box center [313, 182] width 136 height 20
type input "[STREET_ADDRESS][MEDICAL_DATA]"
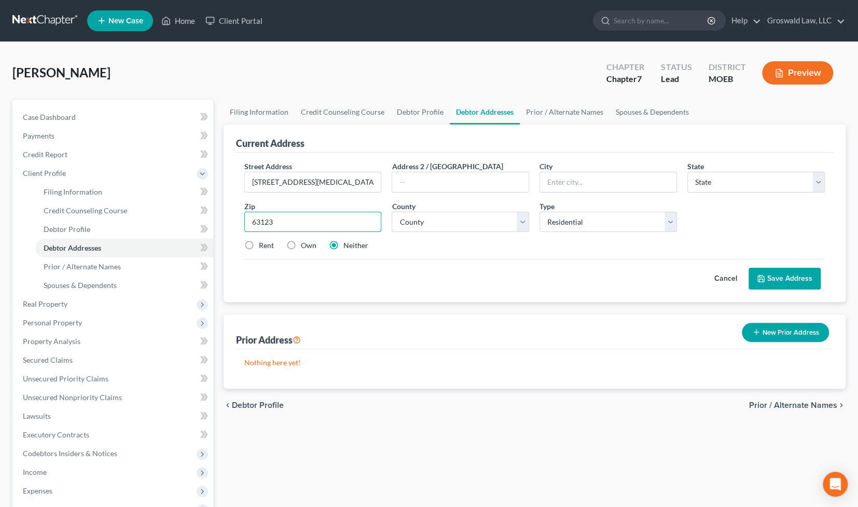
type input "63123"
type input "Saint Louis"
select select "26"
select select "100"
click at [301, 249] on label "Own" at bounding box center [309, 245] width 16 height 10
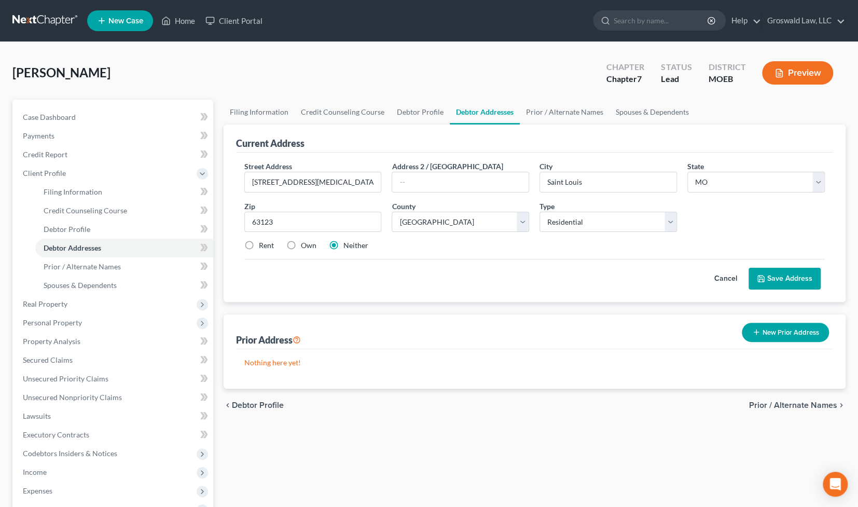
click at [305, 247] on input "Own" at bounding box center [308, 243] width 7 height 7
radio input "true"
click at [783, 282] on button "Save Address" at bounding box center [785, 279] width 72 height 22
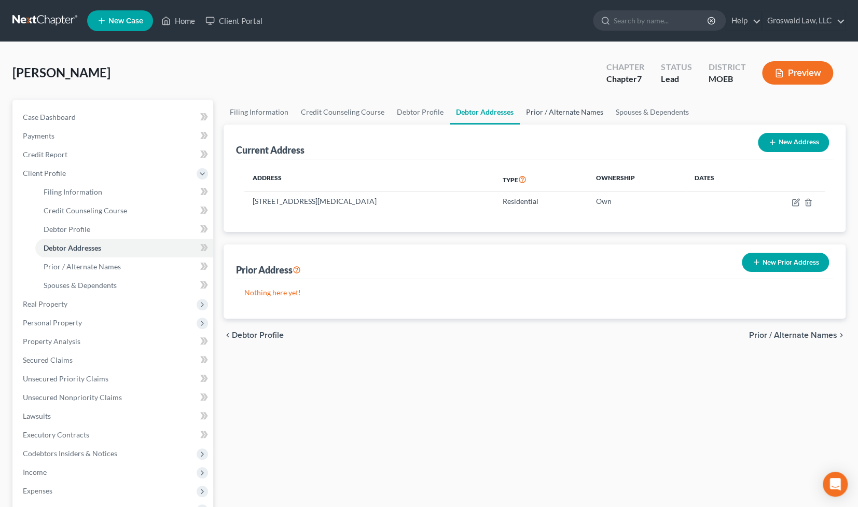
drag, startPoint x: 566, startPoint y: 104, endPoint x: 596, endPoint y: 115, distance: 32.2
click at [566, 104] on link "Prior / Alternate Names" at bounding box center [565, 112] width 90 height 25
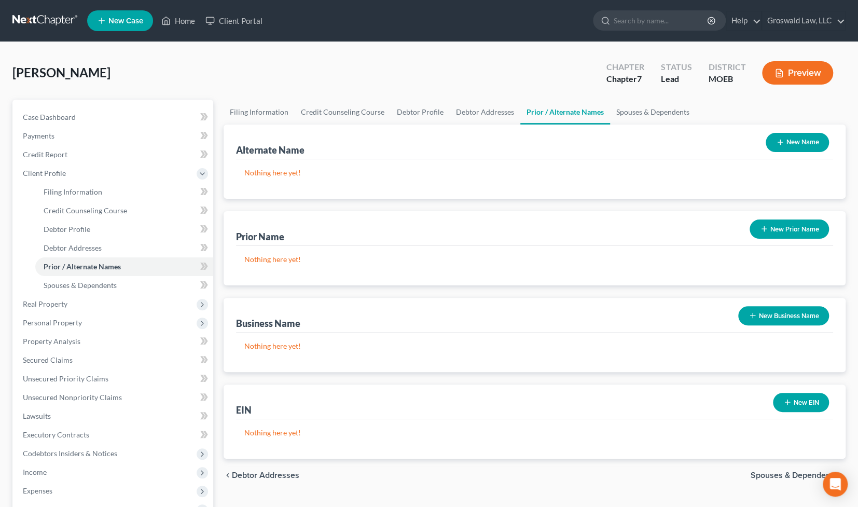
click at [797, 230] on button "New Prior Name" at bounding box center [789, 228] width 79 height 19
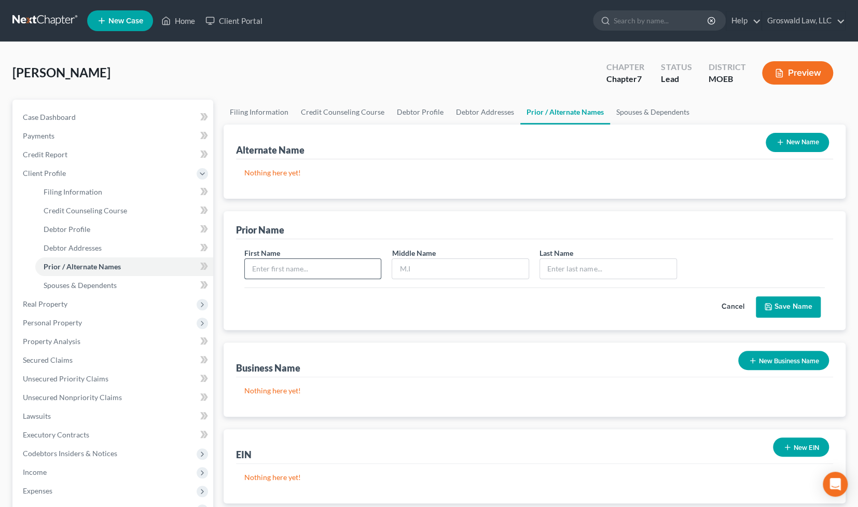
click at [329, 264] on input "text" at bounding box center [313, 269] width 136 height 20
type input "[PERSON_NAME]"
paste input "[PERSON_NAME]"
type input "[PERSON_NAME]"
click at [772, 300] on button "Save Name" at bounding box center [788, 307] width 65 height 22
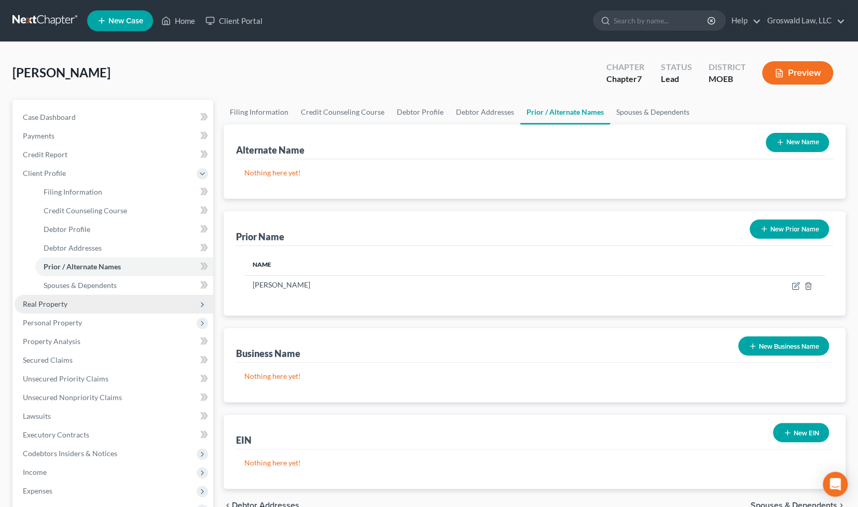
click at [59, 306] on span "Real Property" at bounding box center [45, 303] width 45 height 9
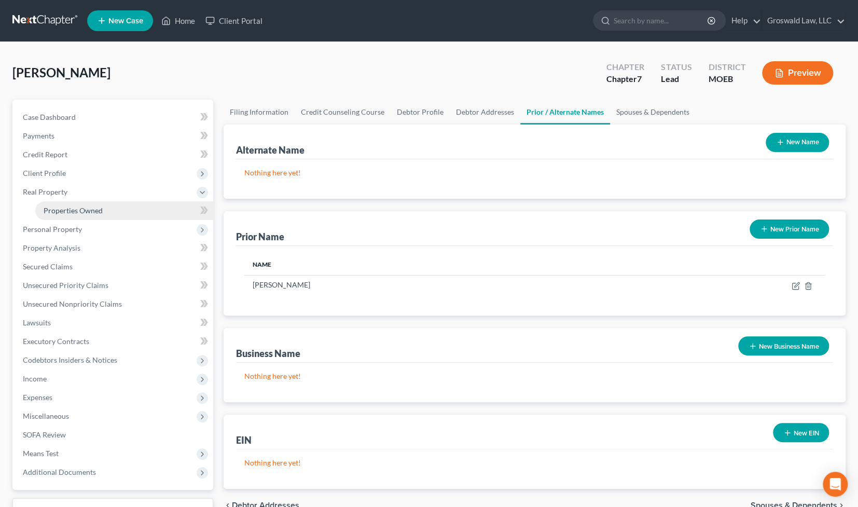
click at [97, 211] on span "Properties Owned" at bounding box center [73, 210] width 59 height 9
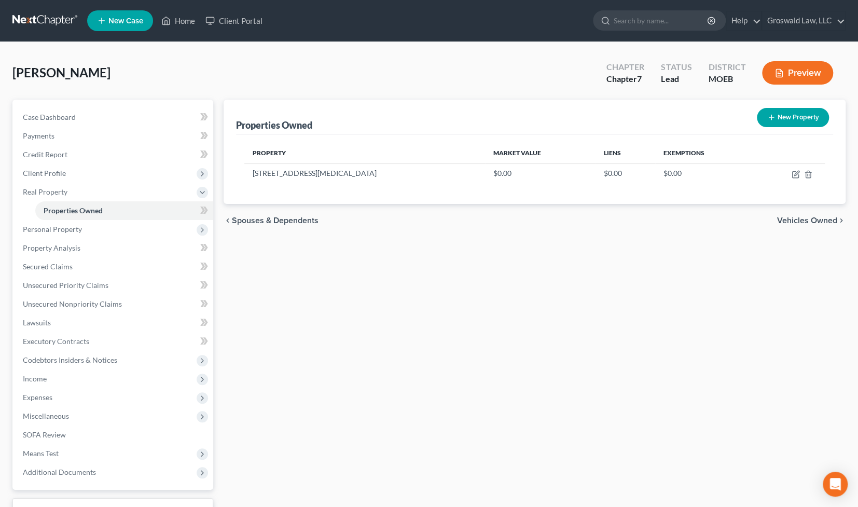
click at [519, 307] on div "Properties Owned New Property Property Market Value Liens Exemptions [STREET_AD…" at bounding box center [534, 325] width 633 height 450
click at [465, 328] on div "Properties Owned New Property Property Market Value Liens Exemptions [STREET_AD…" at bounding box center [534, 325] width 633 height 450
drag, startPoint x: 272, startPoint y: 175, endPoint x: 250, endPoint y: 175, distance: 21.8
click at [250, 175] on td "[STREET_ADDRESS][MEDICAL_DATA]" at bounding box center [364, 173] width 241 height 20
click at [550, 257] on div "Properties Owned New Property Property Market Value Liens Exemptions [STREET_AD…" at bounding box center [534, 325] width 633 height 450
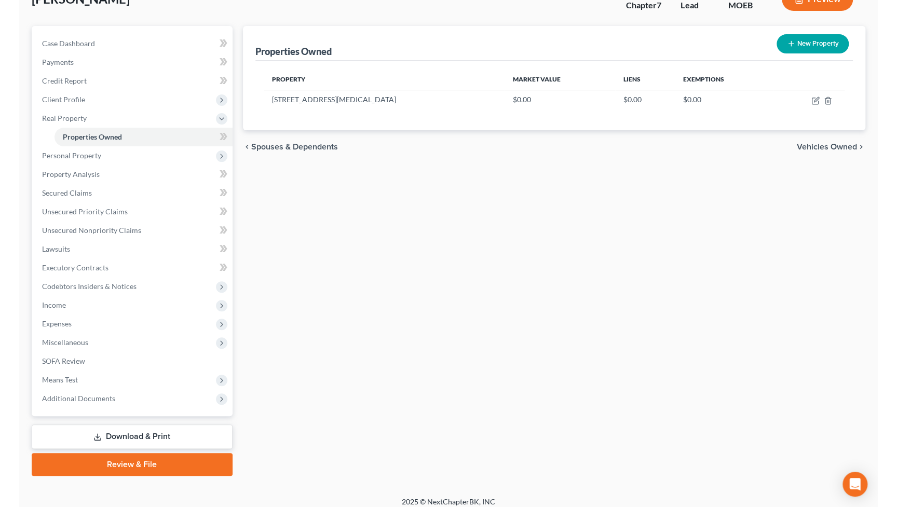
scroll to position [80, 0]
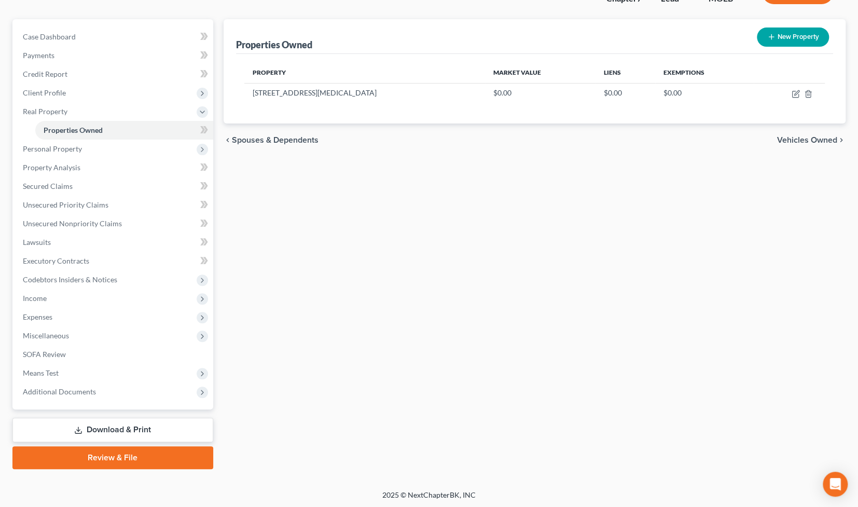
click at [491, 285] on div "Properties Owned New Property Property Market Value Liens Exemptions [STREET_AD…" at bounding box center [534, 244] width 633 height 450
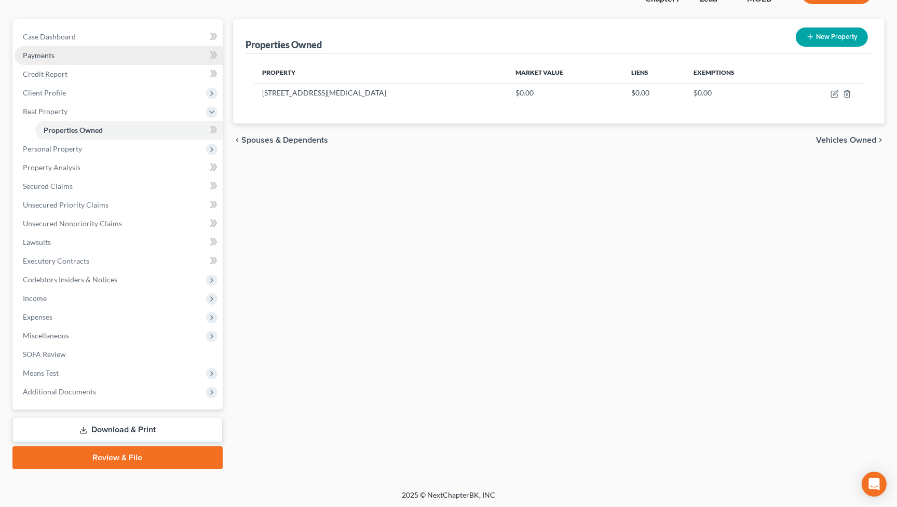
scroll to position [0, 0]
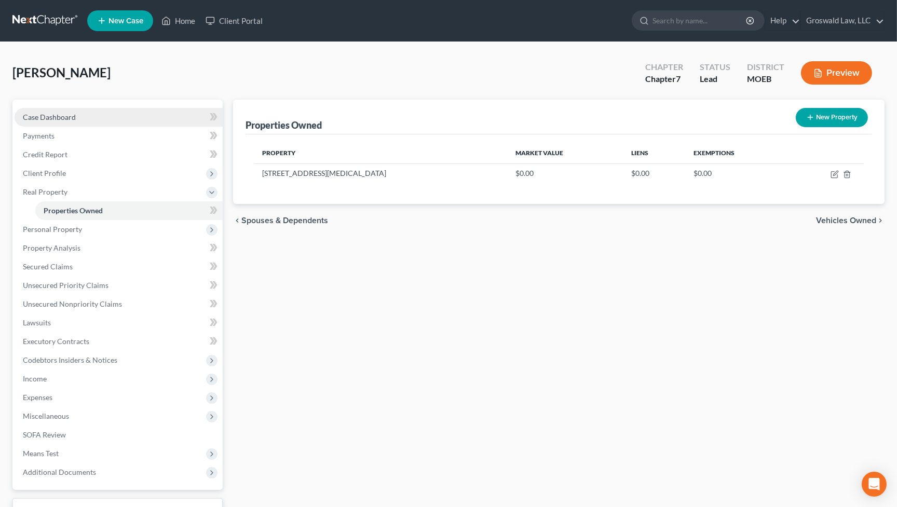
drag, startPoint x: 82, startPoint y: 117, endPoint x: 185, endPoint y: 118, distance: 103.3
click at [82, 117] on link "Case Dashboard" at bounding box center [119, 117] width 208 height 19
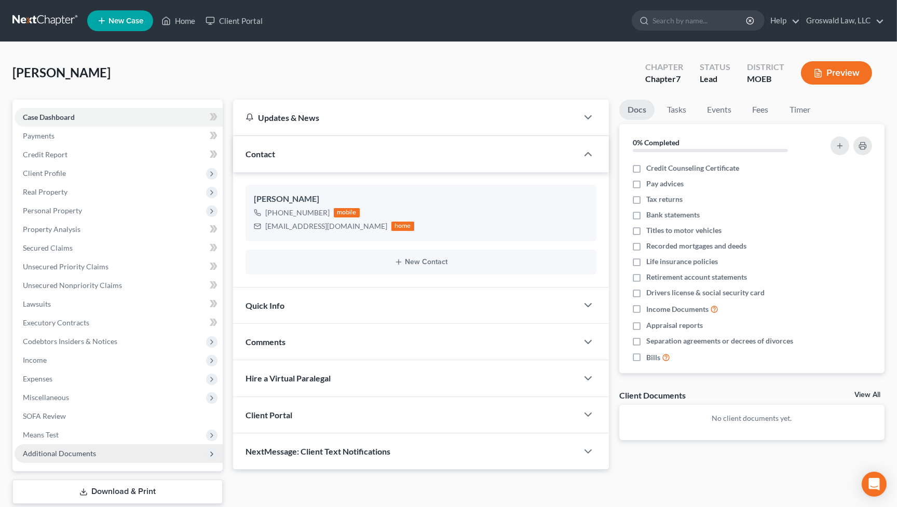
click at [73, 453] on span "Additional Documents" at bounding box center [59, 453] width 73 height 9
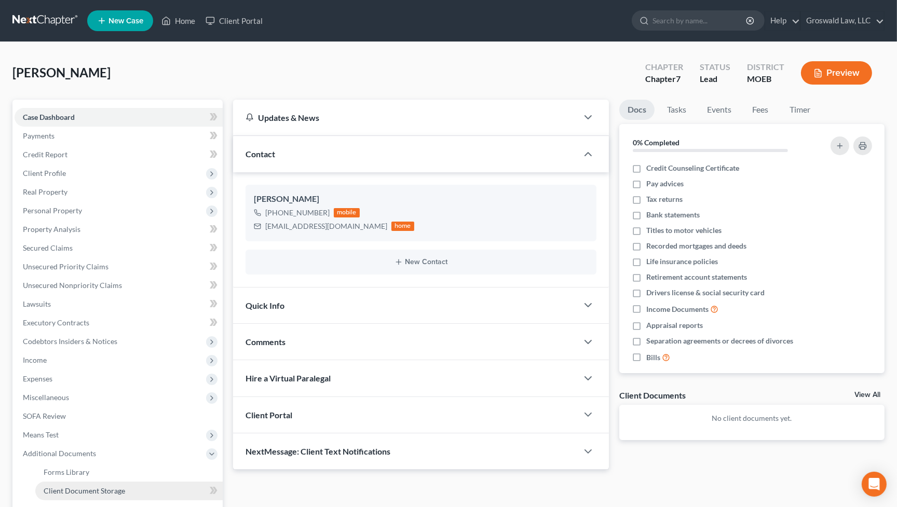
click at [88, 492] on span "Client Document Storage" at bounding box center [84, 490] width 81 height 9
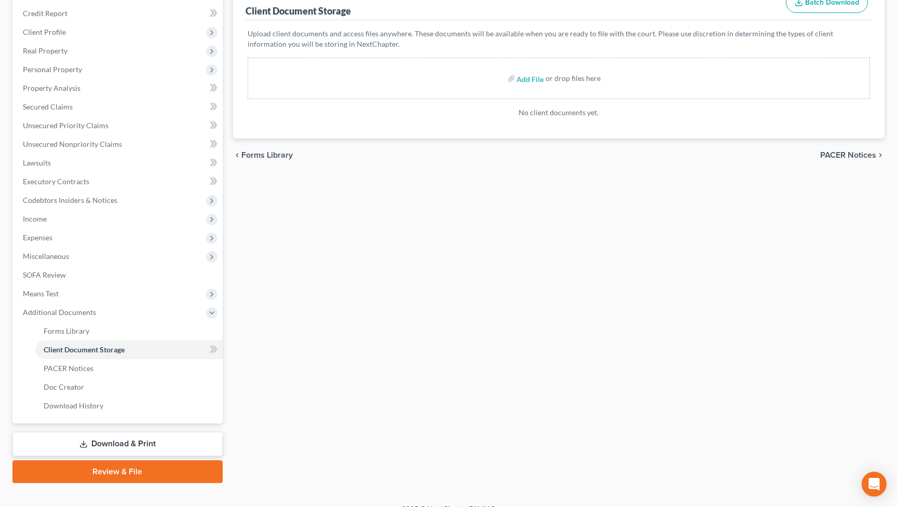
scroll to position [47, 0]
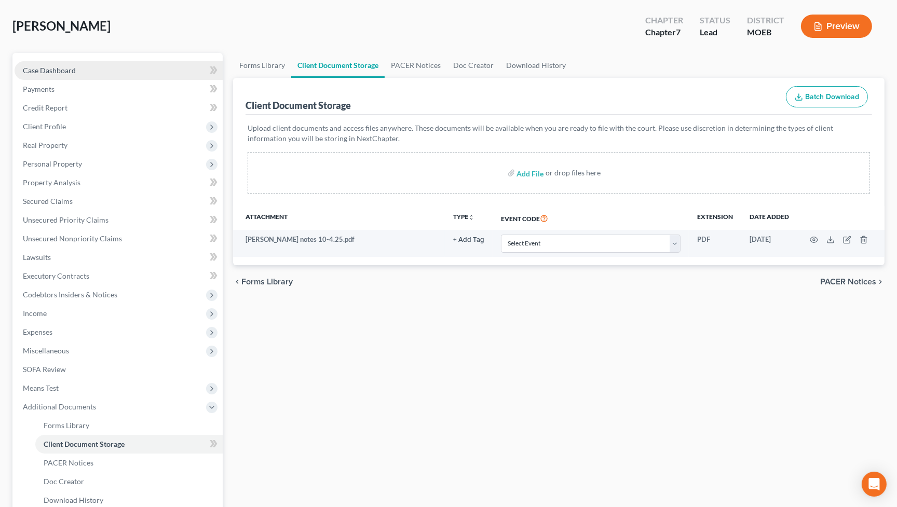
click at [75, 67] on link "Case Dashboard" at bounding box center [119, 70] width 208 height 19
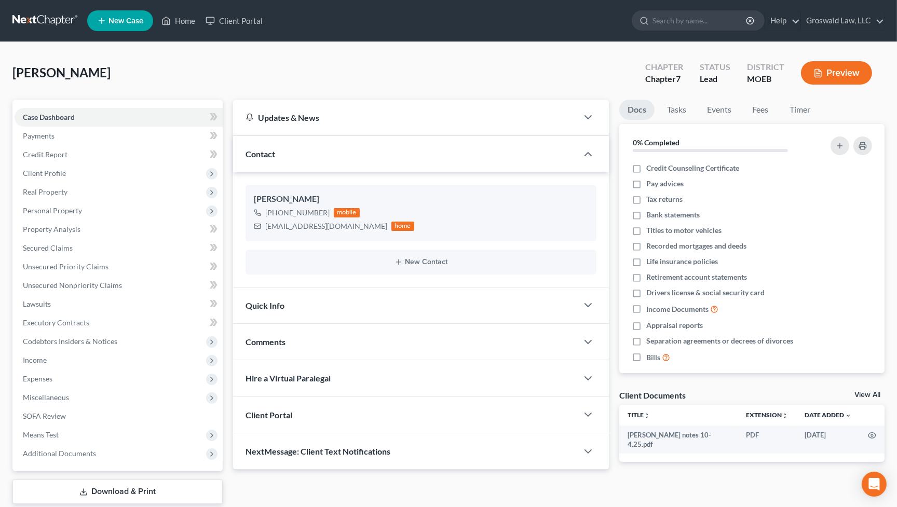
click at [368, 337] on div "Comments" at bounding box center [405, 342] width 345 height 36
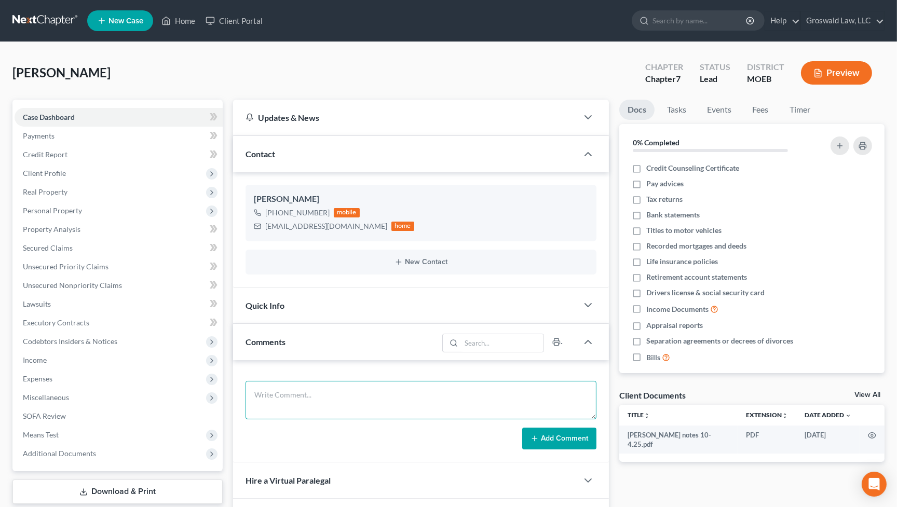
click at [346, 400] on textarea at bounding box center [420, 400] width 351 height 38
type textarea "[DATE] ([DATE]) - spoke via phone, likely cannot help her. if she files ch7 she…"
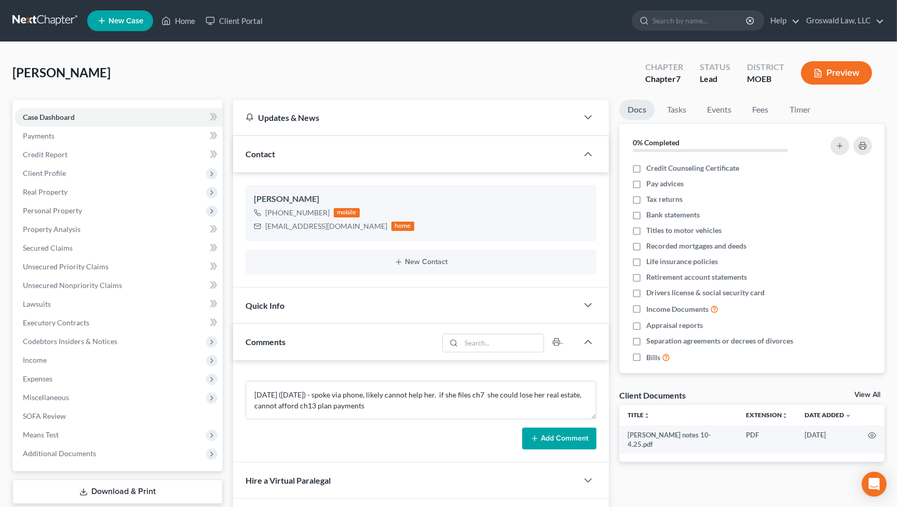
click at [560, 435] on button "Add Comment" at bounding box center [559, 439] width 74 height 22
